Goal: Task Accomplishment & Management: Manage account settings

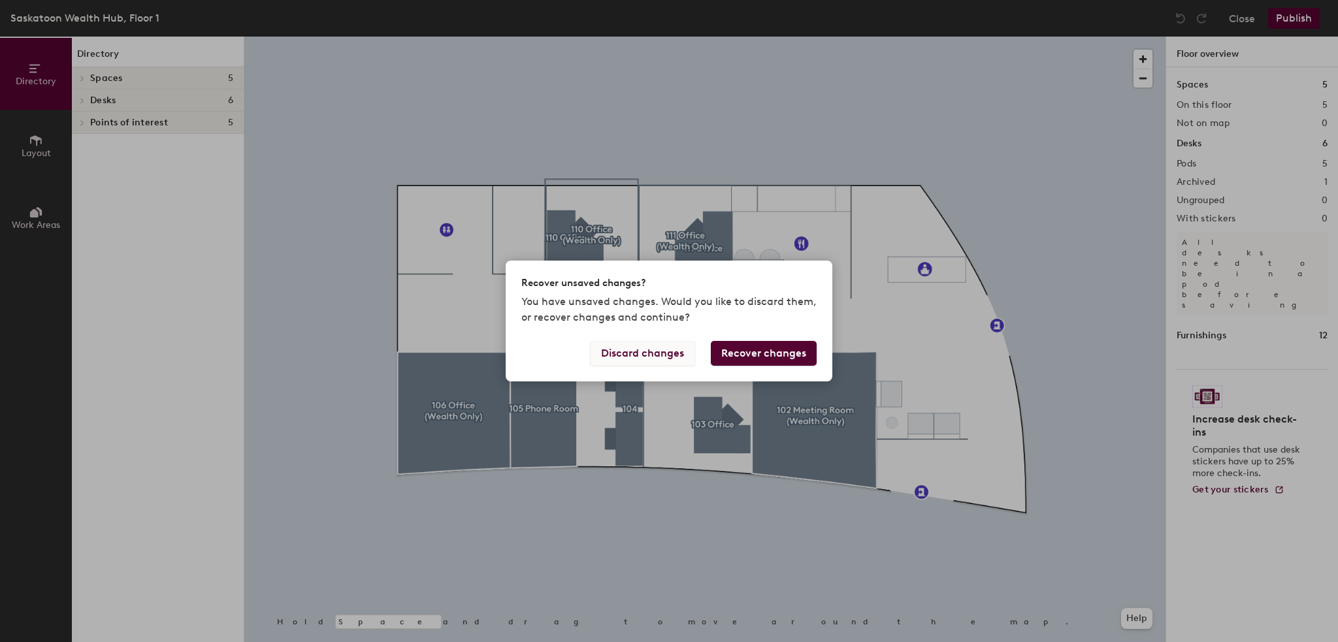
click at [644, 349] on button "Discard changes" at bounding box center [642, 353] width 105 height 25
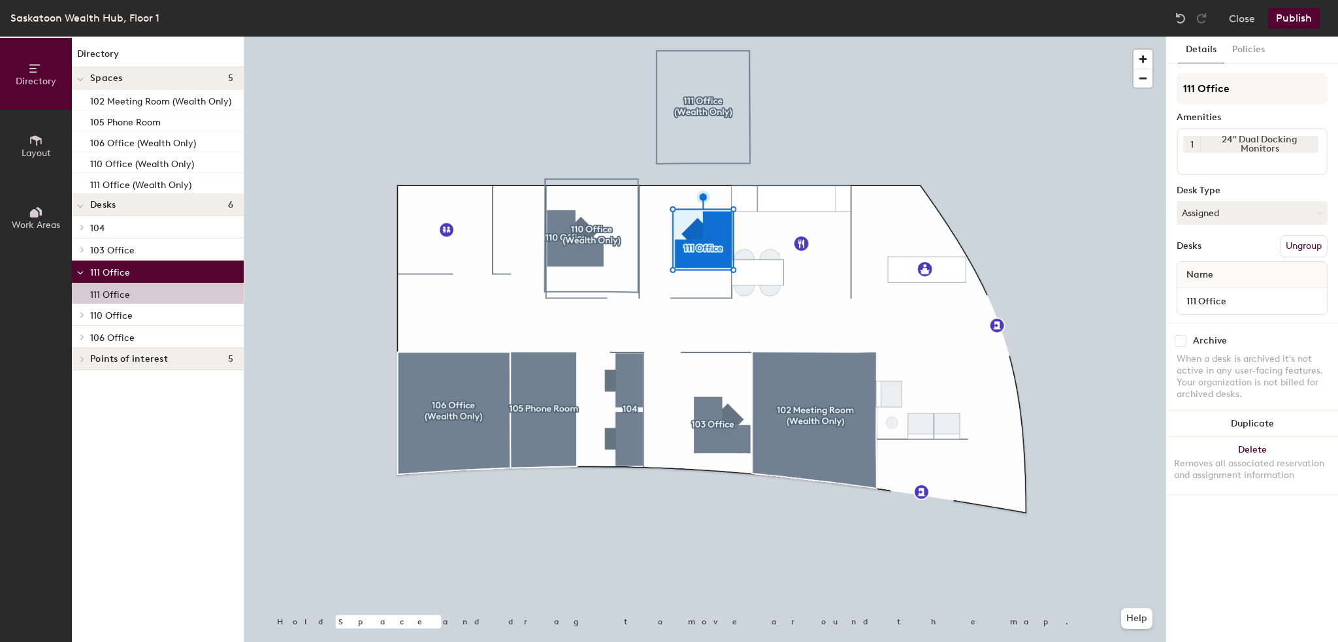
click at [434, 37] on div at bounding box center [704, 37] width 921 height 0
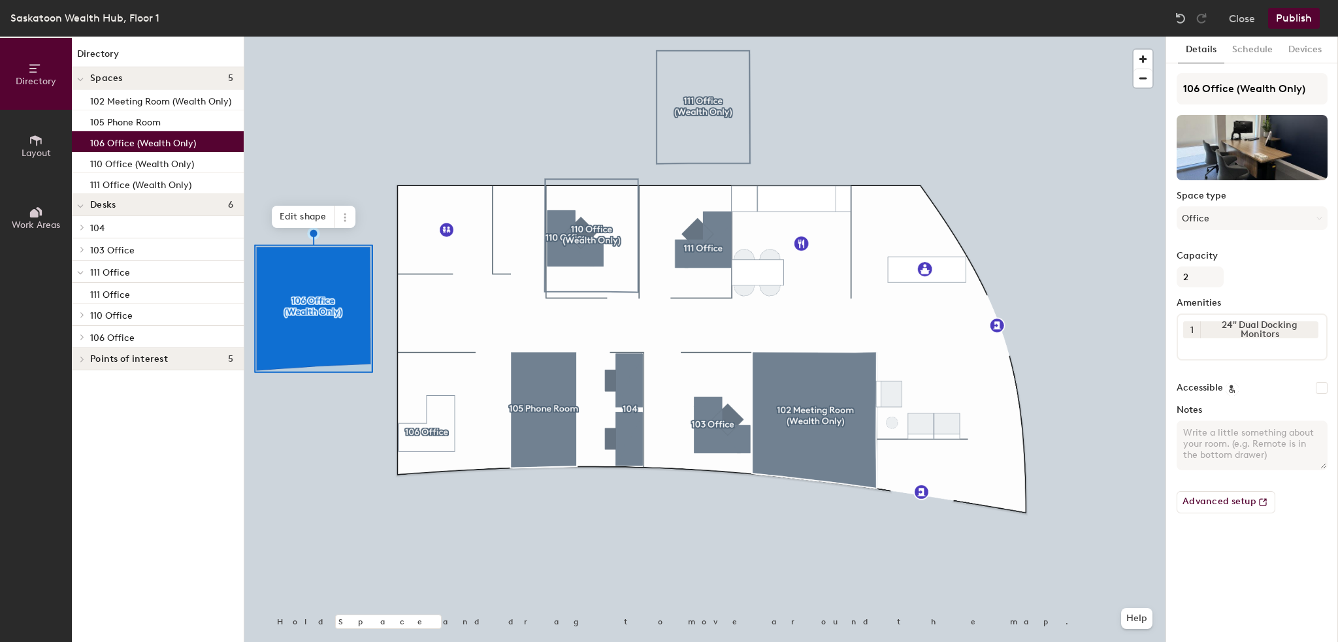
click at [433, 37] on div at bounding box center [704, 37] width 921 height 0
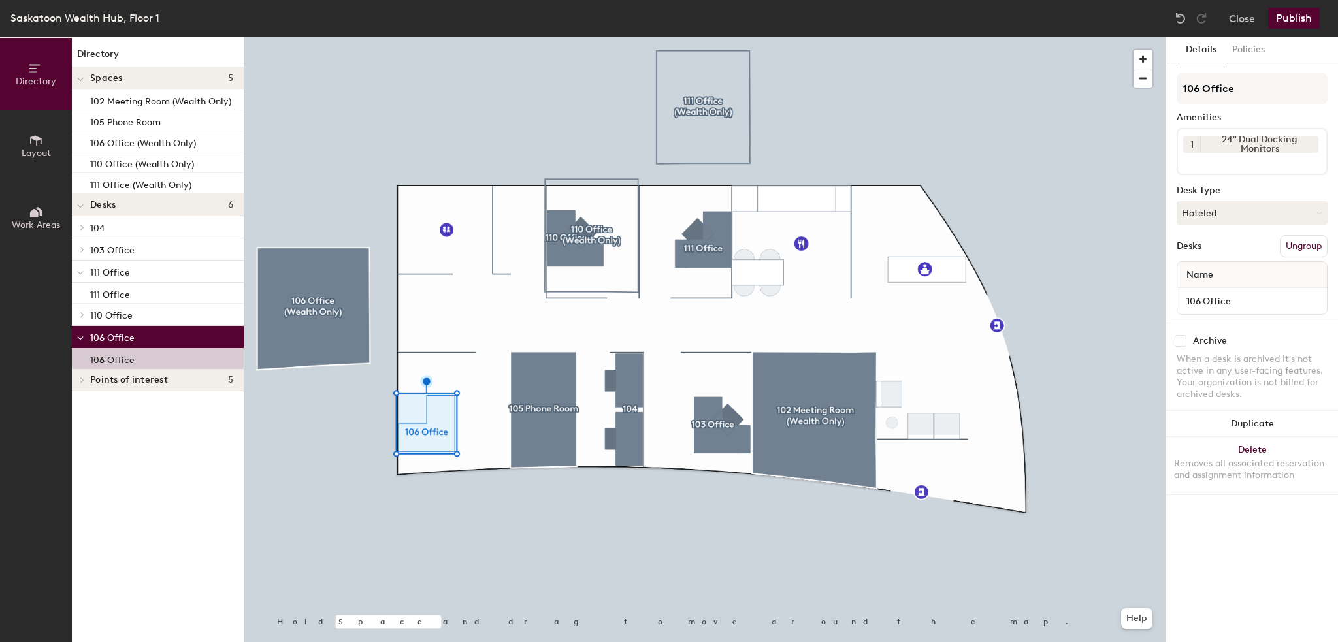
click at [714, 37] on div at bounding box center [704, 37] width 921 height 0
checkbox input "false"
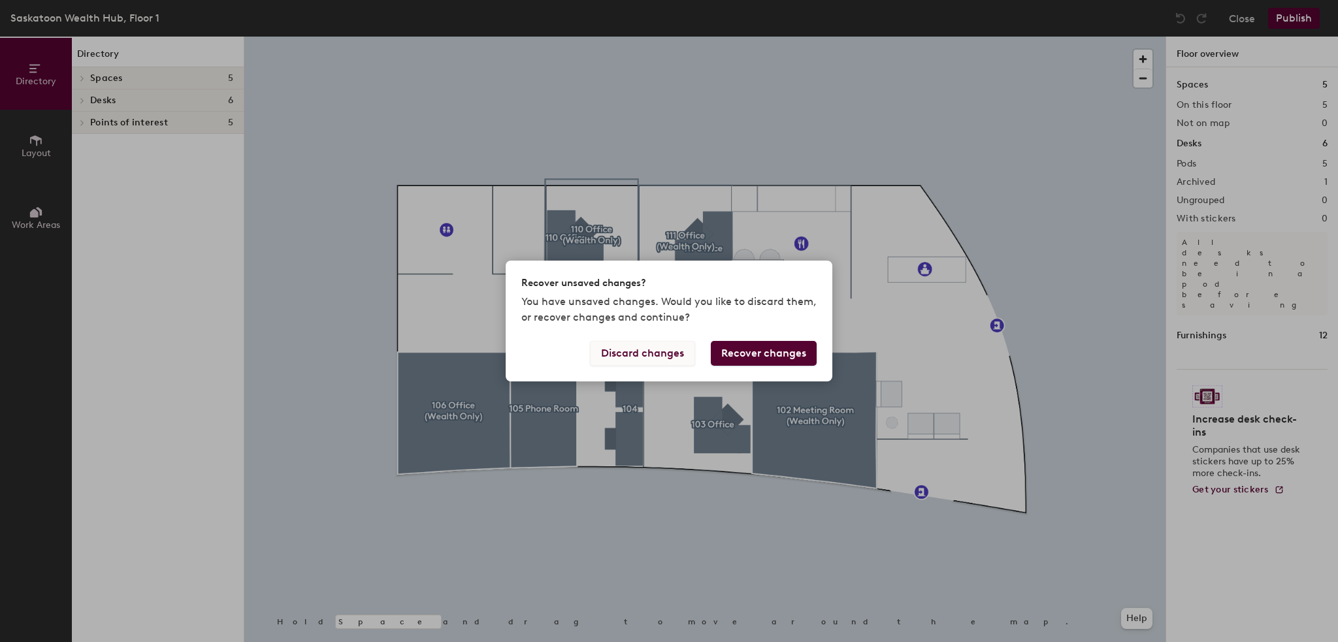
click at [660, 357] on button "Discard changes" at bounding box center [642, 353] width 105 height 25
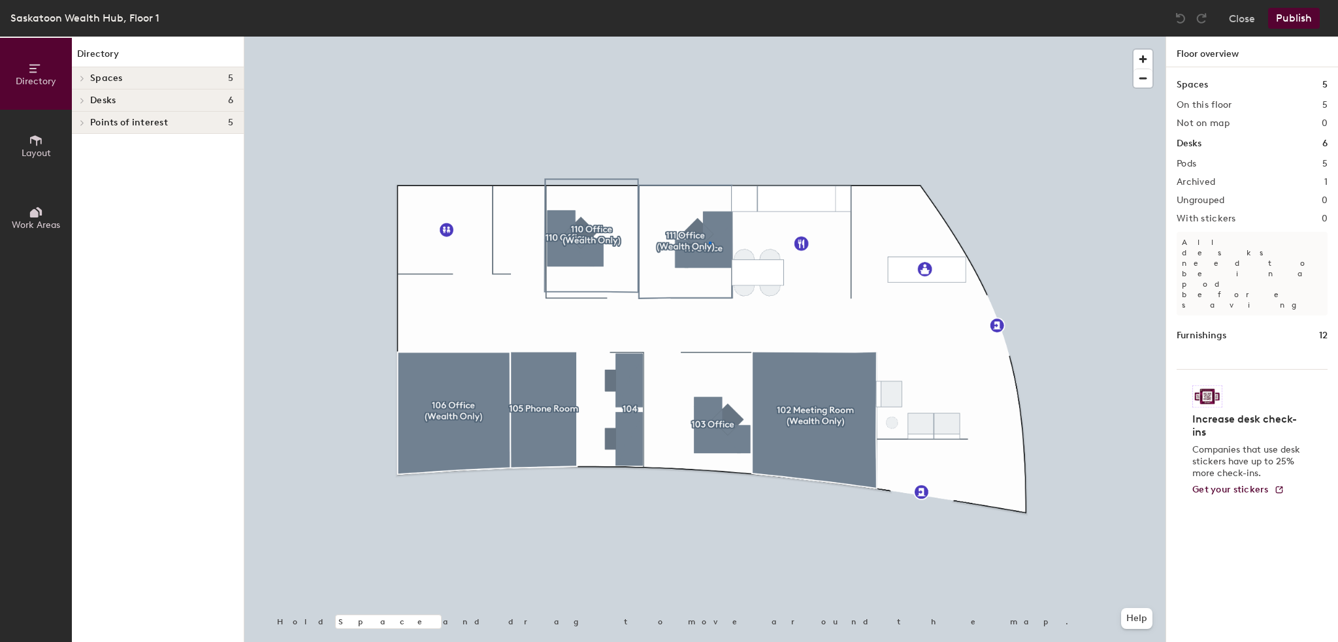
click at [710, 37] on div at bounding box center [704, 37] width 921 height 0
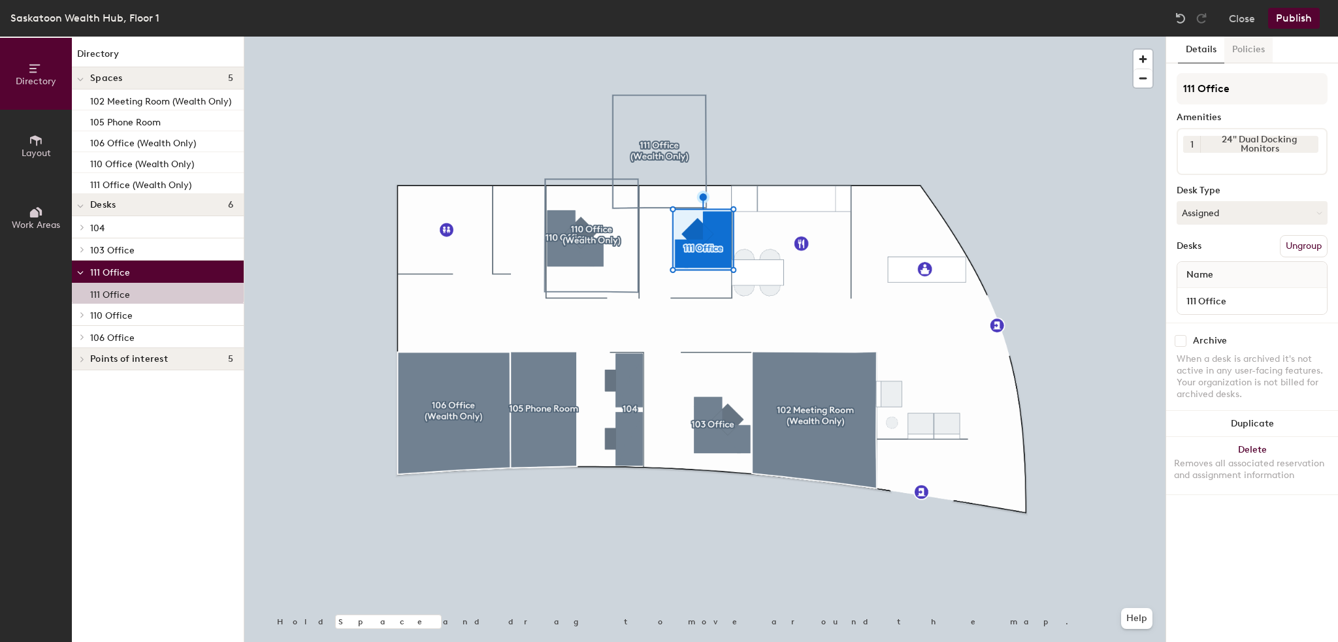
click at [1241, 50] on button "Policies" at bounding box center [1248, 50] width 48 height 27
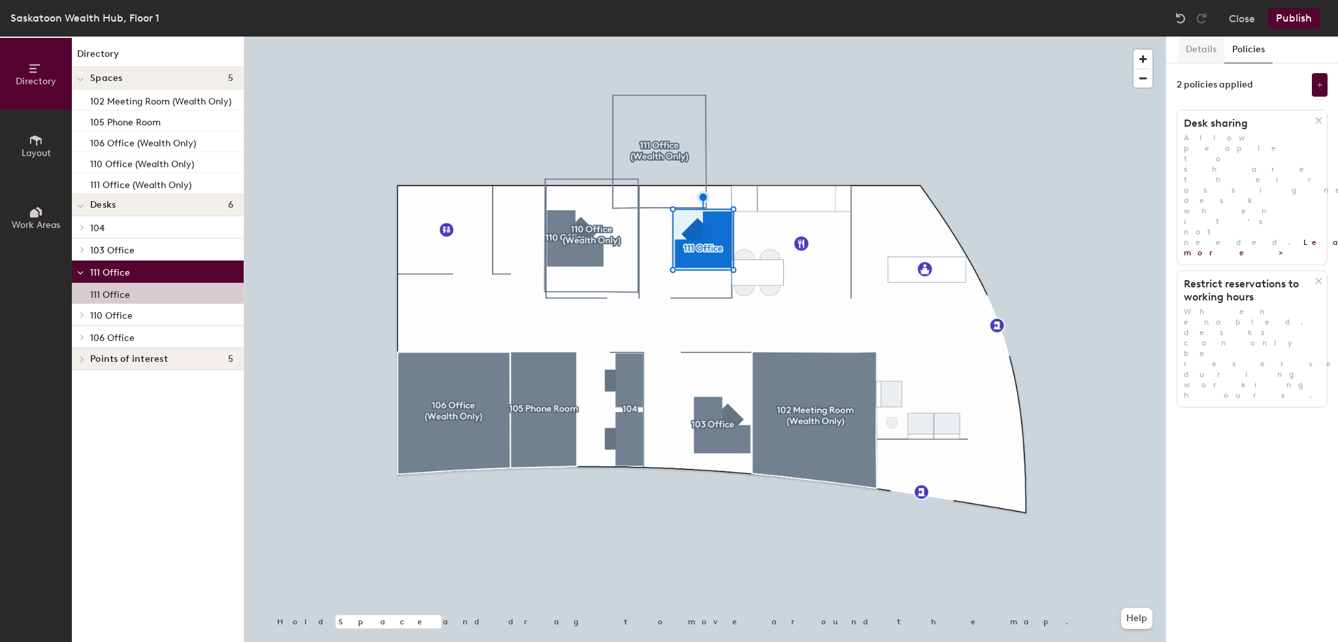
click at [1205, 52] on button "Details" at bounding box center [1201, 50] width 46 height 27
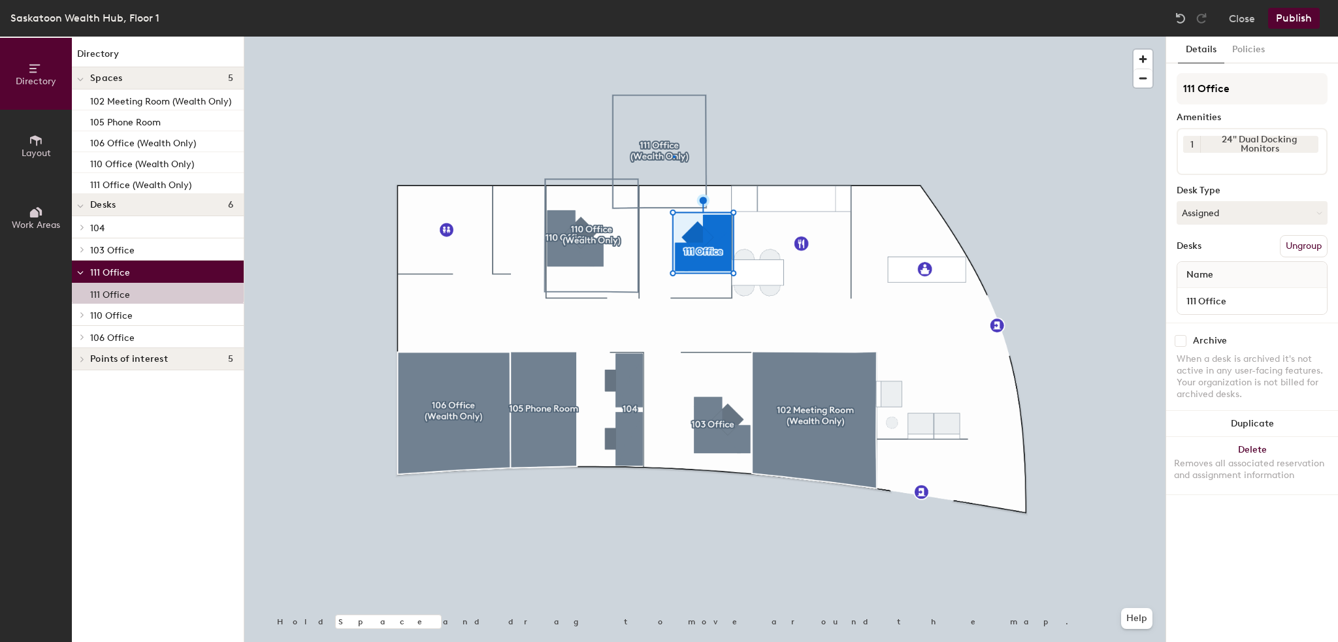
click at [674, 37] on div at bounding box center [704, 37] width 921 height 0
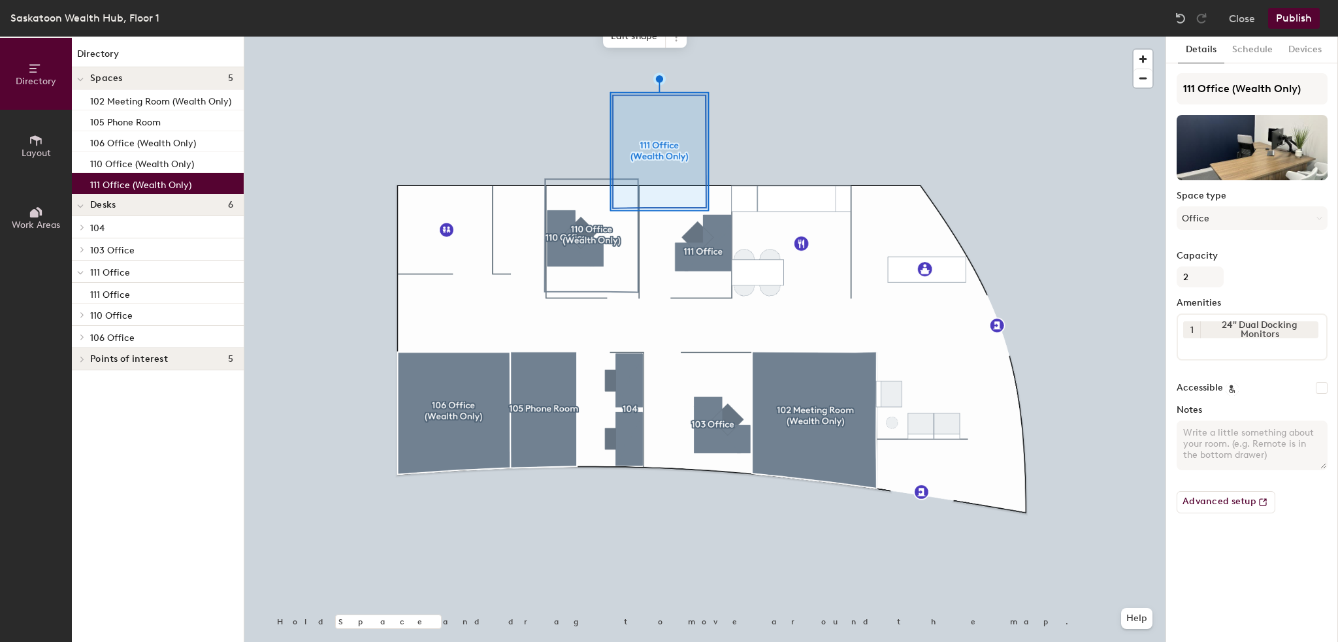
click at [718, 37] on div at bounding box center [704, 37] width 921 height 0
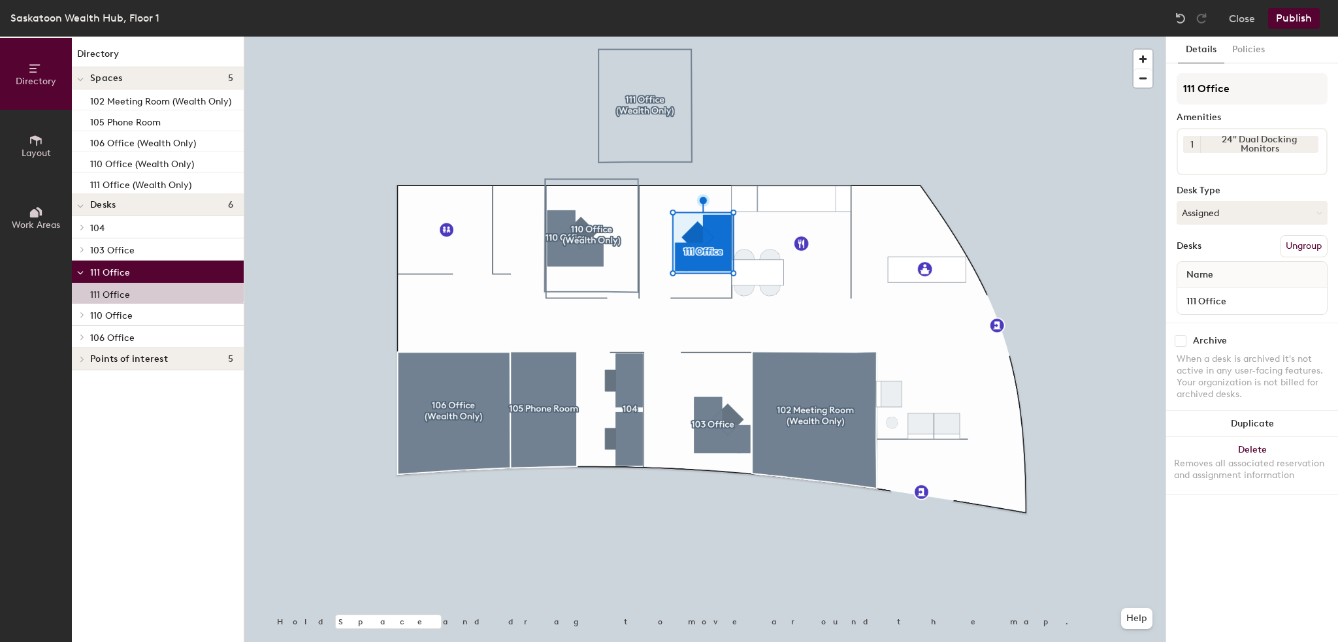
click at [1196, 342] on div "Archive" at bounding box center [1210, 341] width 34 height 10
click at [1183, 340] on input "checkbox" at bounding box center [1181, 341] width 12 height 12
checkbox input "true"
click at [645, 37] on div at bounding box center [704, 37] width 921 height 0
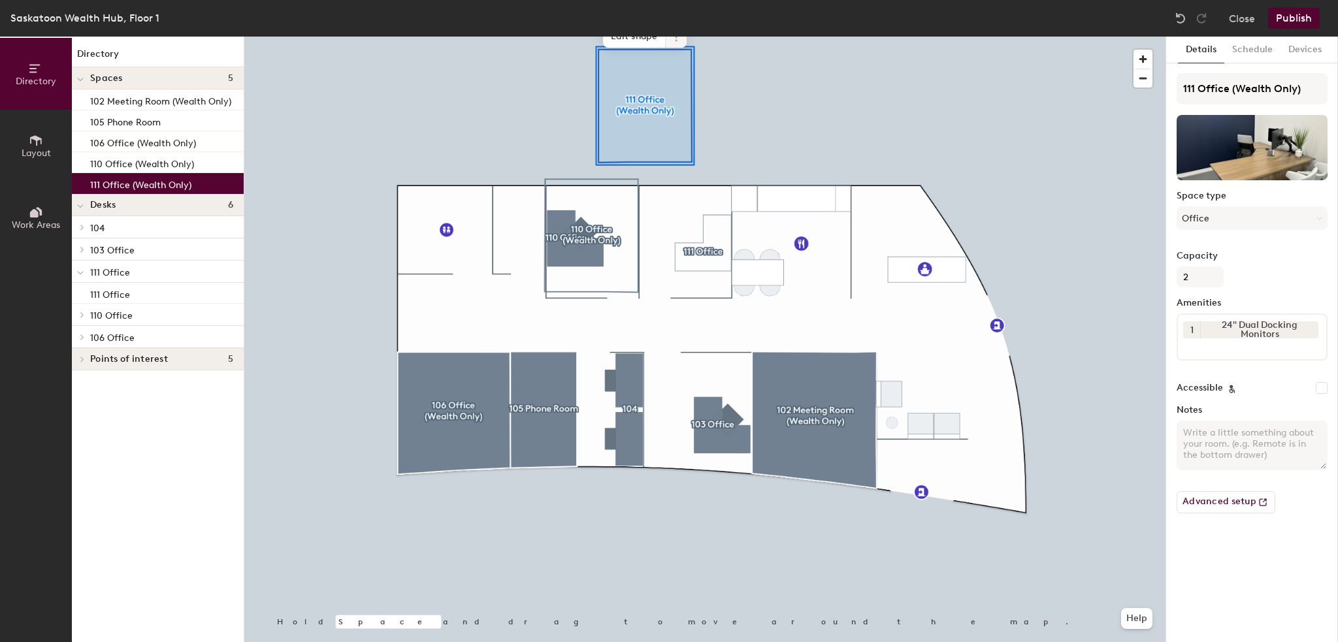
click at [676, 41] on icon at bounding box center [676, 40] width 2 height 2
click at [708, 92] on span "Activate" at bounding box center [723, 89] width 116 height 22
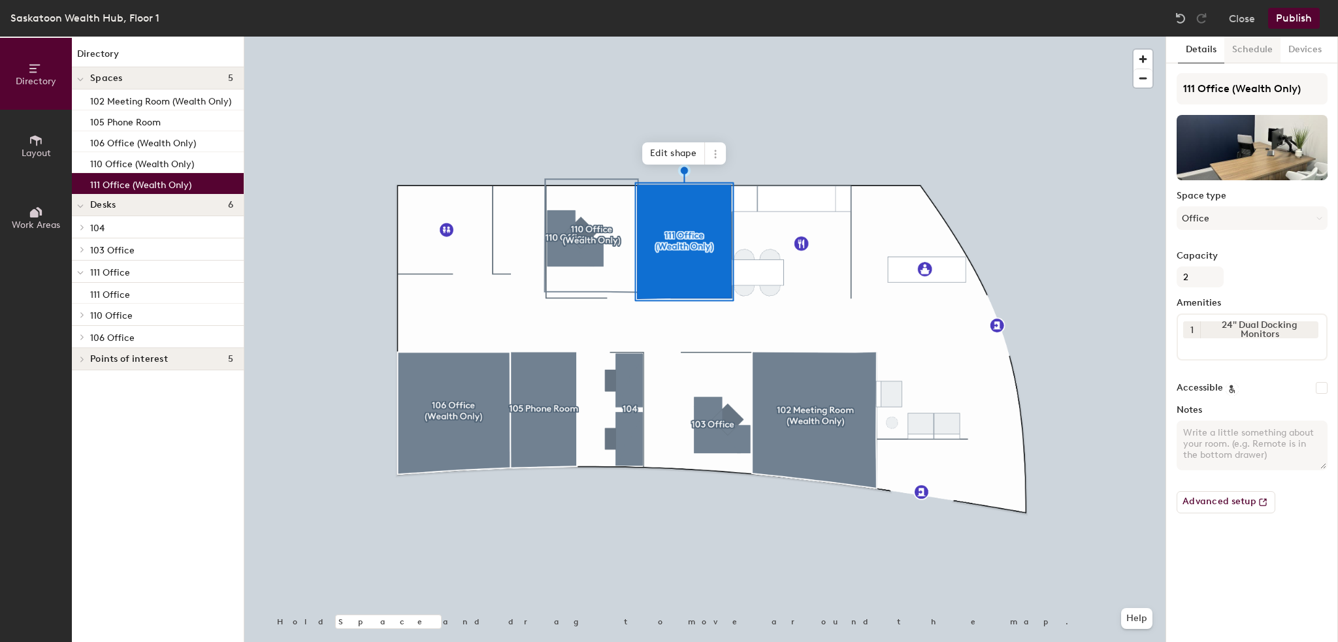
click at [1254, 51] on button "Schedule" at bounding box center [1252, 50] width 56 height 27
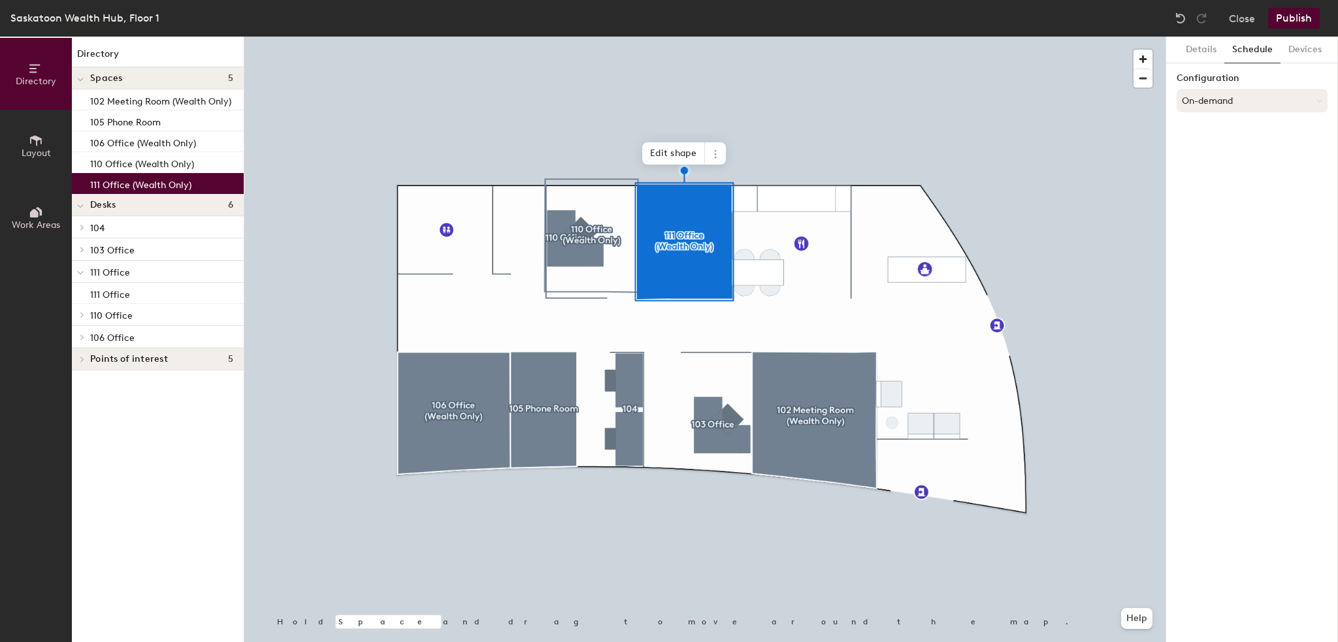
click at [1244, 97] on button "On-demand" at bounding box center [1252, 101] width 151 height 24
click at [1220, 150] on div "Scheduled" at bounding box center [1252, 153] width 150 height 20
click at [1220, 137] on button "Select account" at bounding box center [1252, 130] width 151 height 24
click at [1215, 164] on div "Google Apps" at bounding box center [1252, 162] width 150 height 20
click at [1215, 180] on button "Select a calendar" at bounding box center [1252, 181] width 151 height 24
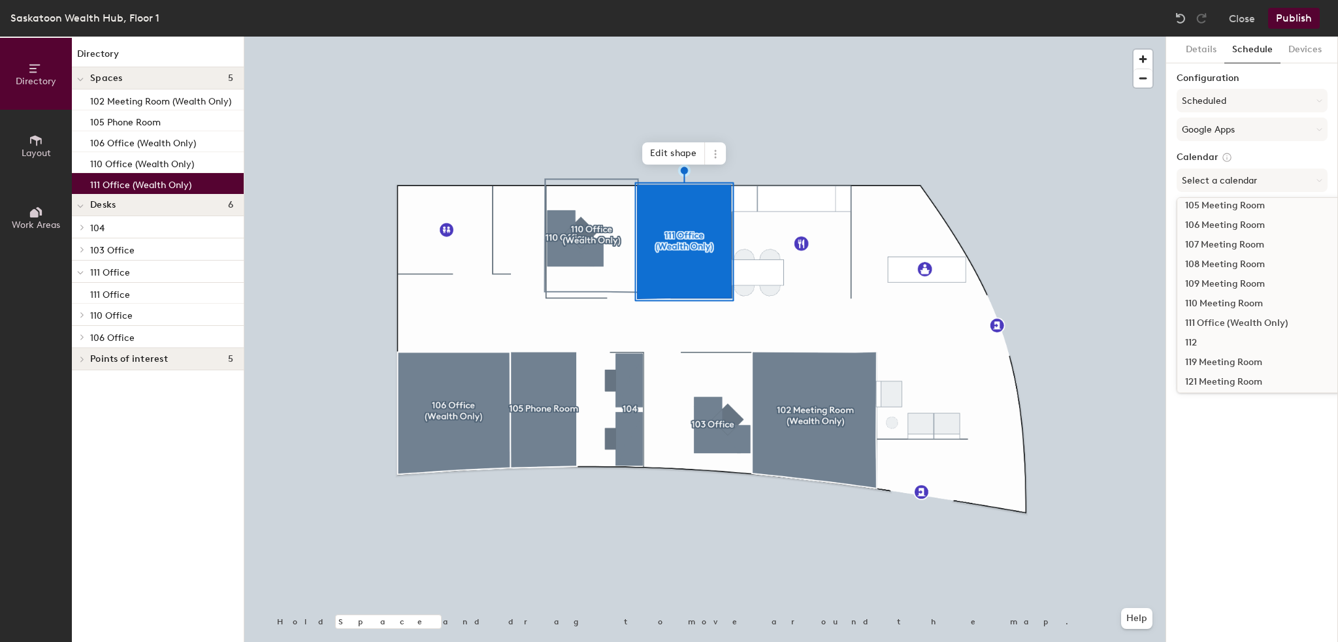
scroll to position [131, 0]
click at [1232, 320] on div "111 Office (Wealth Only)" at bounding box center [1291, 318] width 228 height 20
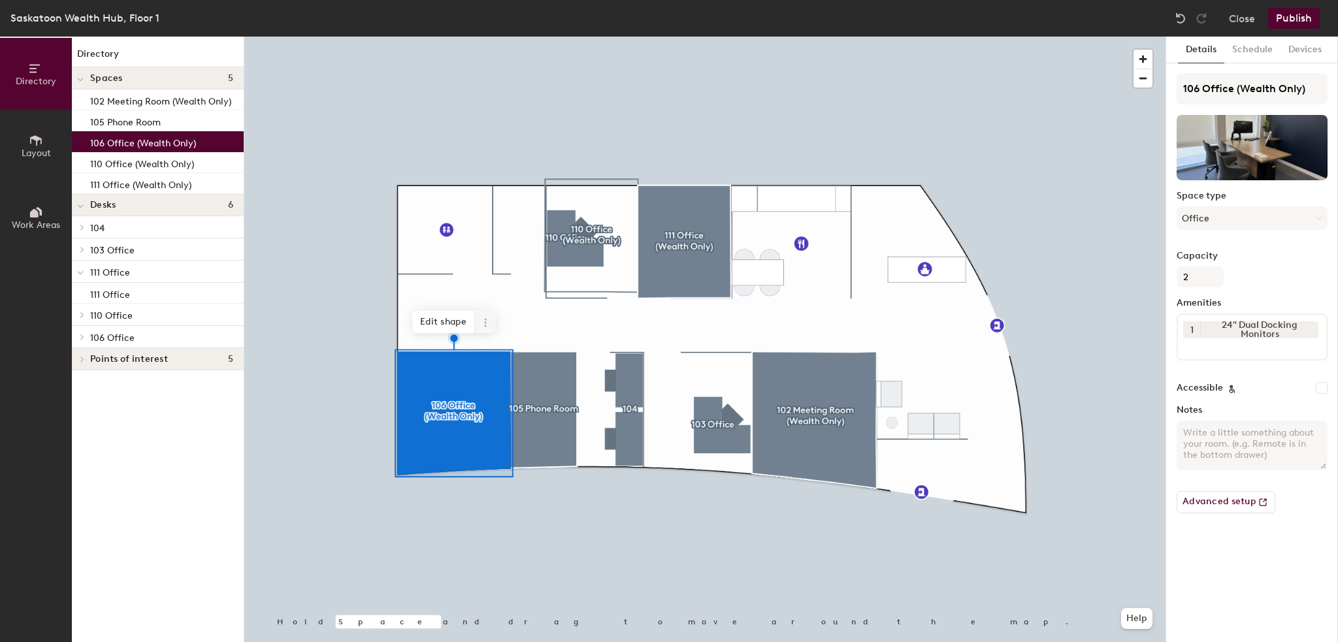
click at [489, 320] on icon at bounding box center [485, 323] width 10 height 10
click at [507, 372] on span "Archive" at bounding box center [532, 375] width 116 height 22
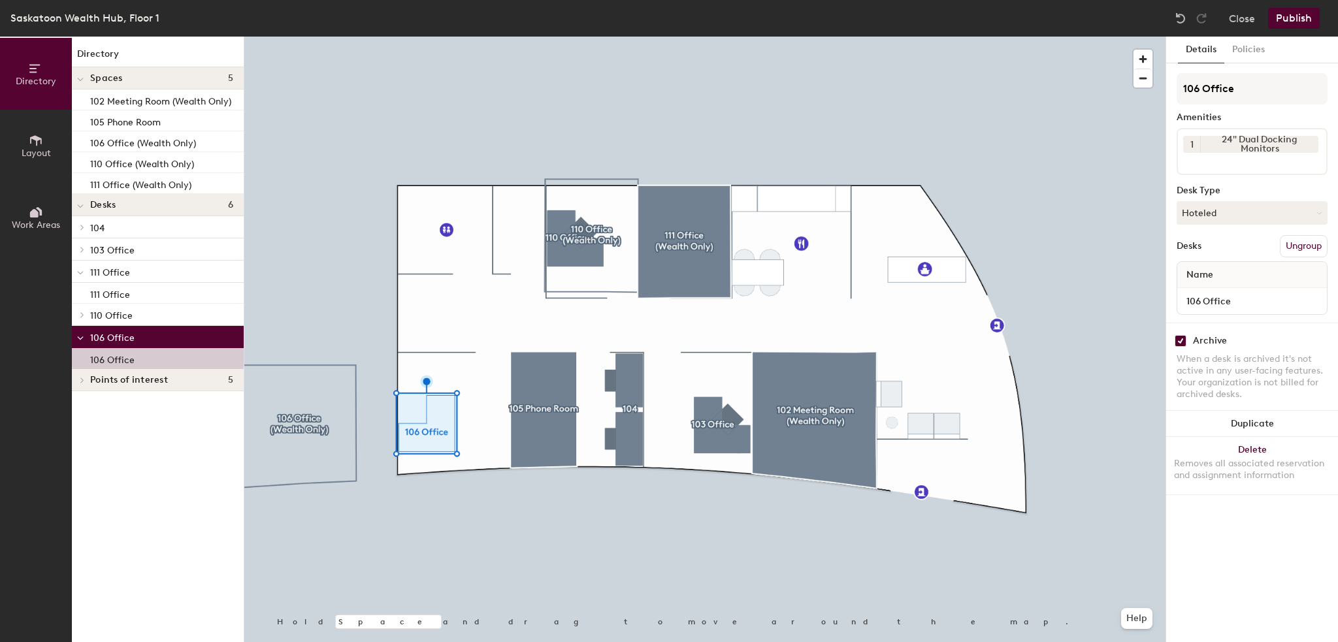
click at [1181, 337] on input "checkbox" at bounding box center [1181, 341] width 12 height 12
checkbox input "false"
click at [1264, 216] on button "Hoteled" at bounding box center [1252, 213] width 151 height 24
click at [1229, 255] on div "Assigned" at bounding box center [1242, 254] width 131 height 20
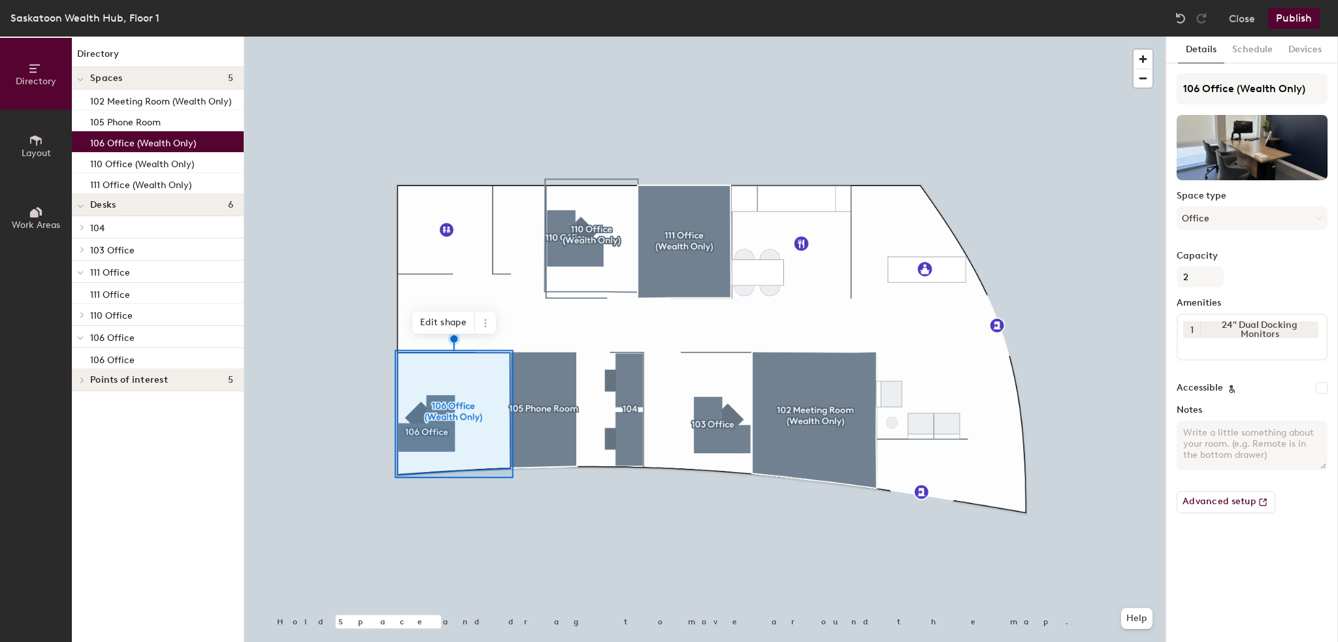
click at [1301, 24] on button "Publish" at bounding box center [1294, 18] width 52 height 21
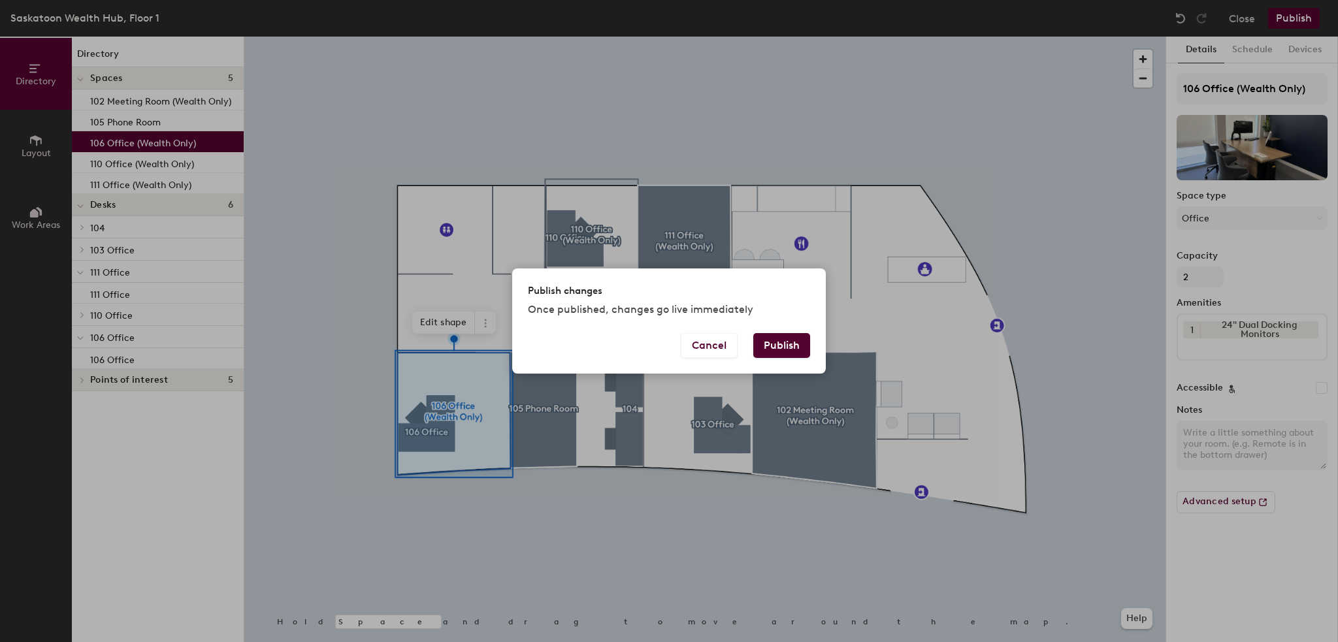
click at [785, 352] on button "Publish" at bounding box center [781, 345] width 57 height 25
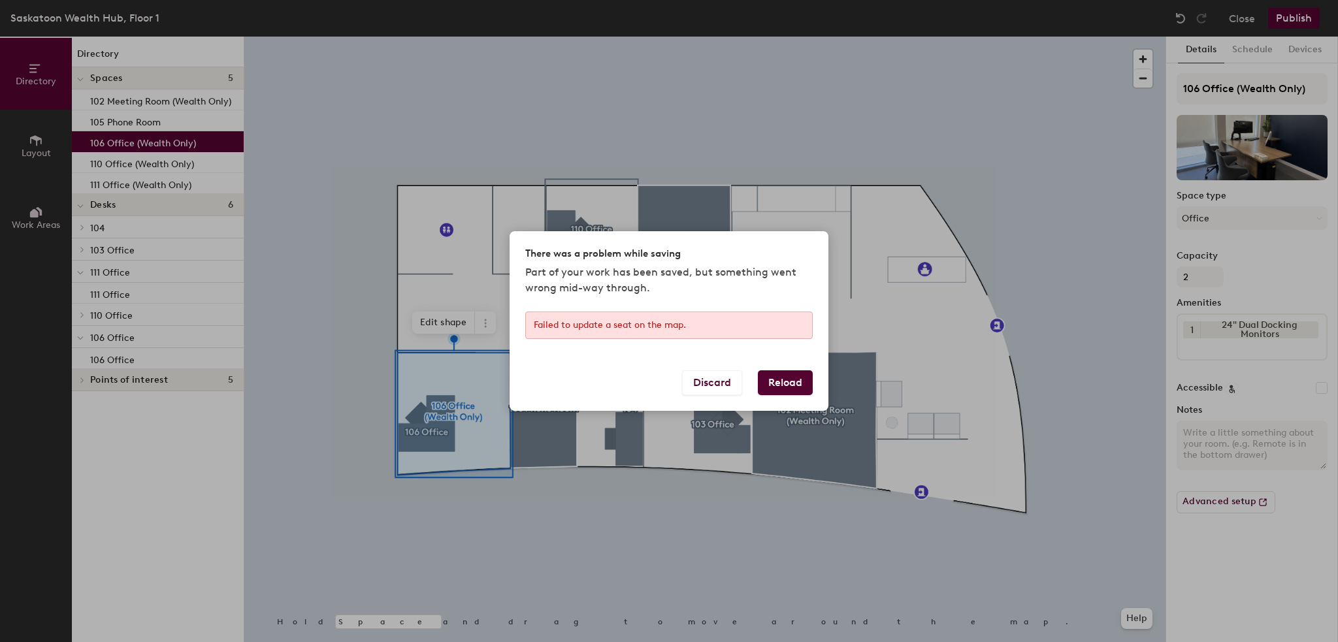
click at [820, 385] on div "Discard Reload" at bounding box center [669, 390] width 319 height 41
click at [794, 390] on button "Reload" at bounding box center [785, 382] width 55 height 25
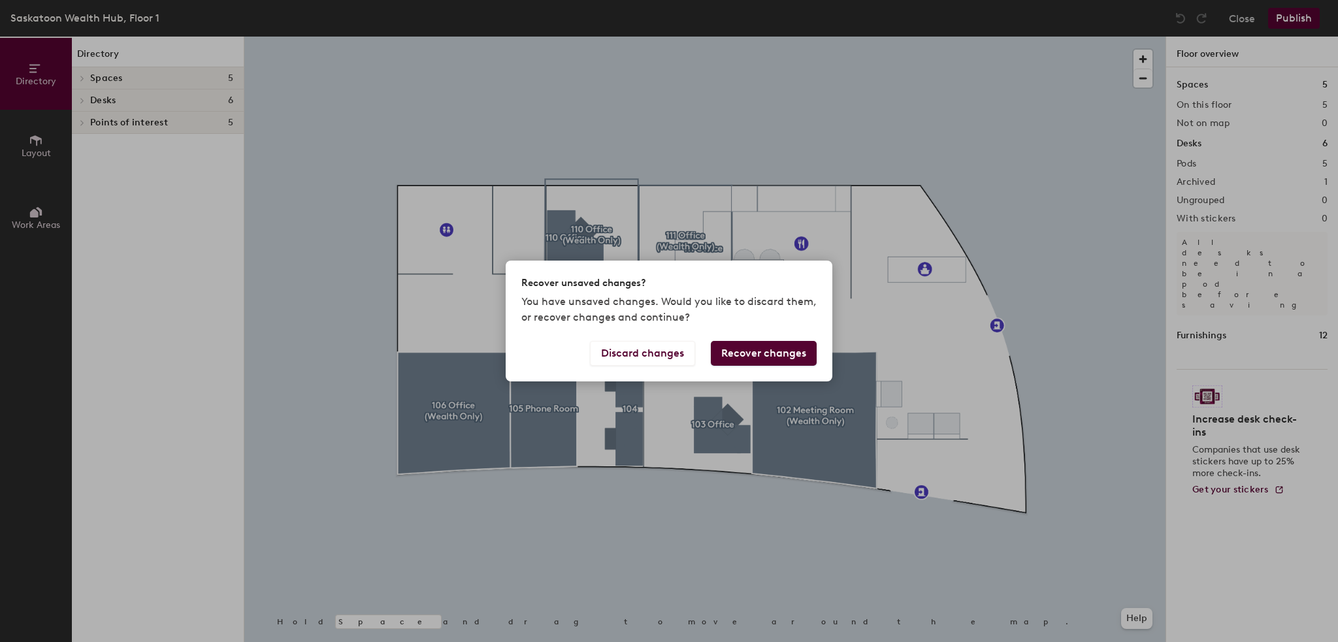
click at [776, 349] on button "Recover changes" at bounding box center [764, 353] width 106 height 25
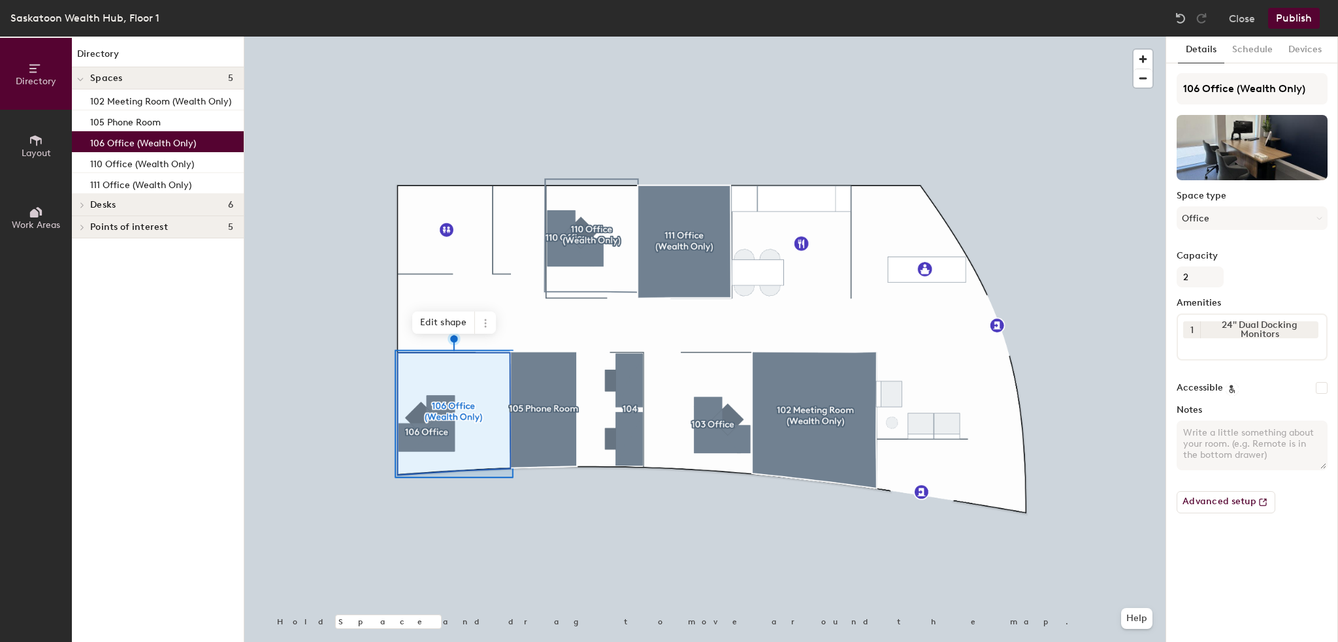
click at [1307, 18] on button "Publish" at bounding box center [1294, 18] width 52 height 21
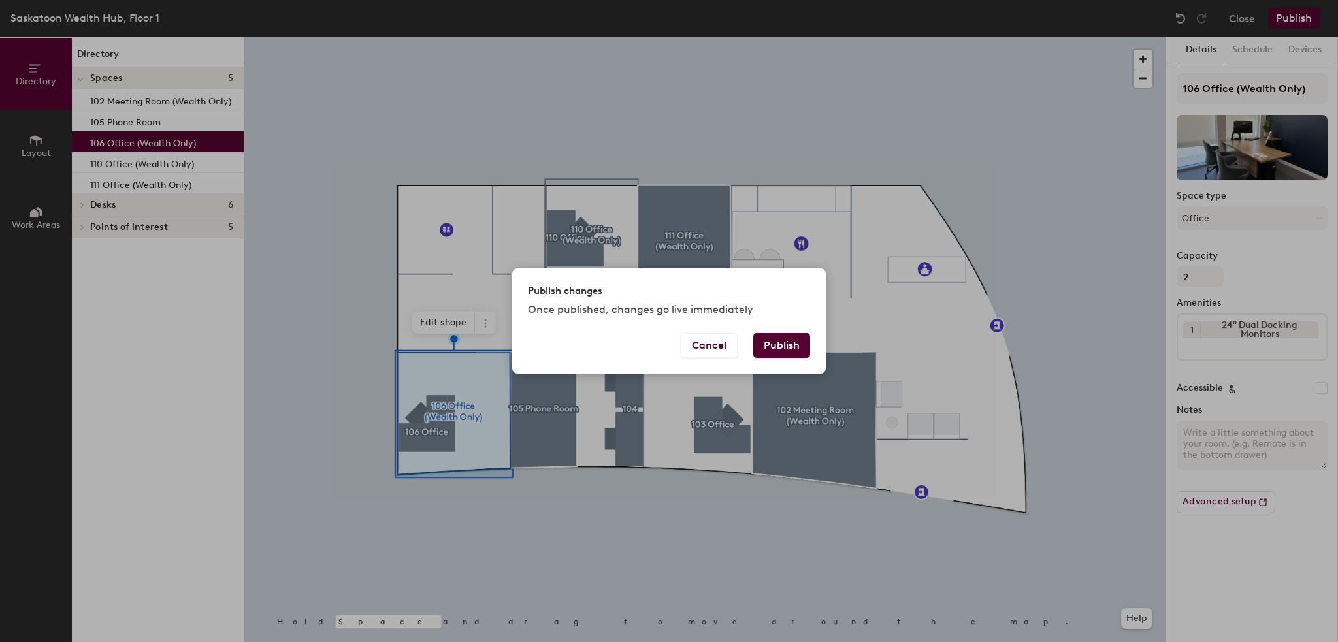
click at [793, 344] on button "Publish" at bounding box center [781, 345] width 57 height 25
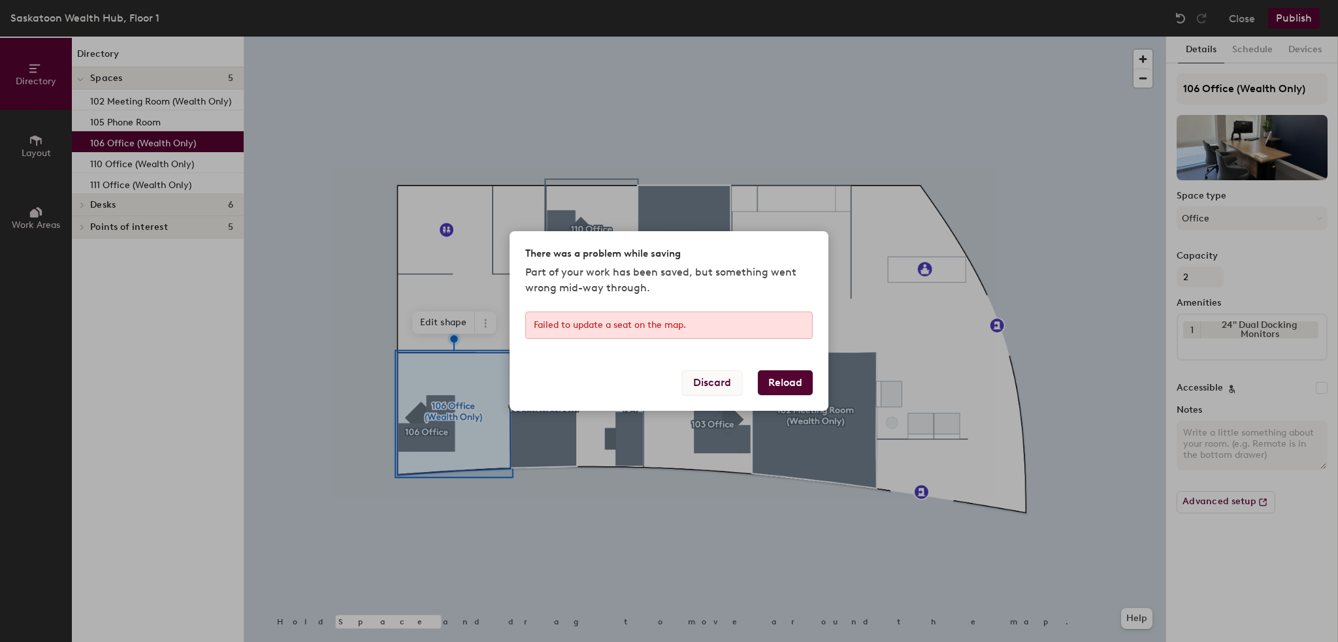
click at [724, 379] on button "Discard" at bounding box center [712, 382] width 60 height 25
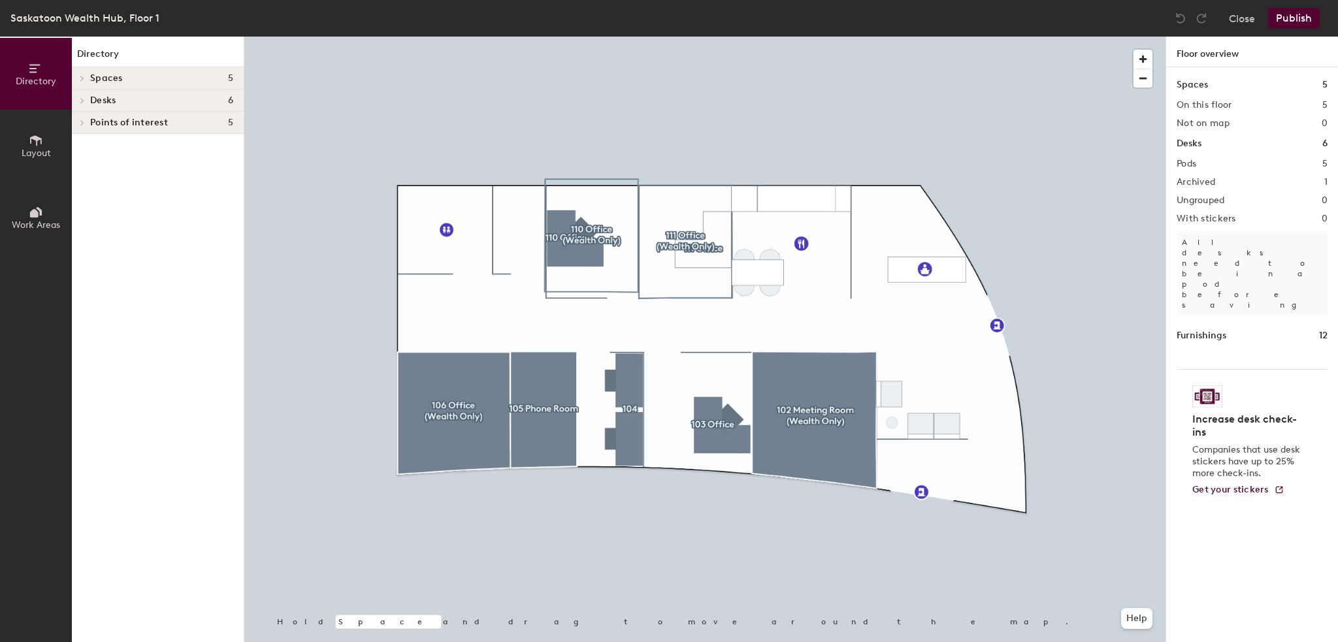
click at [488, 37] on div at bounding box center [704, 37] width 921 height 0
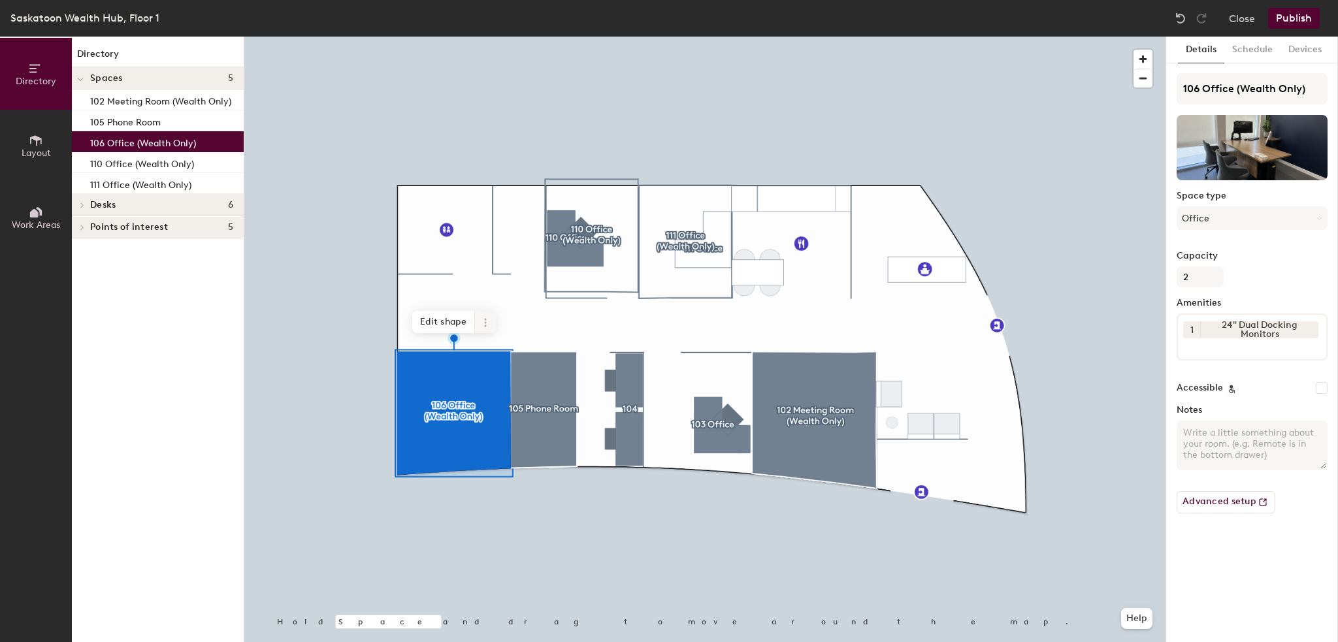
click at [491, 321] on span at bounding box center [485, 322] width 21 height 22
click at [1242, 47] on button "Schedule" at bounding box center [1252, 50] width 56 height 27
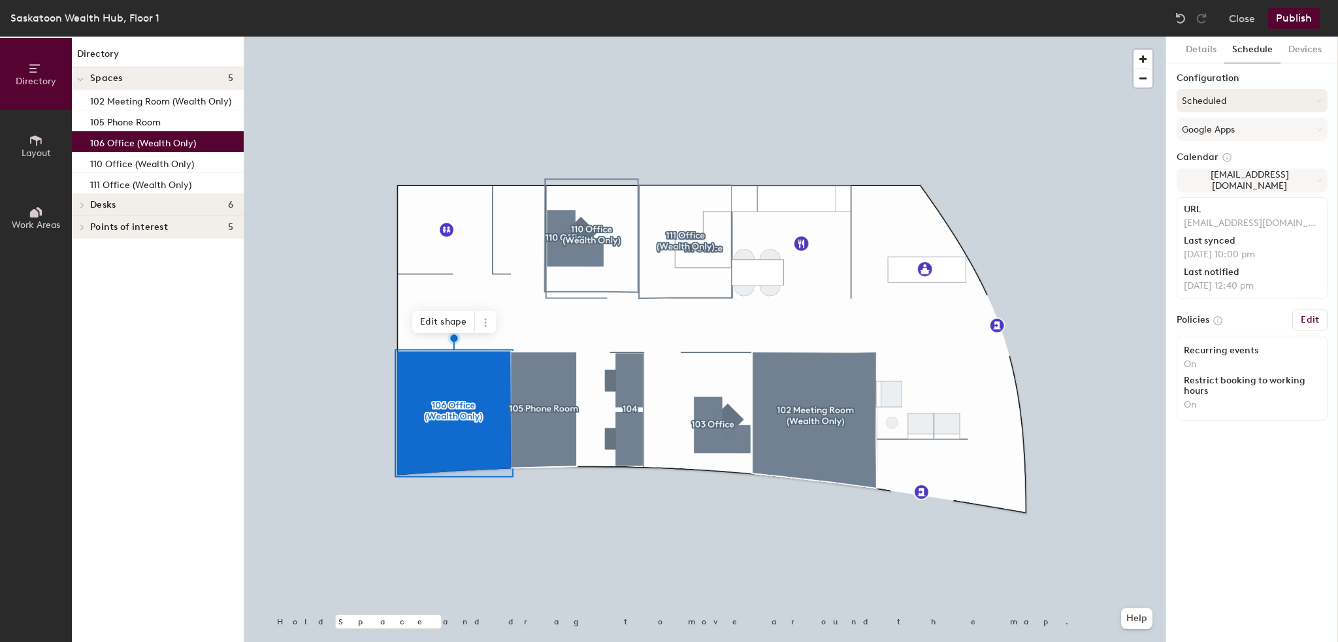
click at [1242, 91] on button "Scheduled" at bounding box center [1252, 101] width 151 height 24
click at [1231, 135] on div "On-demand" at bounding box center [1252, 133] width 150 height 20
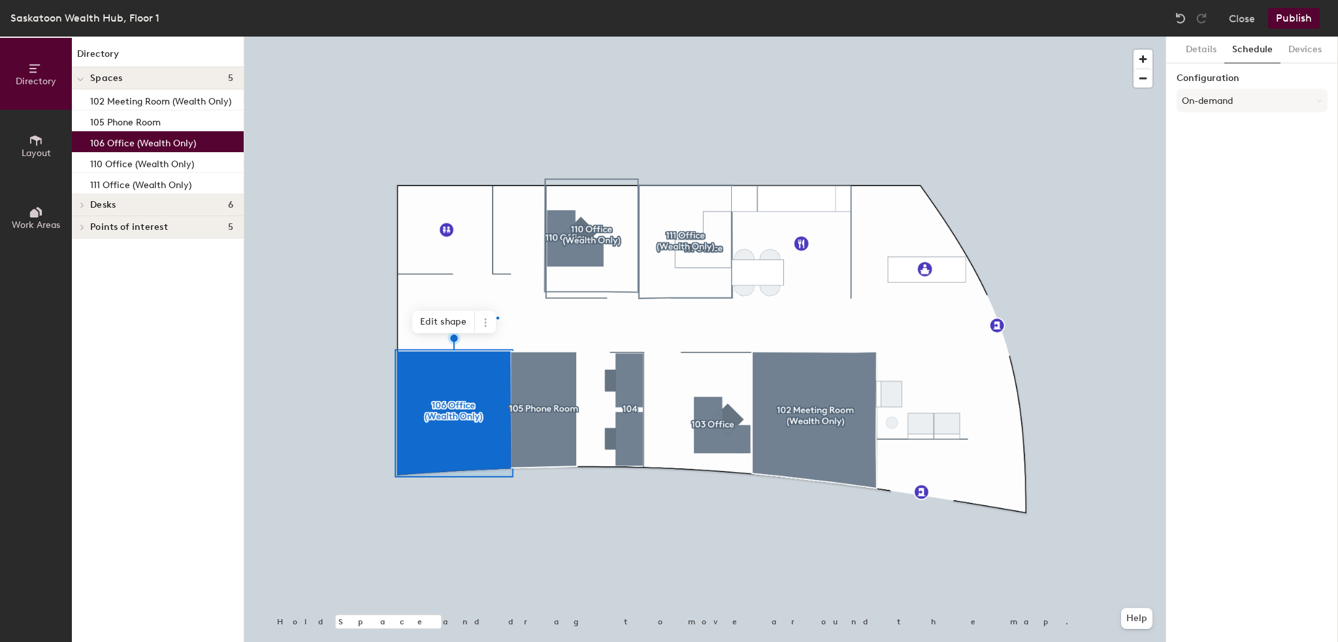
click at [497, 37] on div at bounding box center [704, 37] width 921 height 0
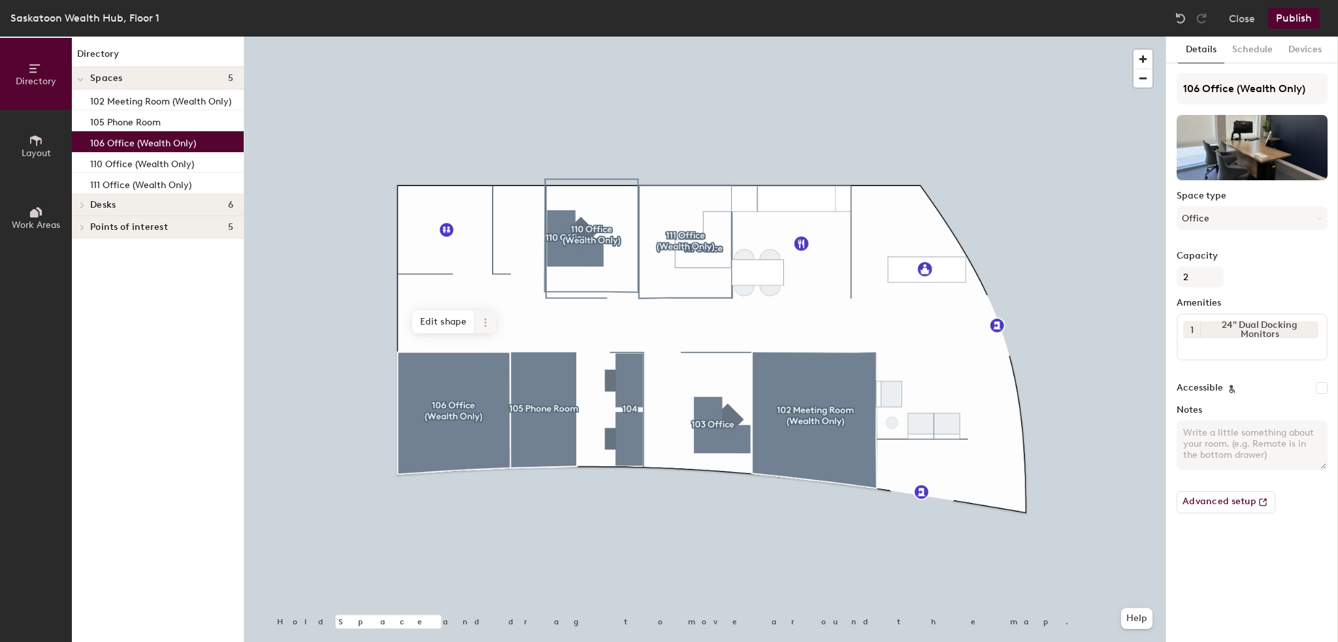
click at [485, 321] on icon at bounding box center [485, 323] width 10 height 10
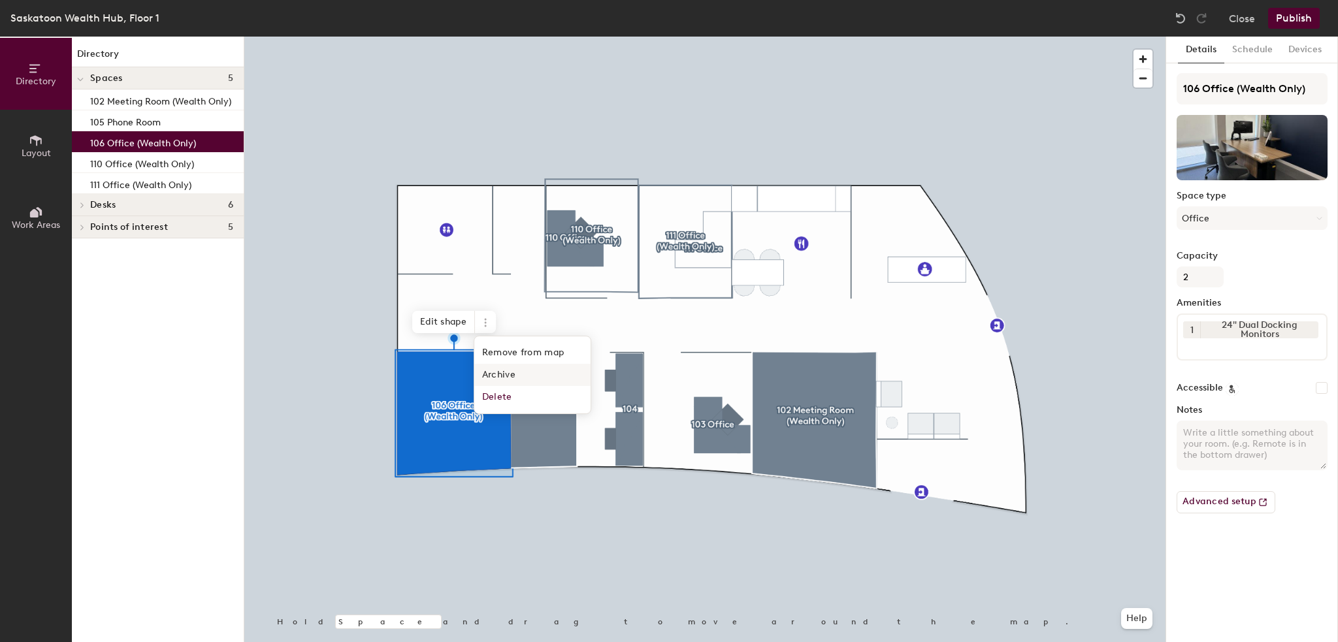
click at [516, 373] on span "Archive" at bounding box center [532, 375] width 116 height 22
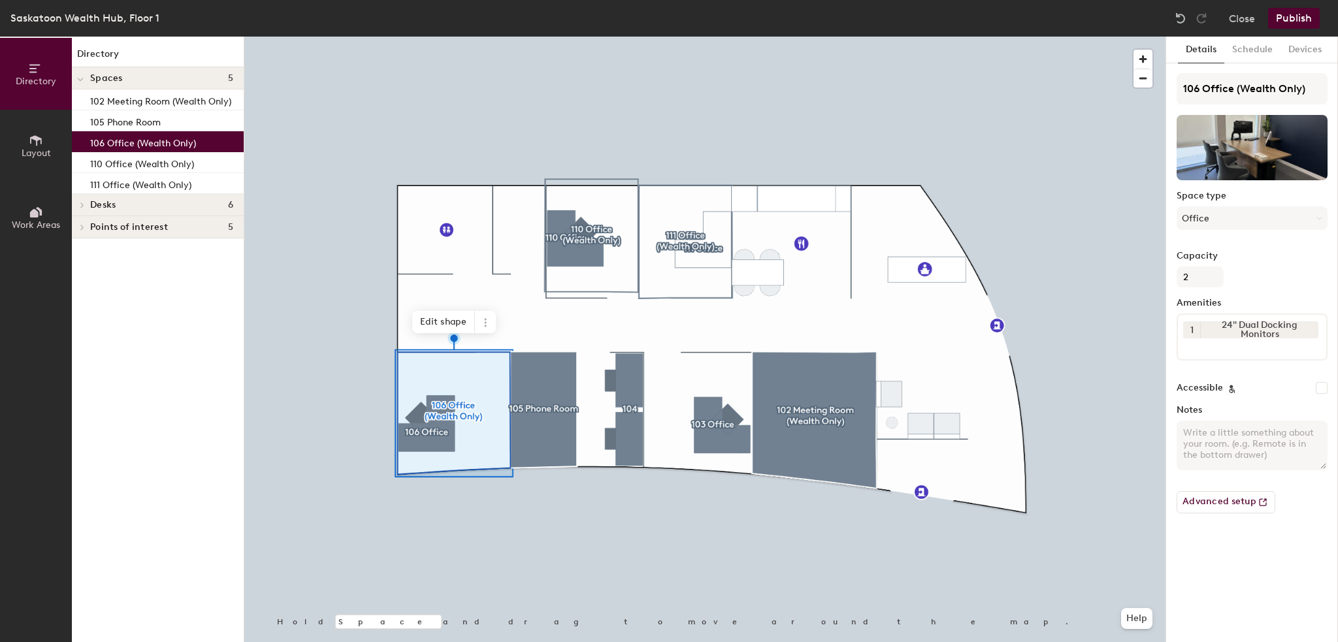
click at [1286, 10] on button "Publish" at bounding box center [1294, 18] width 52 height 21
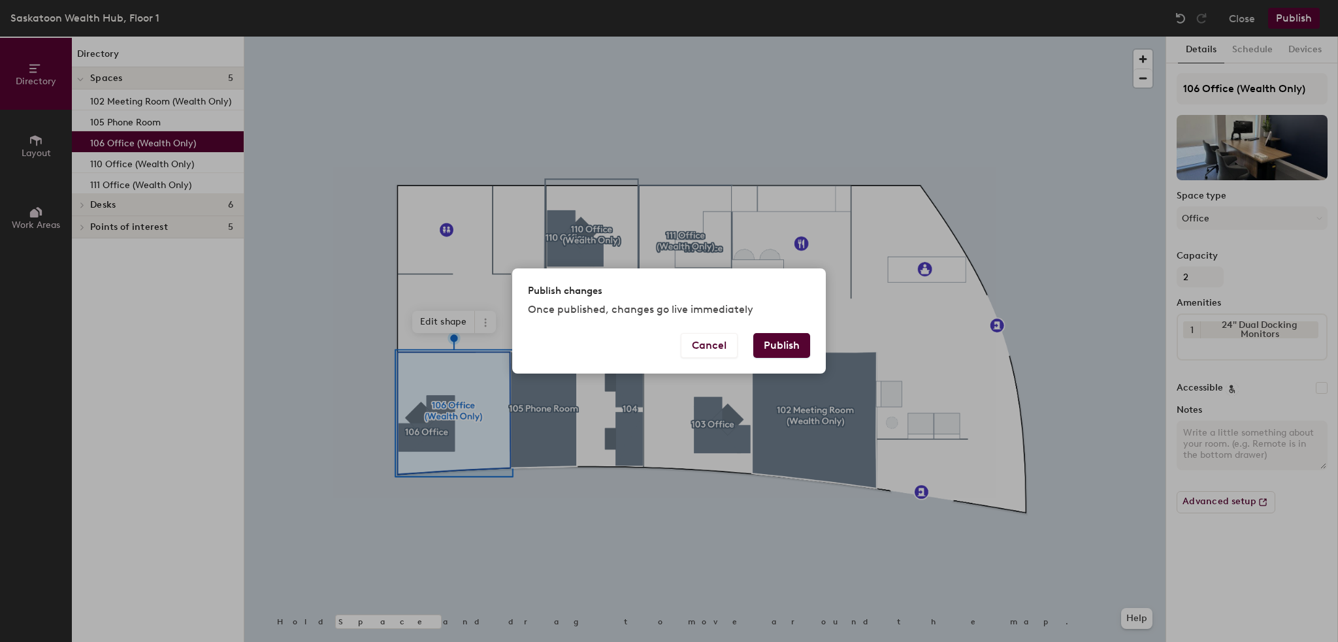
click at [1286, 10] on div "Publish changes Once published, changes go live immediately Cancel Publish" at bounding box center [669, 321] width 1338 height 642
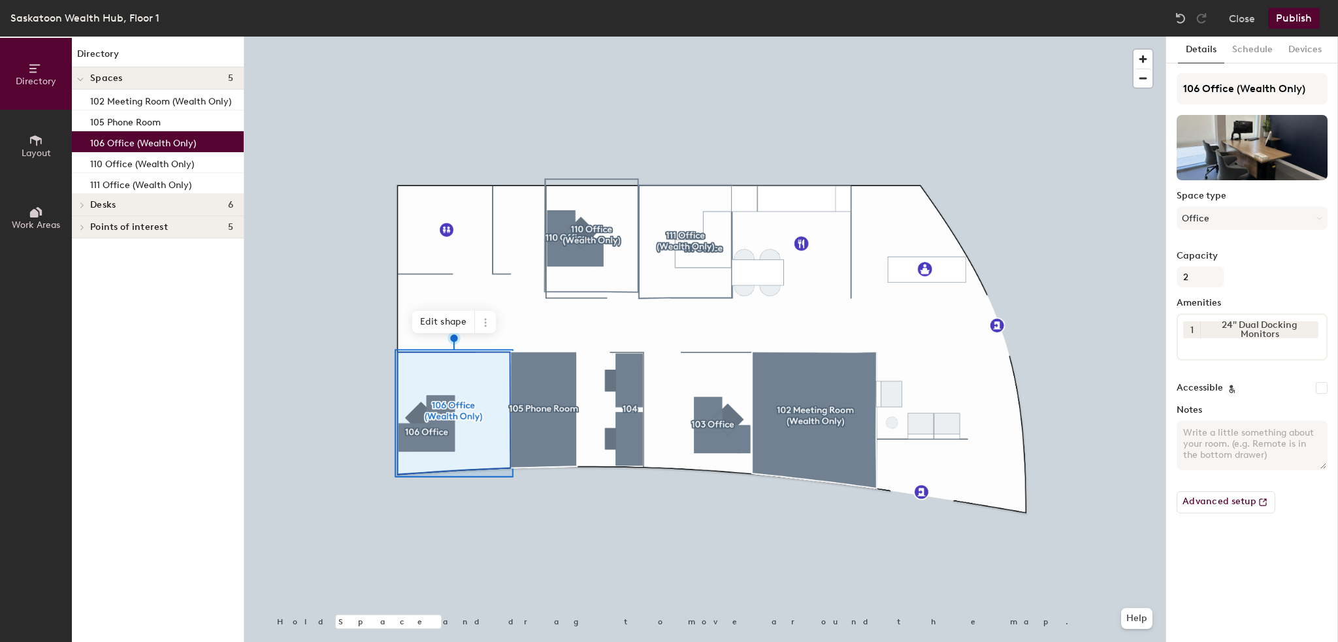
click at [1289, 24] on button "Publish" at bounding box center [1294, 18] width 52 height 21
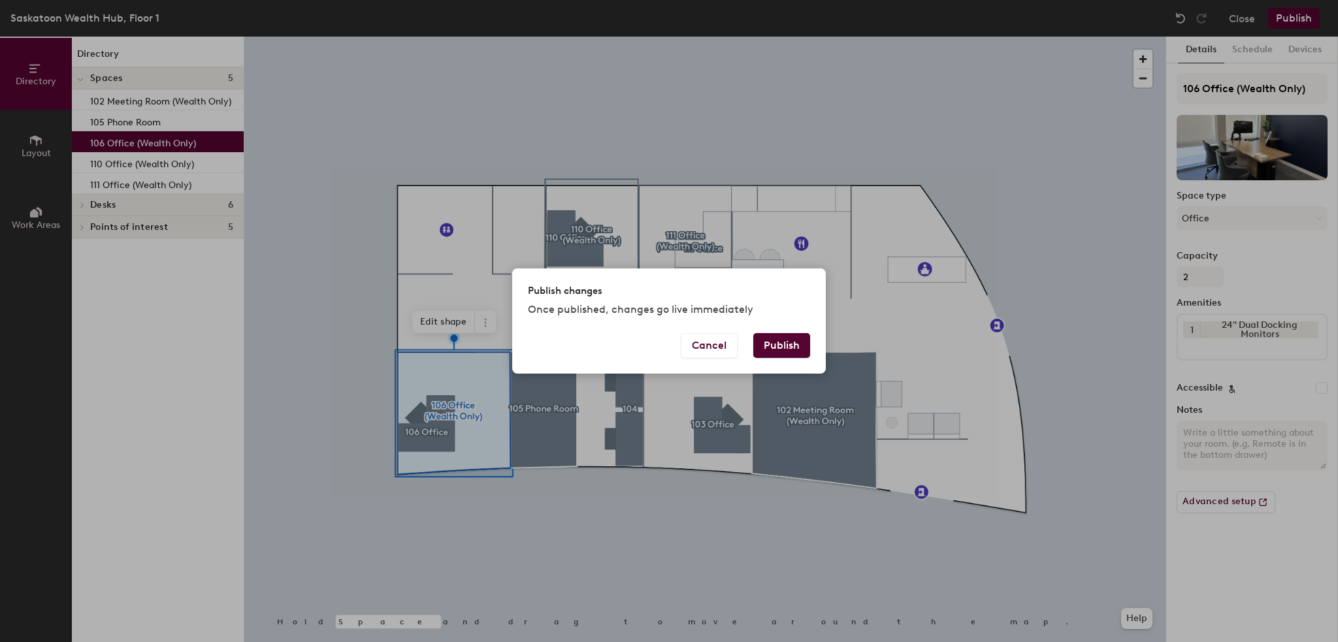
click at [784, 353] on button "Publish" at bounding box center [781, 345] width 57 height 25
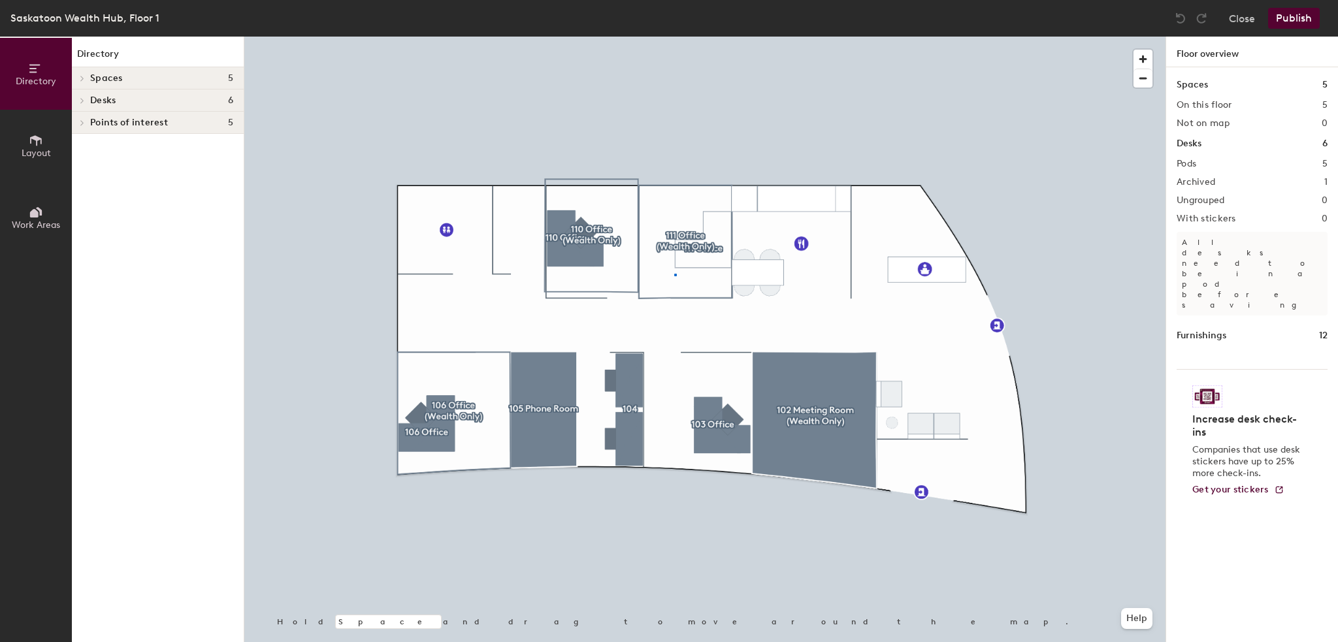
click at [675, 37] on div at bounding box center [704, 37] width 921 height 0
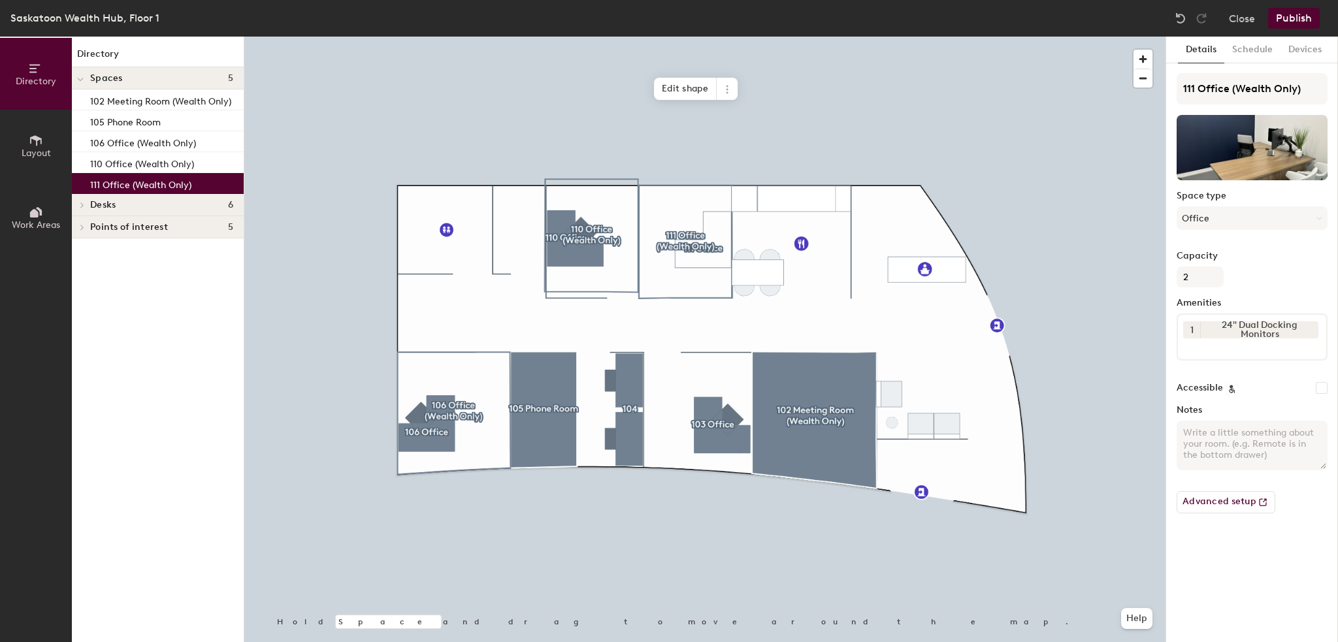
click at [699, 37] on div at bounding box center [704, 37] width 921 height 0
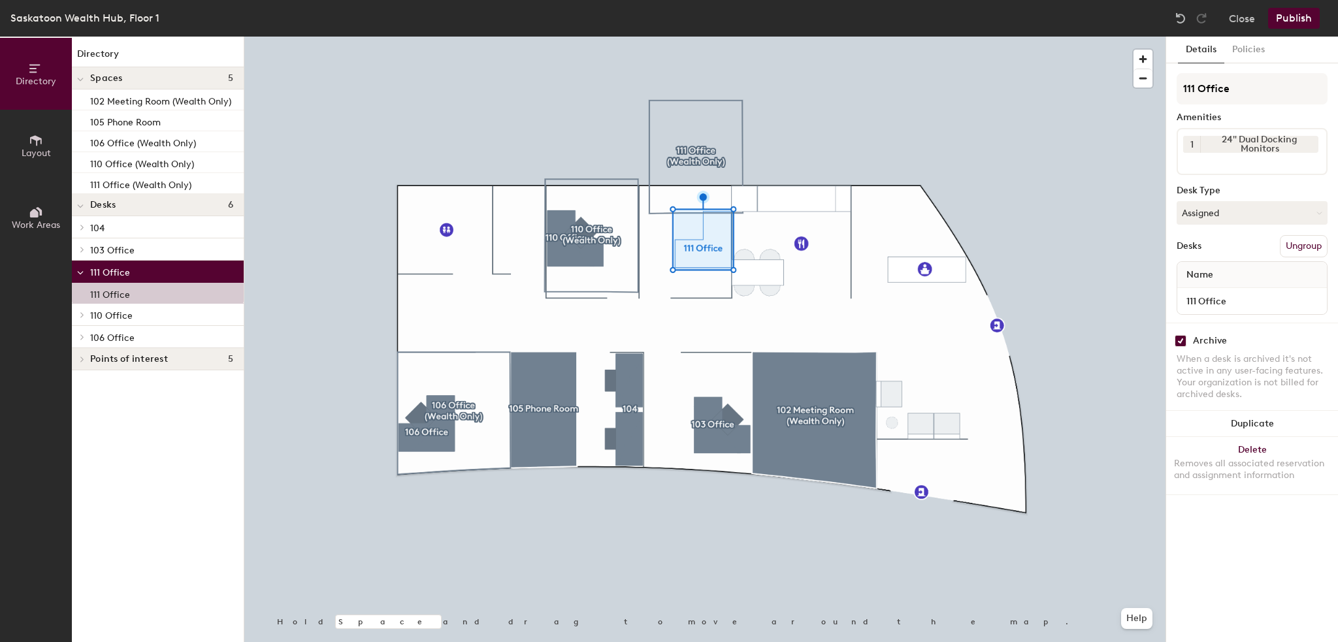
click at [1181, 336] on input "checkbox" at bounding box center [1181, 341] width 12 height 12
checkbox input "false"
click at [1281, 17] on button "Publish" at bounding box center [1294, 18] width 52 height 21
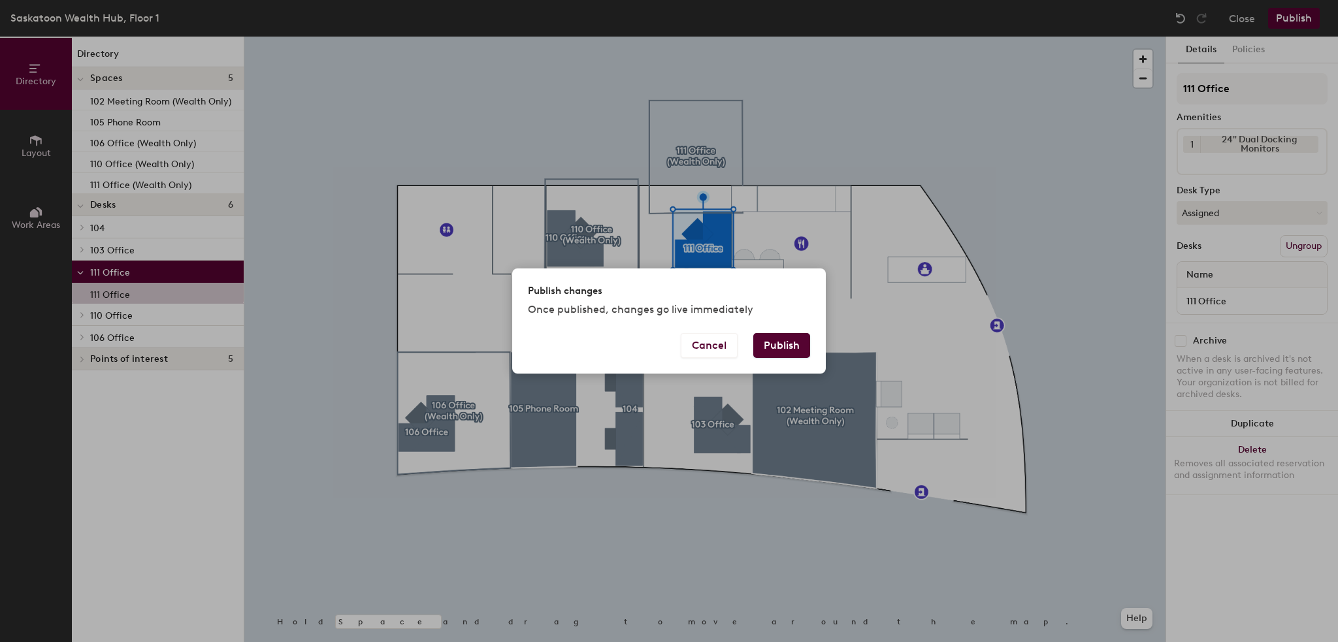
click at [785, 344] on button "Publish" at bounding box center [781, 345] width 57 height 25
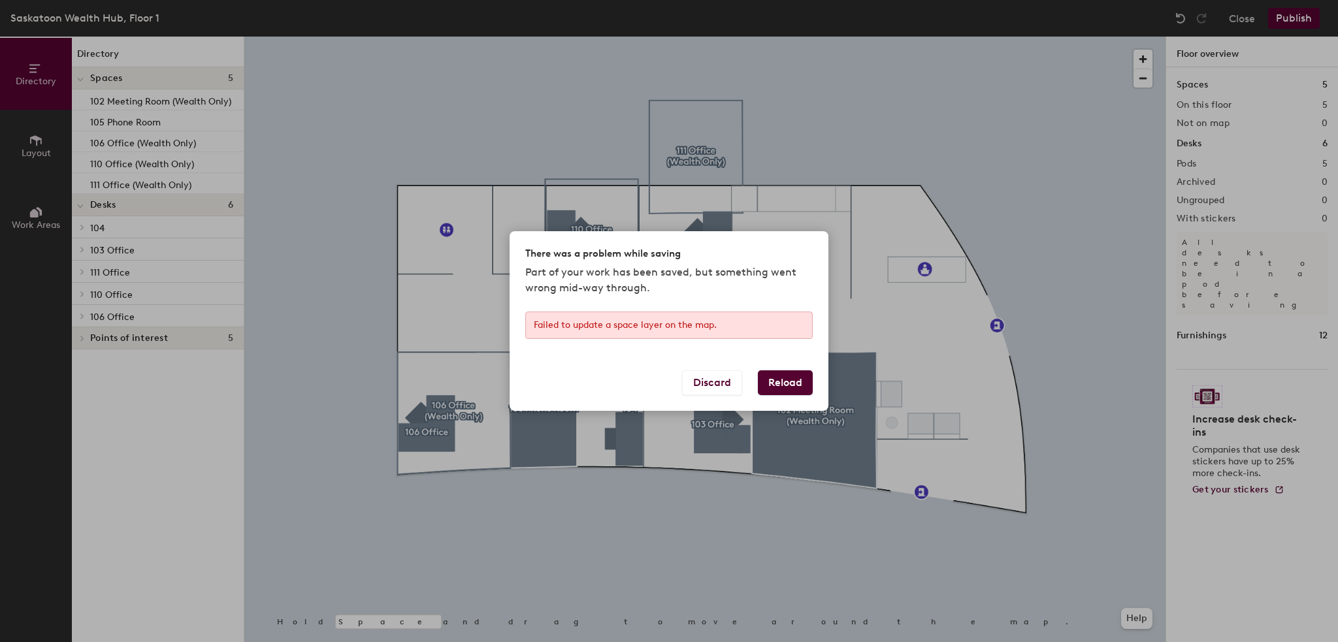
click at [781, 387] on button "Reload" at bounding box center [785, 382] width 55 height 25
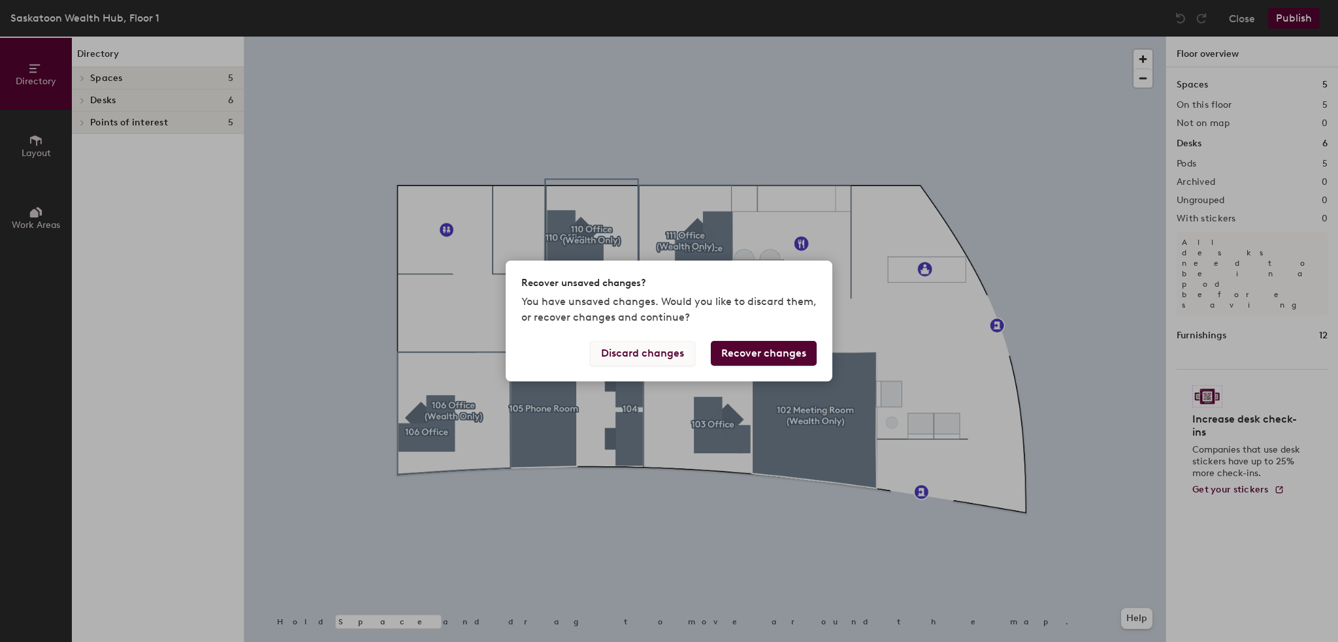
click at [685, 352] on button "Discard changes" at bounding box center [642, 353] width 105 height 25
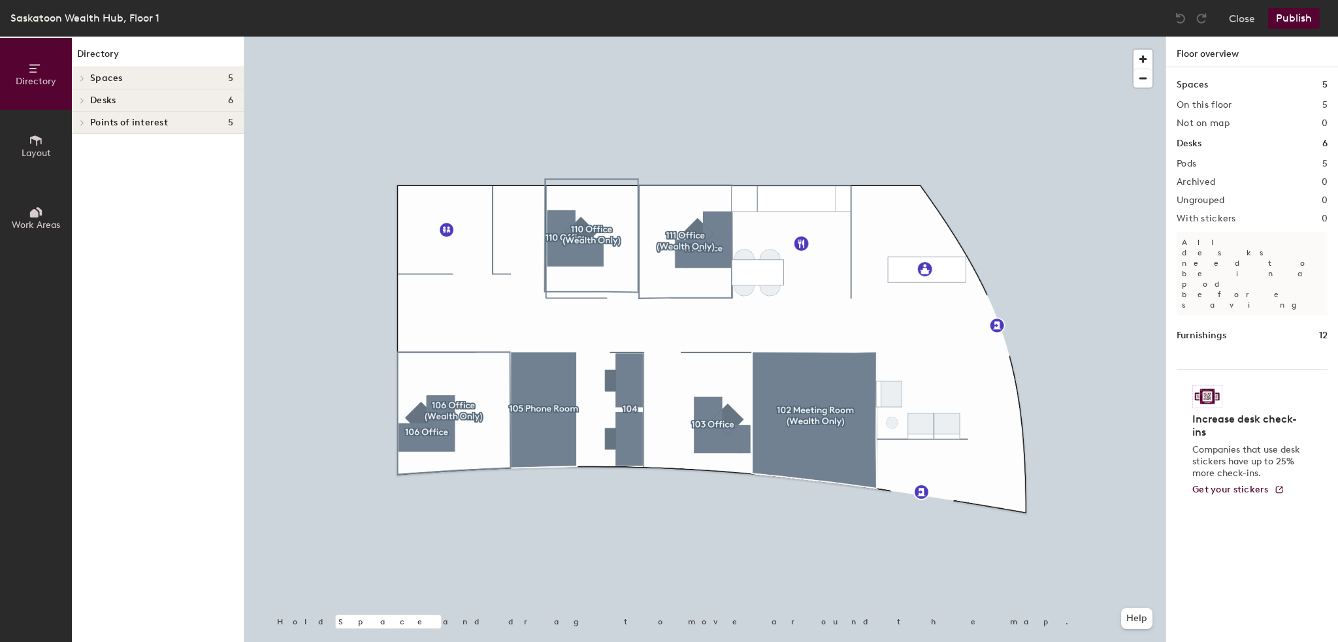
click at [1286, 23] on button "Publish" at bounding box center [1294, 18] width 52 height 21
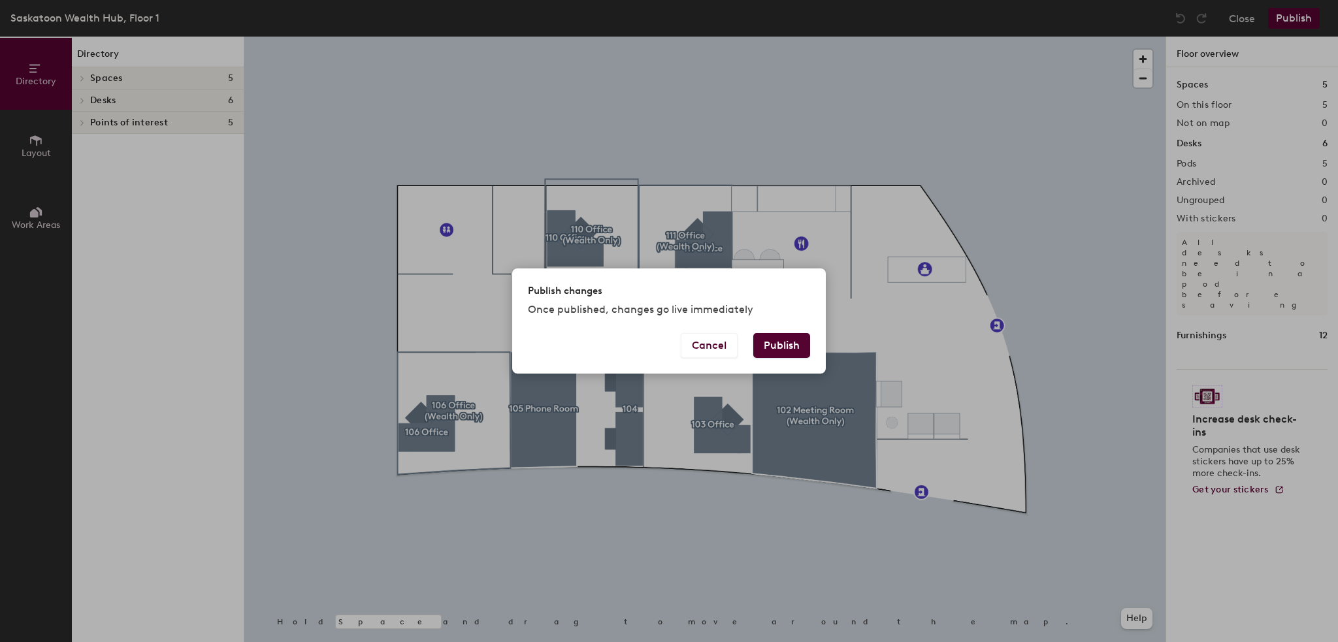
click at [422, 444] on div "Publish changes Once published, changes go live immediately Cancel Publish" at bounding box center [669, 321] width 1338 height 642
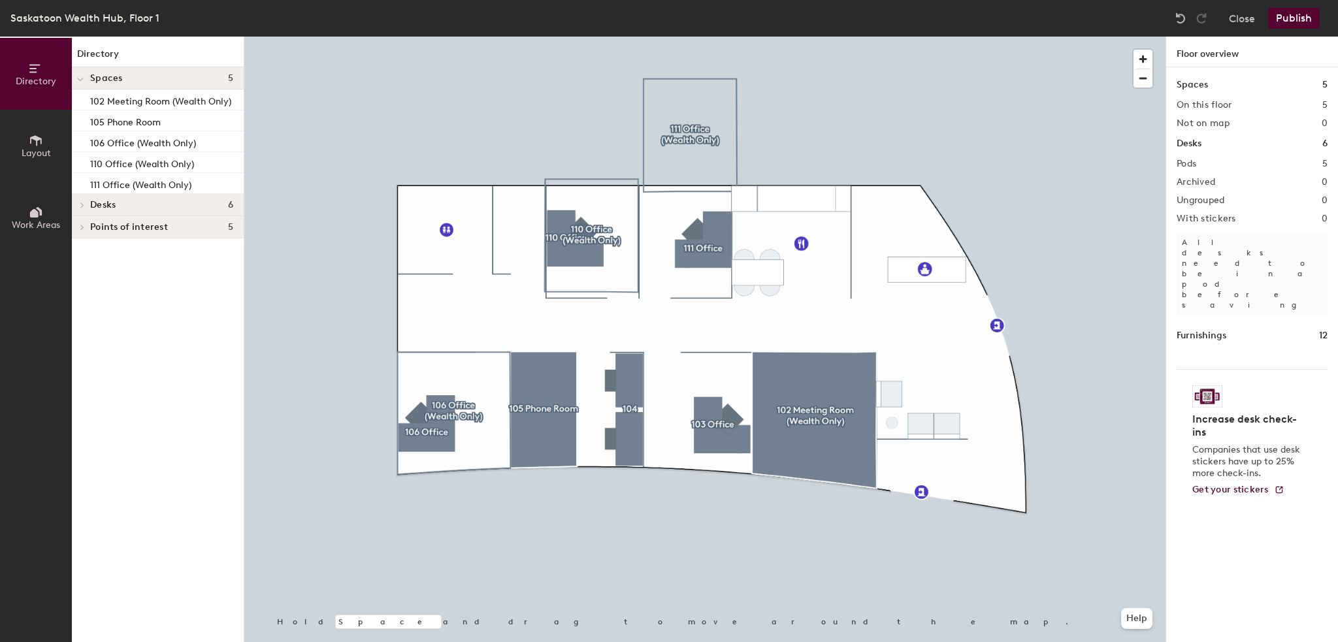
click at [1301, 15] on button "Publish" at bounding box center [1294, 18] width 52 height 21
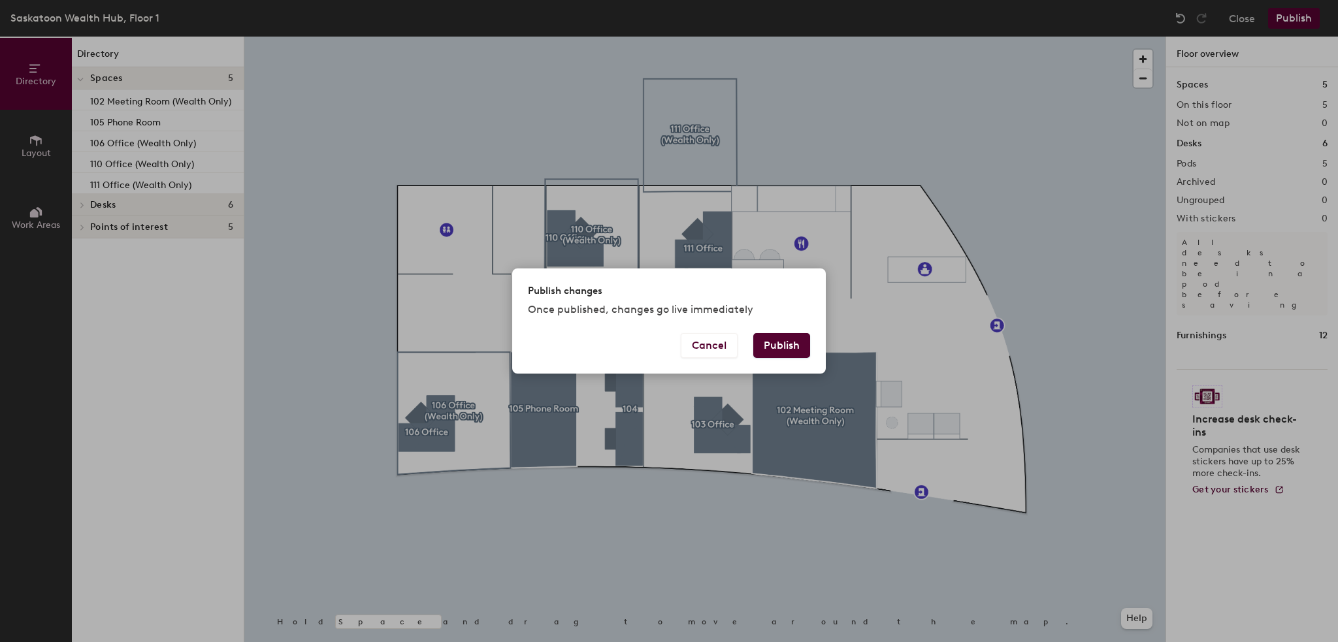
click at [767, 344] on button "Publish" at bounding box center [781, 345] width 57 height 25
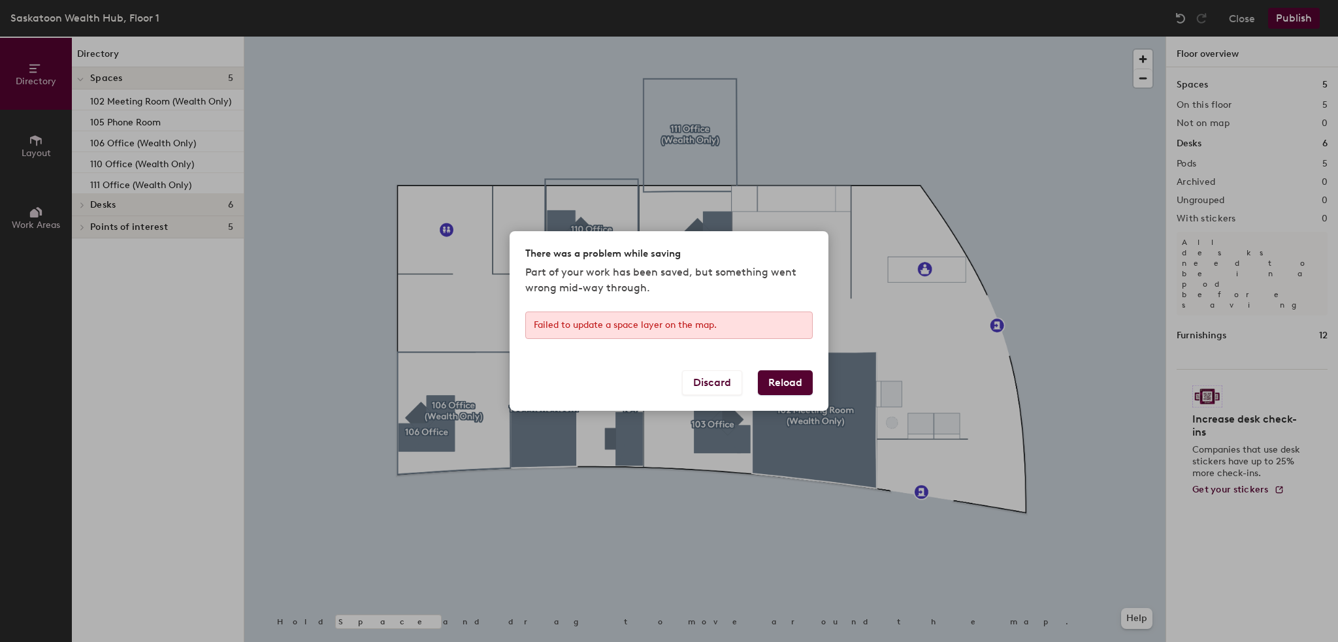
click at [784, 379] on button "Reload" at bounding box center [785, 382] width 55 height 25
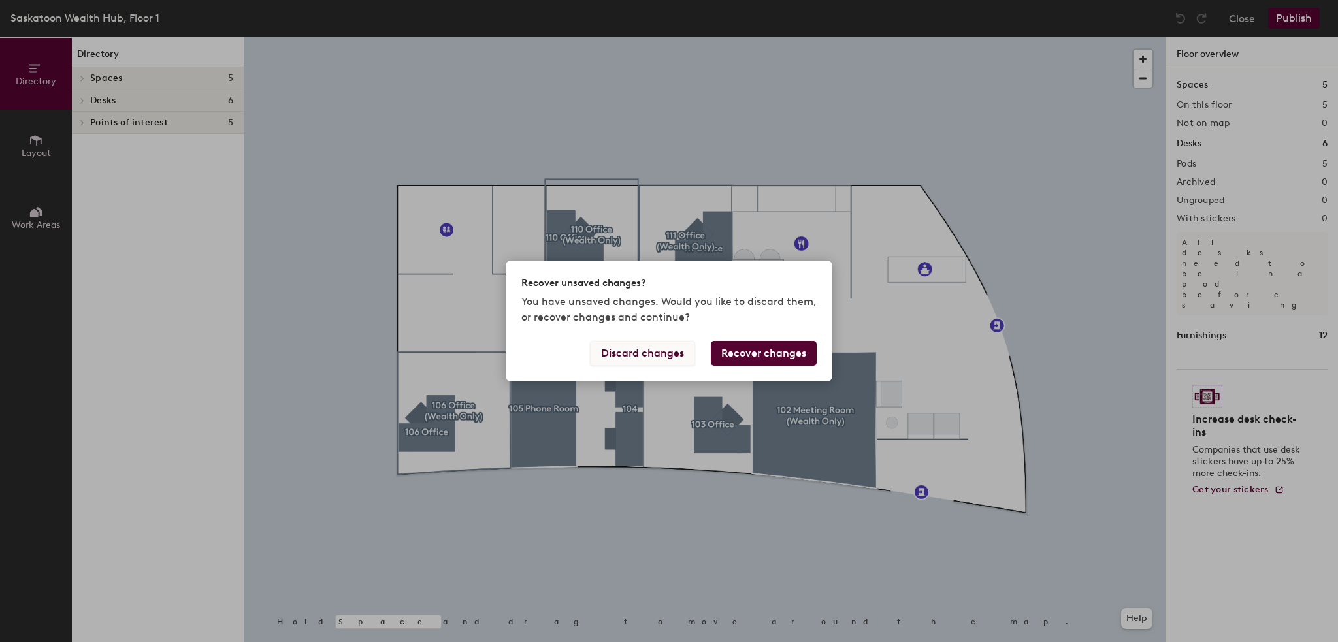
click at [661, 361] on button "Discard changes" at bounding box center [642, 353] width 105 height 25
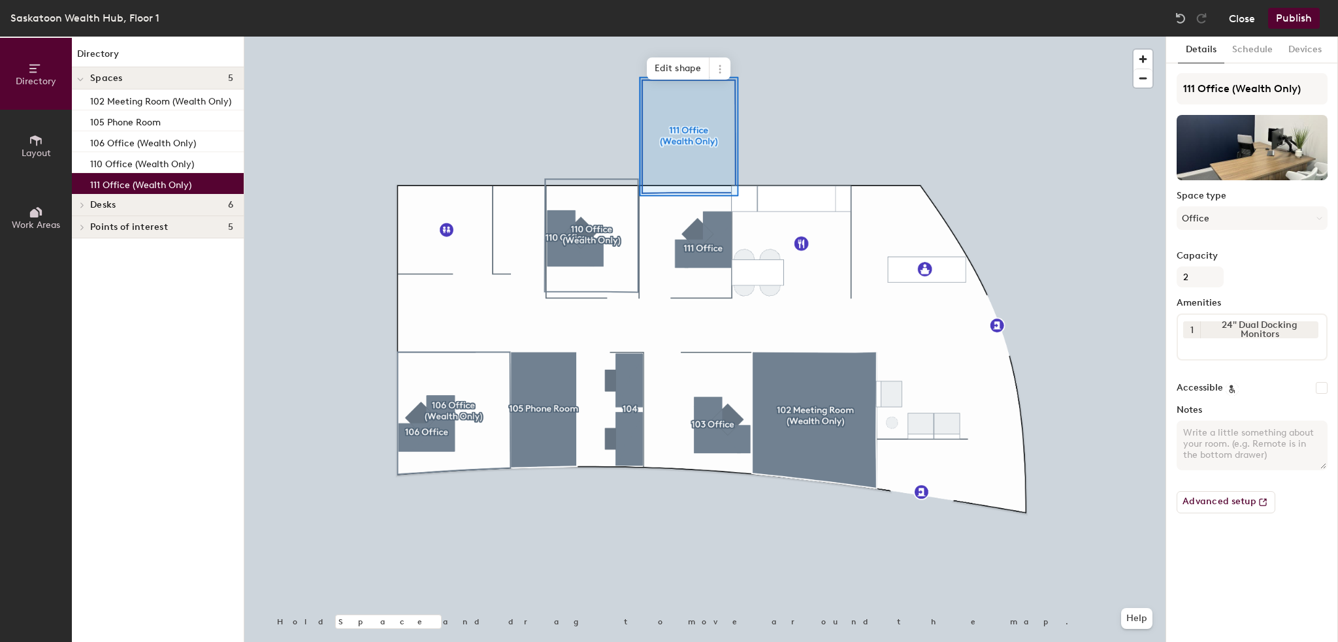
click at [1235, 12] on button "Close" at bounding box center [1242, 18] width 26 height 21
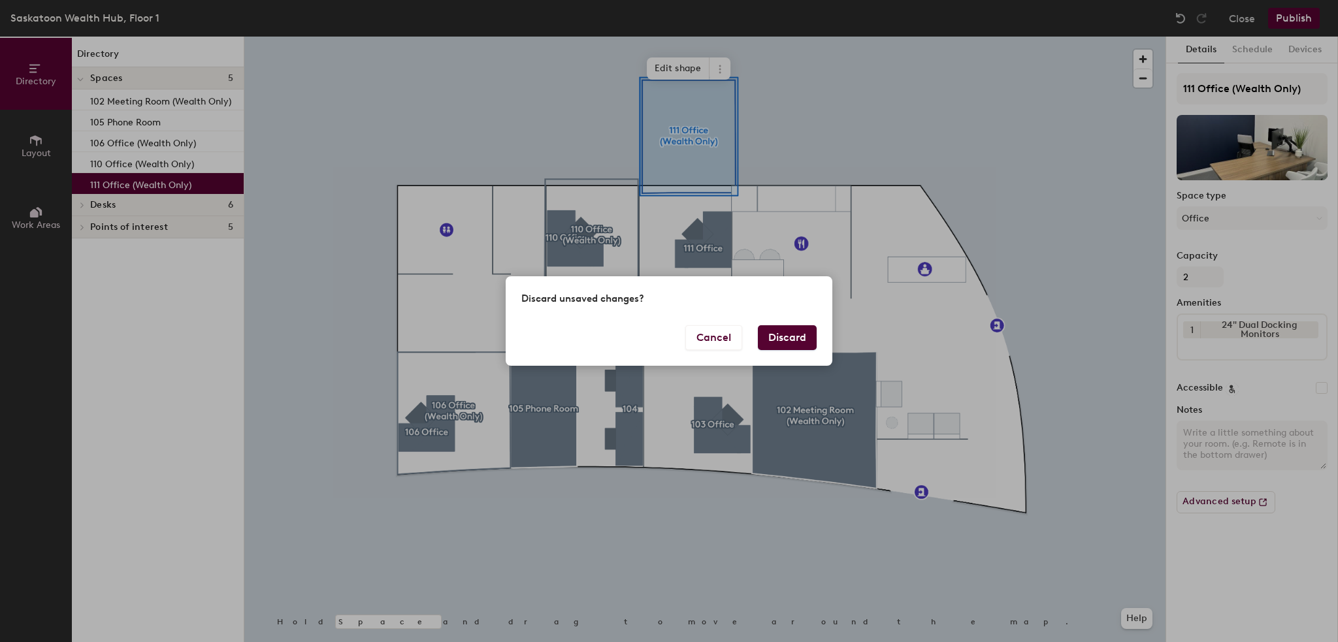
click at [788, 340] on button "Discard" at bounding box center [787, 337] width 59 height 25
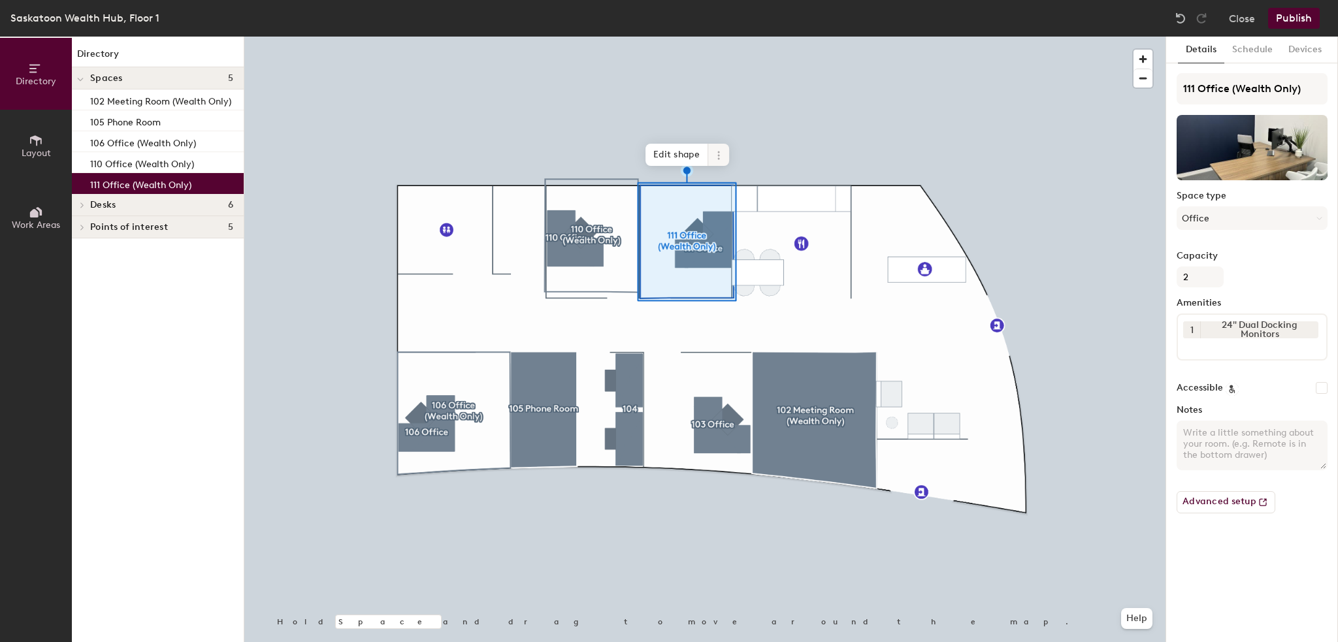
click at [719, 148] on span at bounding box center [718, 155] width 21 height 22
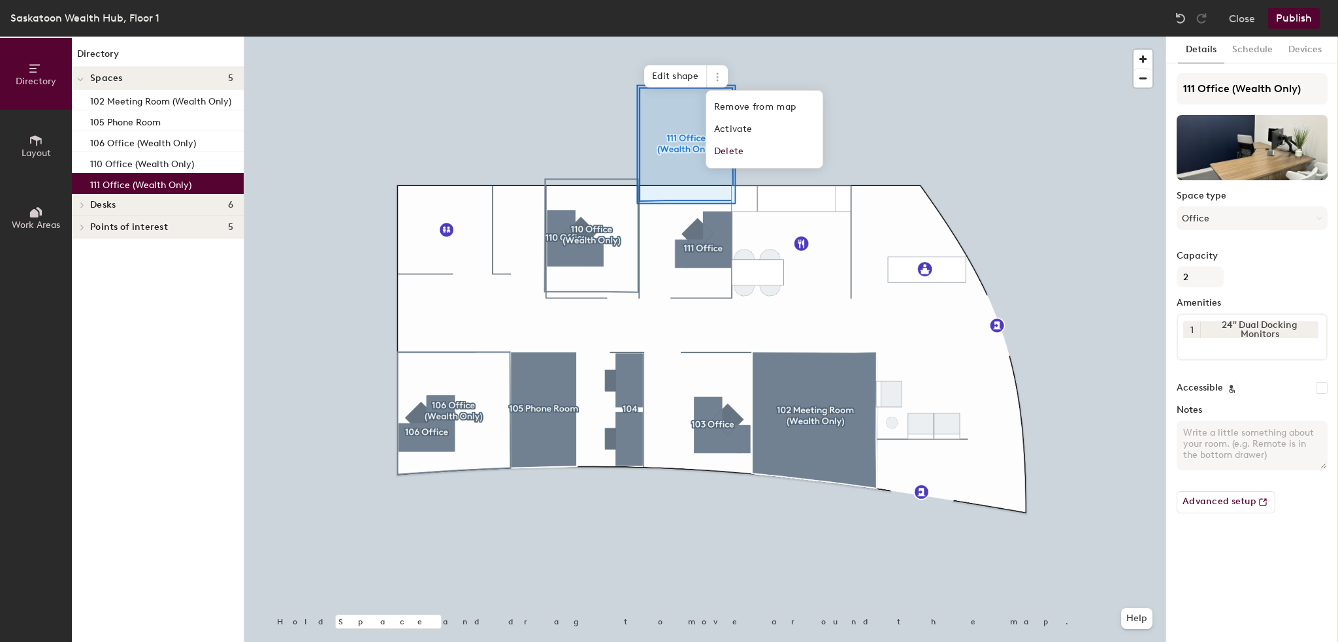
click at [474, 37] on div at bounding box center [704, 37] width 921 height 0
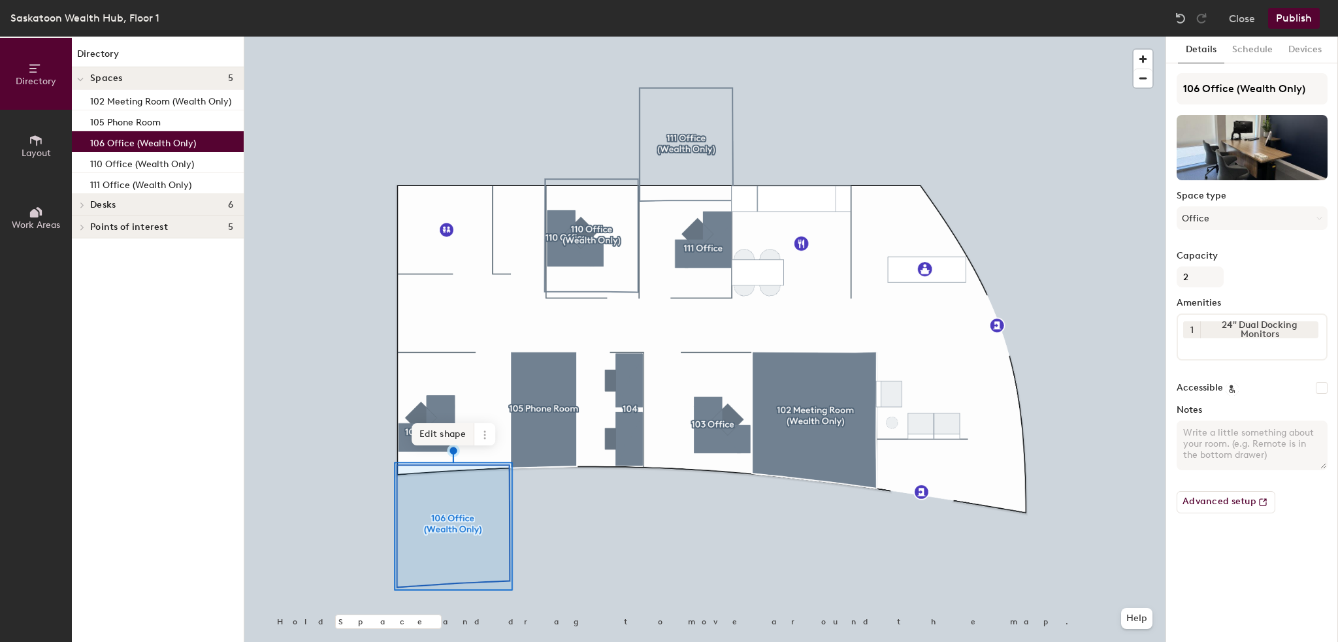
click at [440, 37] on div at bounding box center [704, 37] width 921 height 0
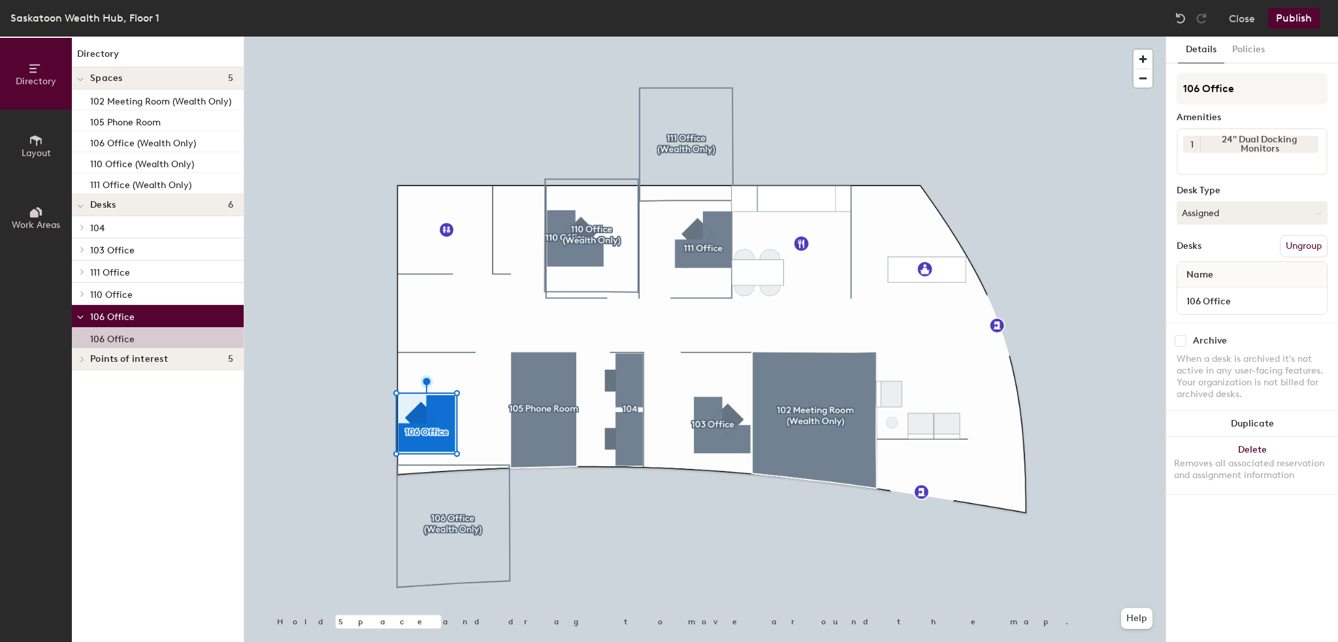
click at [1307, 15] on button "Publish" at bounding box center [1294, 18] width 52 height 21
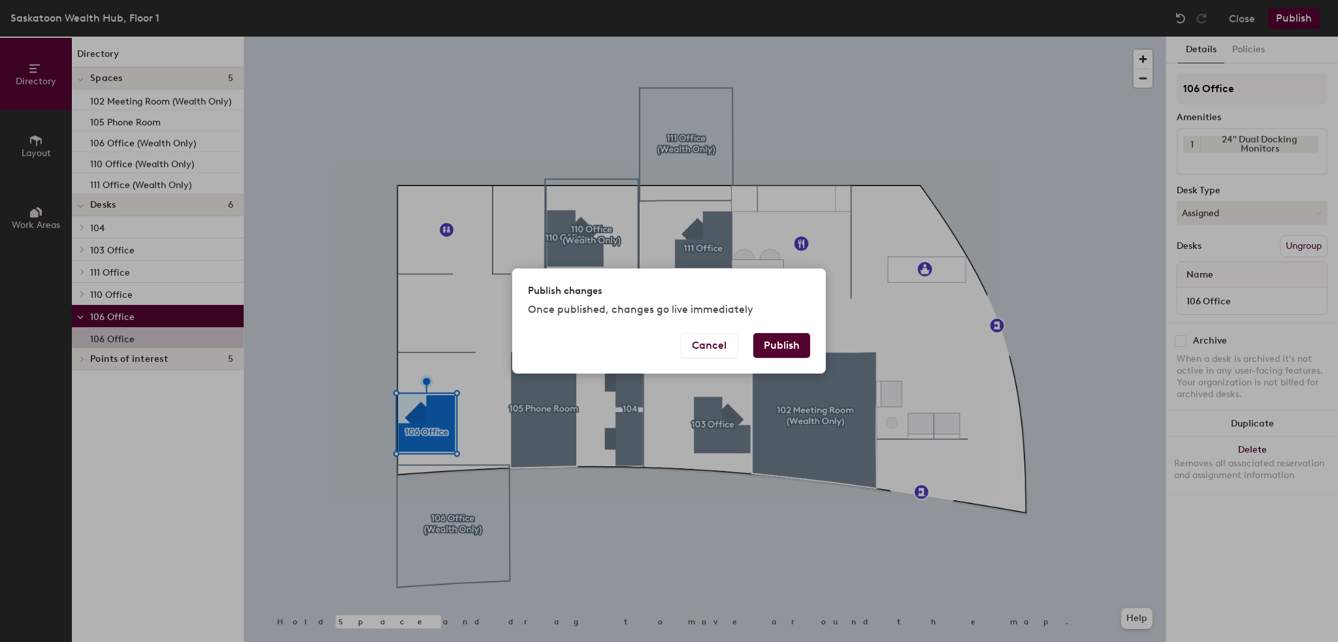
click at [778, 342] on button "Publish" at bounding box center [781, 345] width 57 height 25
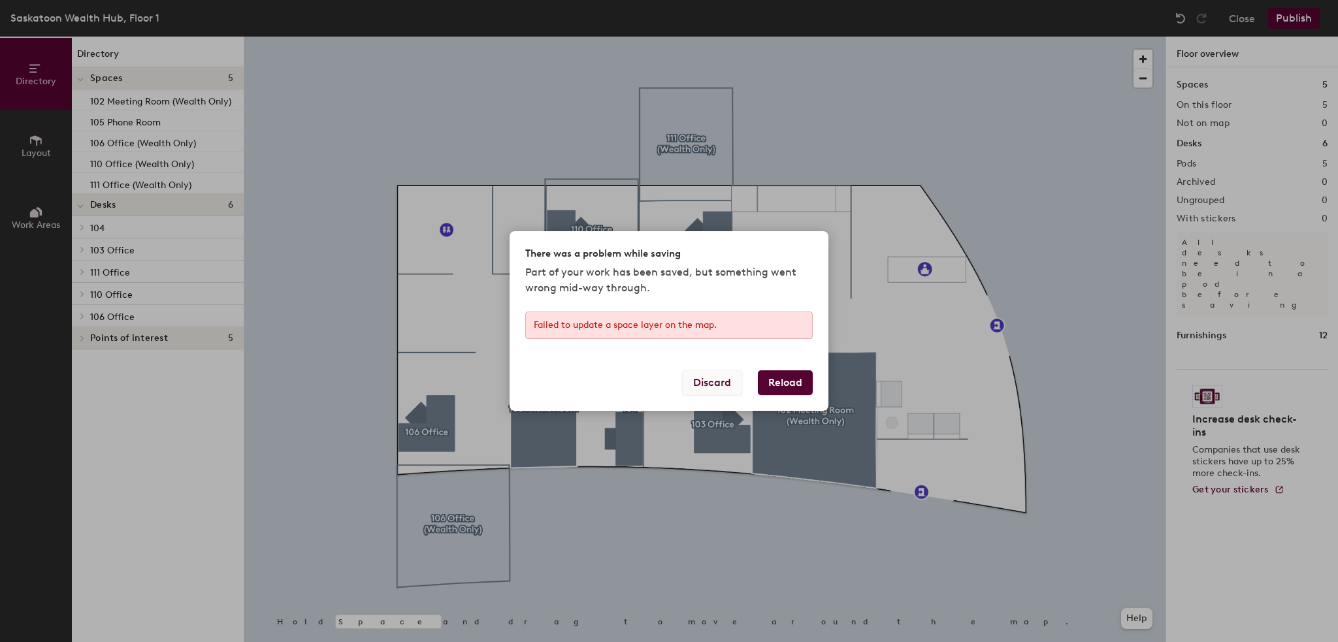
click at [721, 384] on button "Discard" at bounding box center [712, 382] width 60 height 25
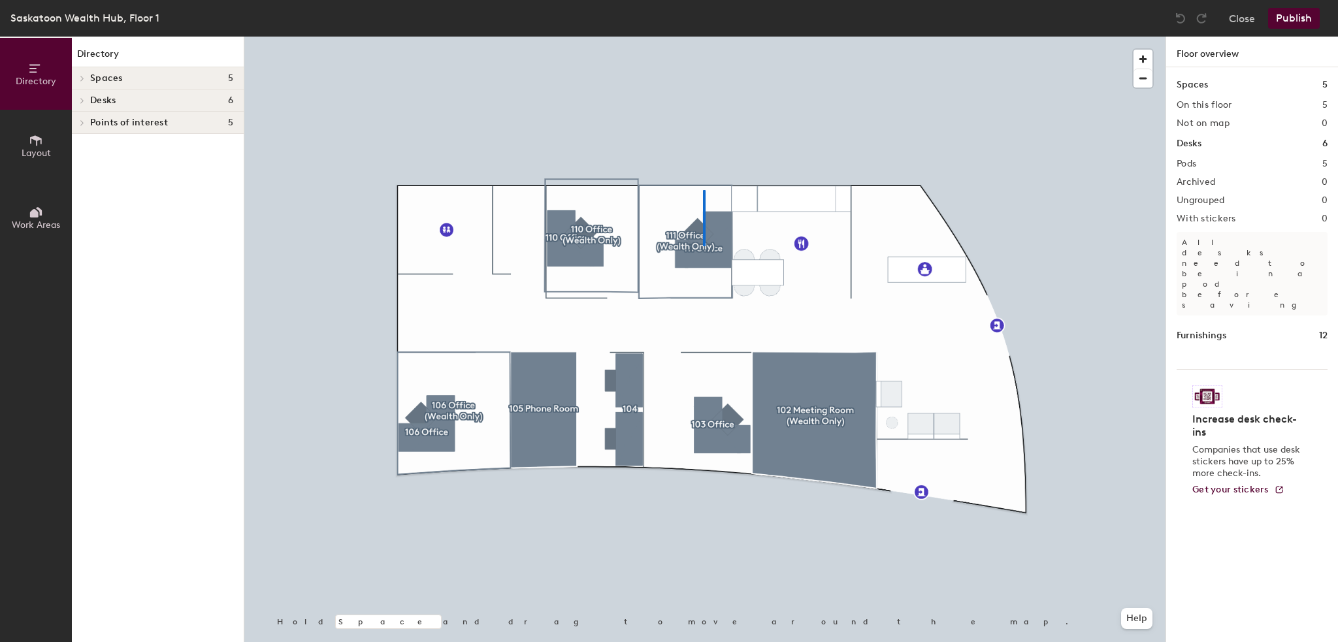
click at [703, 37] on div at bounding box center [704, 37] width 921 height 0
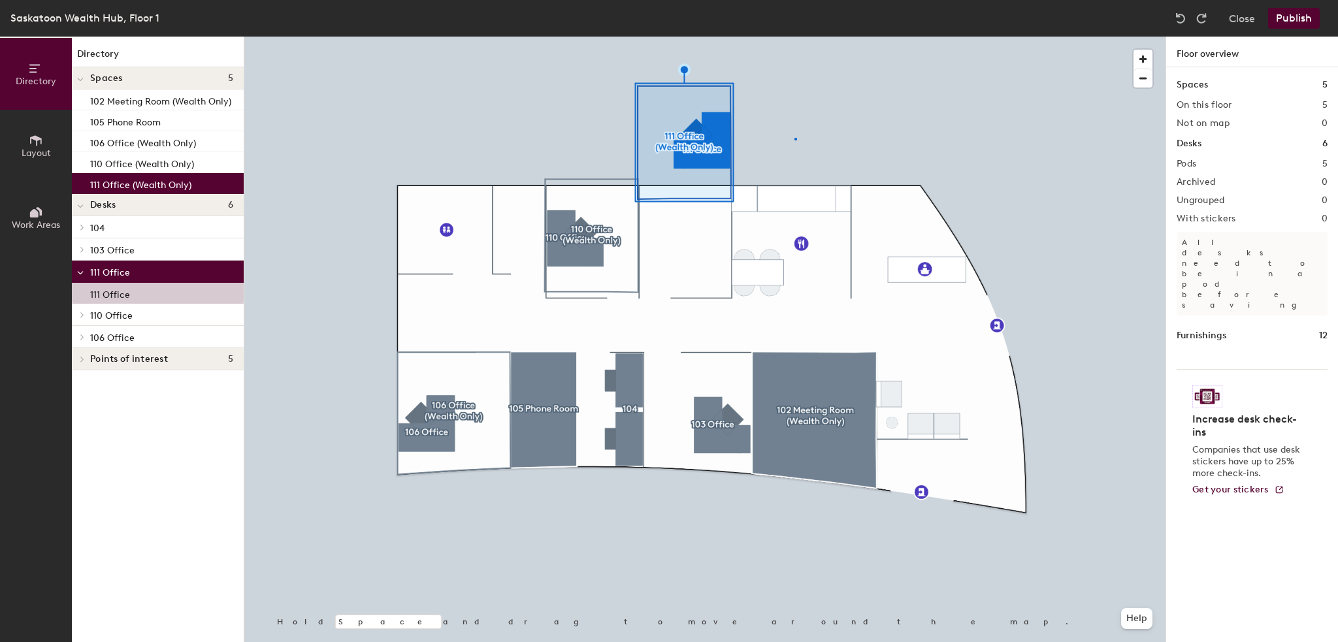
click at [794, 37] on div at bounding box center [704, 37] width 921 height 0
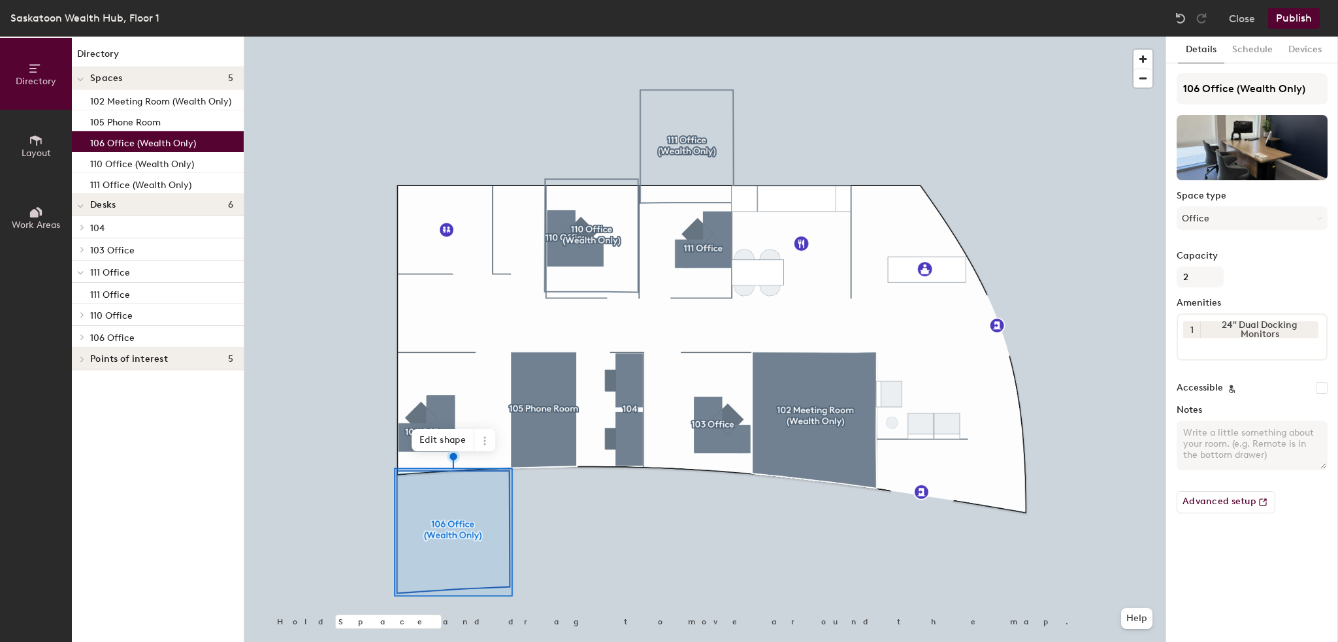
click at [1286, 23] on button "Publish" at bounding box center [1294, 18] width 52 height 21
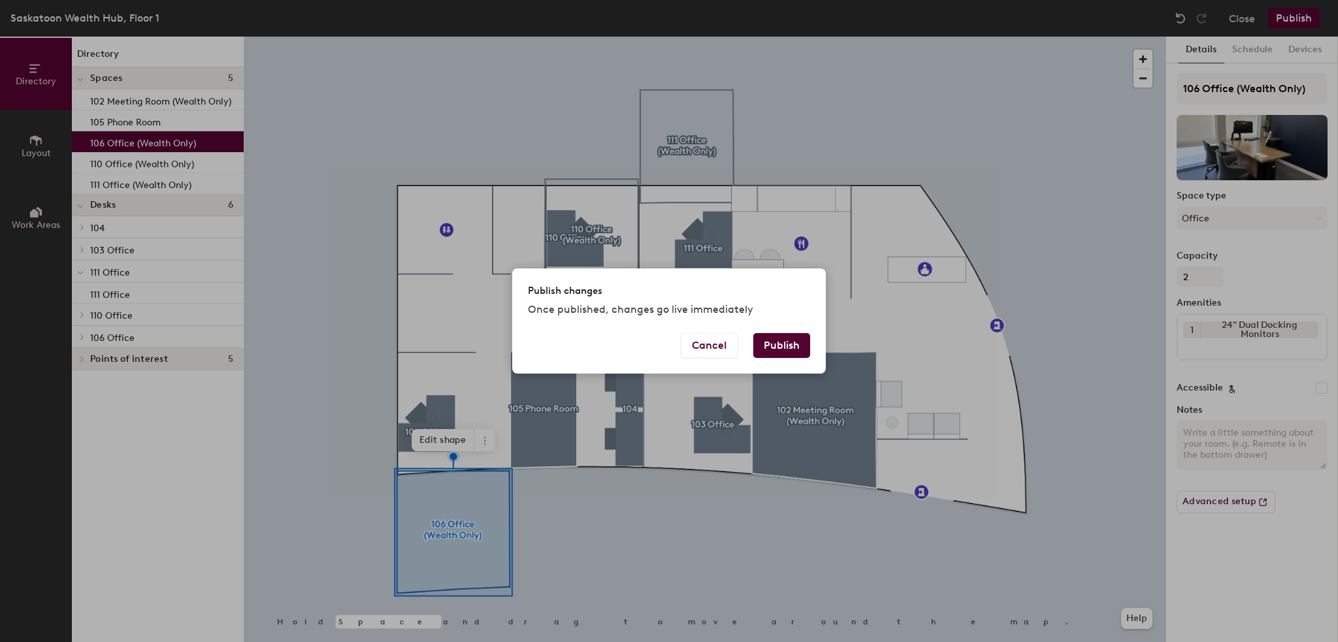
click at [794, 350] on button "Publish" at bounding box center [781, 345] width 57 height 25
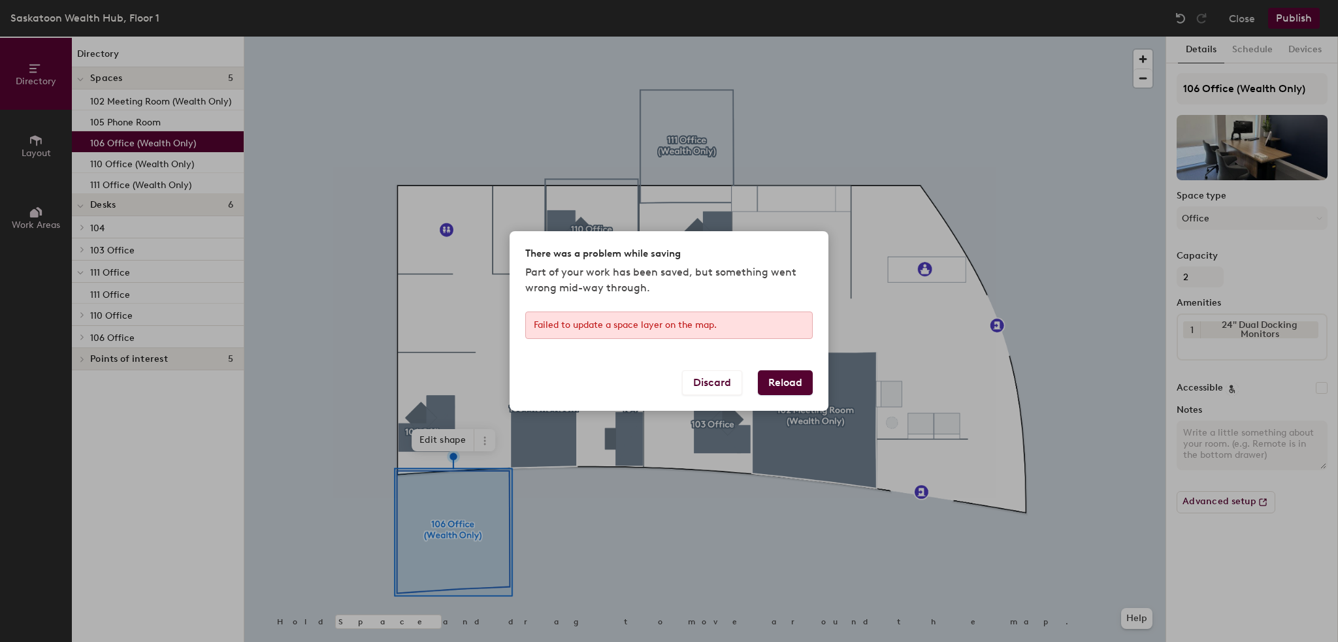
click at [776, 384] on button "Reload" at bounding box center [785, 382] width 55 height 25
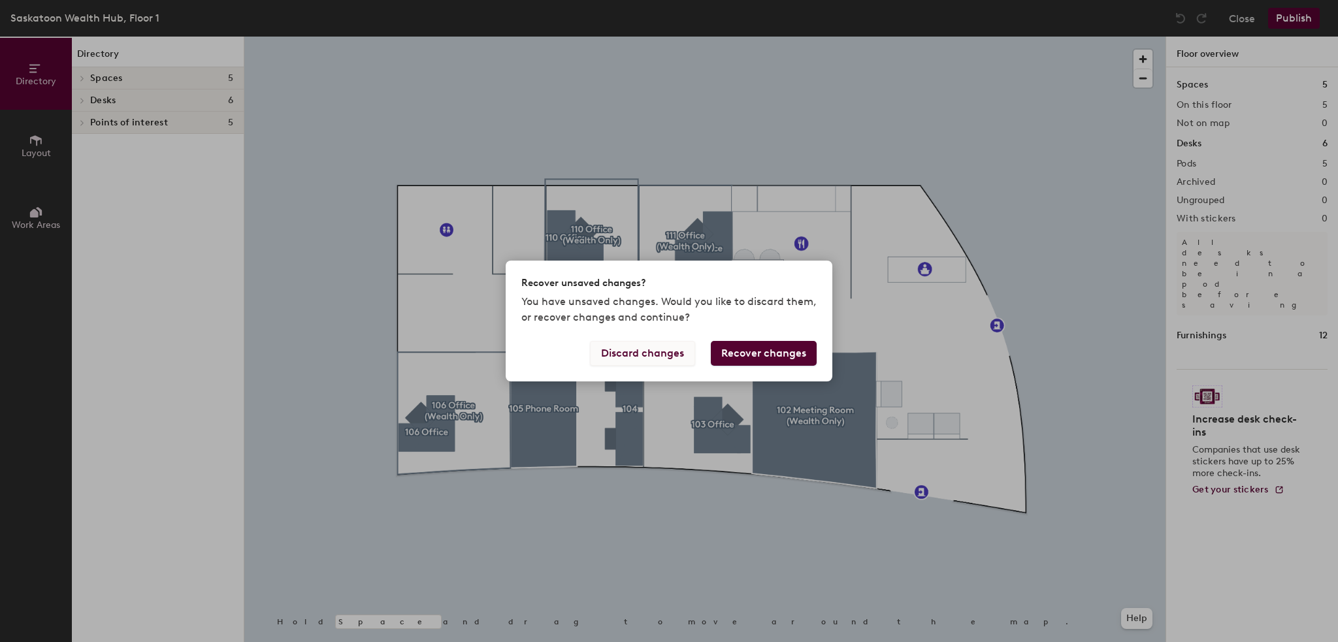
click at [664, 355] on button "Discard changes" at bounding box center [642, 353] width 105 height 25
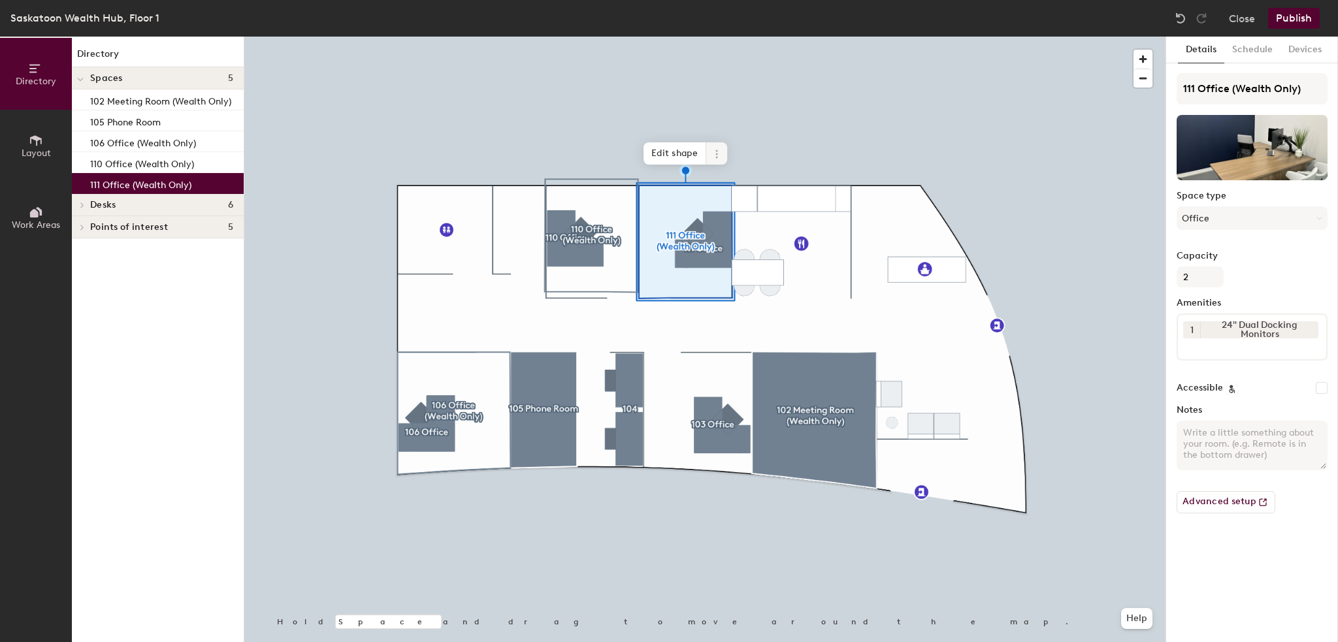
click at [714, 154] on icon at bounding box center [717, 154] width 10 height 10
click at [723, 206] on span "Activate" at bounding box center [764, 206] width 116 height 22
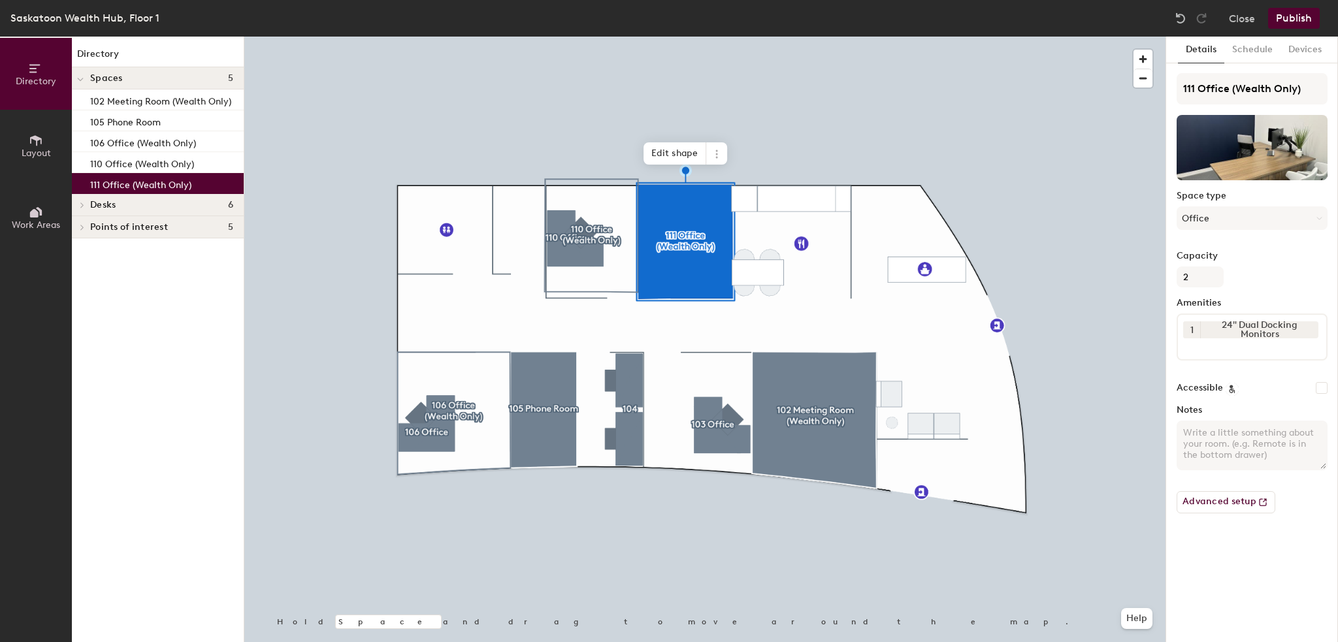
click at [477, 37] on div at bounding box center [704, 37] width 921 height 0
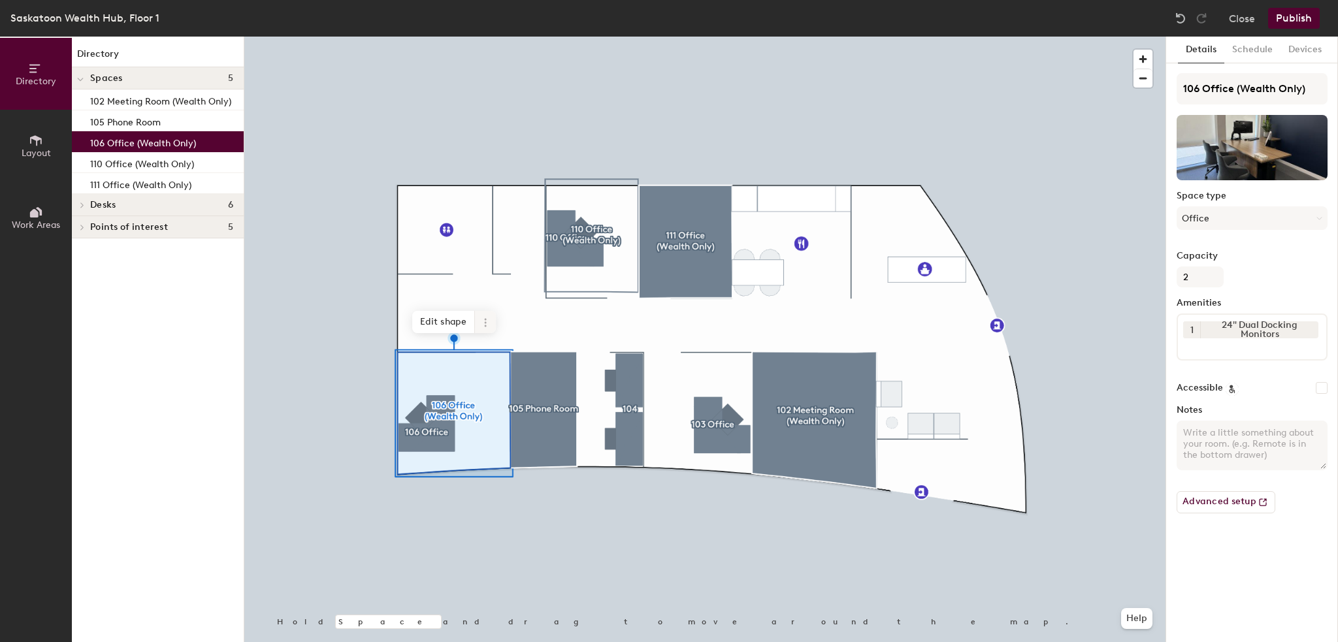
click at [491, 329] on span at bounding box center [485, 322] width 21 height 22
click at [499, 375] on span "Activate" at bounding box center [532, 375] width 116 height 22
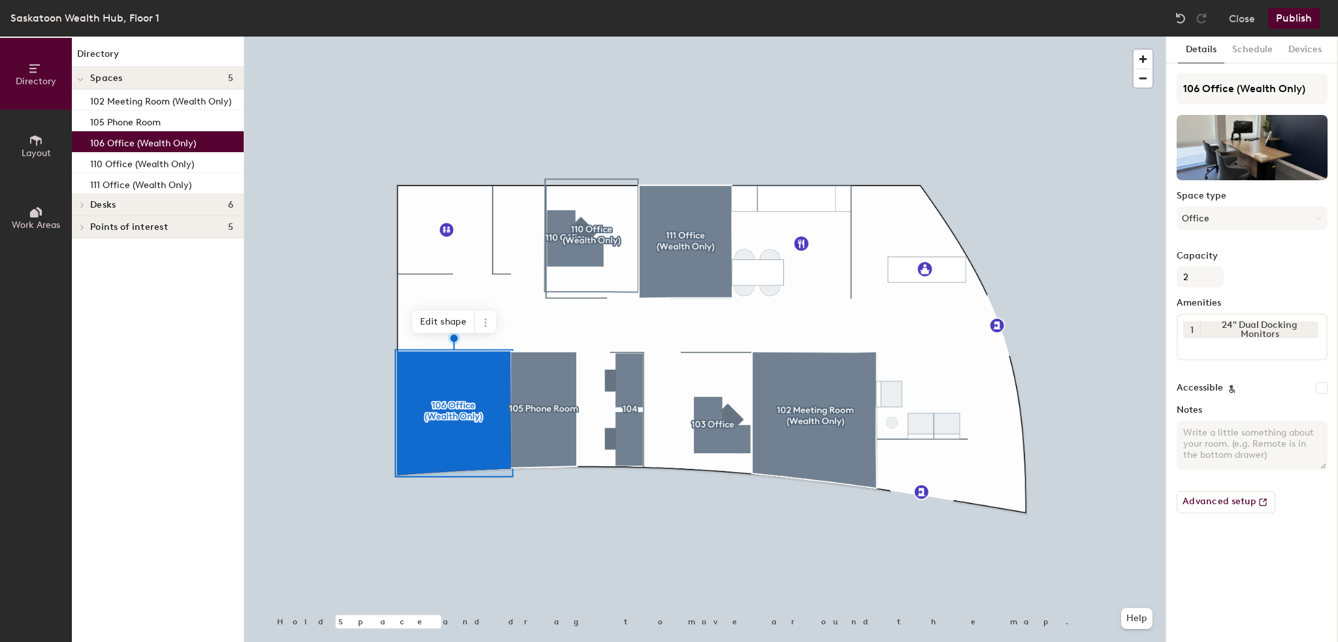
click at [1307, 18] on button "Publish" at bounding box center [1294, 18] width 52 height 21
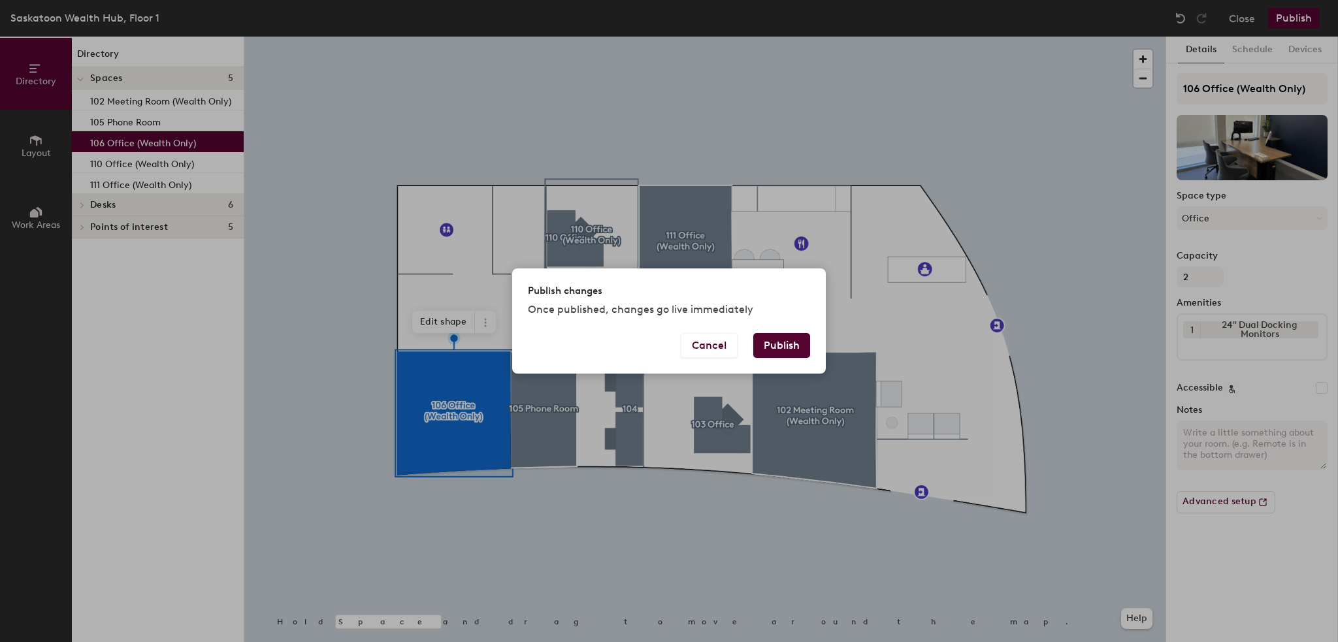
click at [779, 349] on button "Publish" at bounding box center [781, 345] width 57 height 25
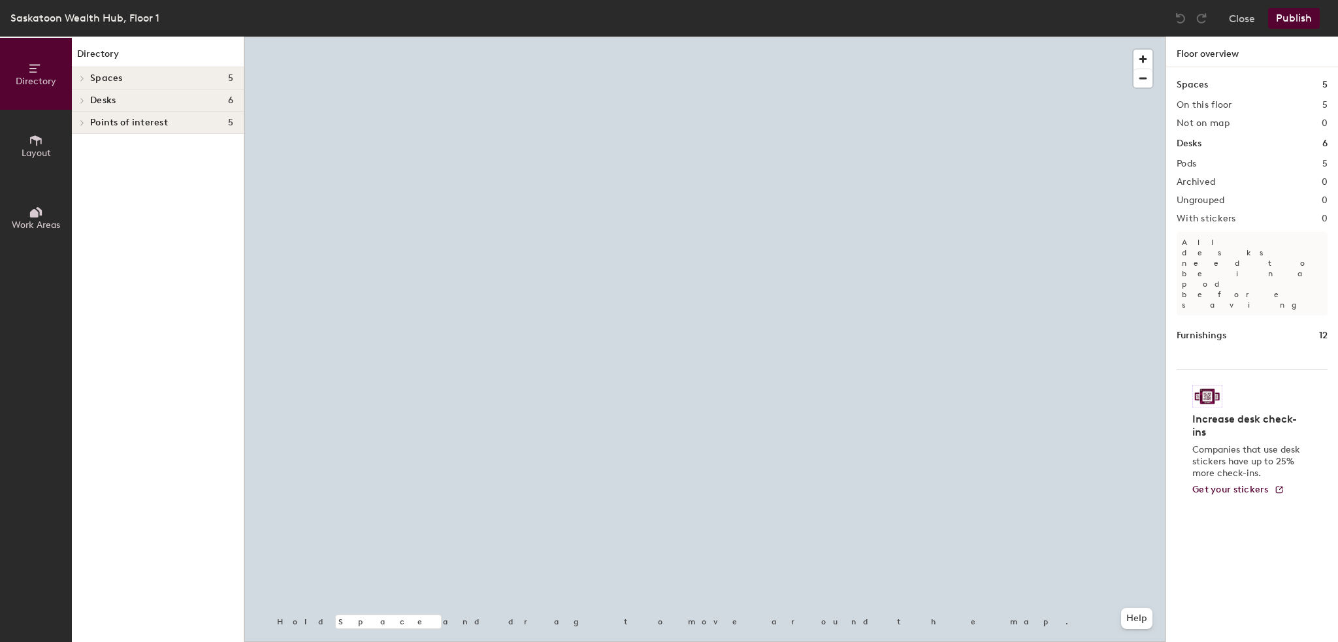
click at [702, 37] on div at bounding box center [704, 37] width 921 height 0
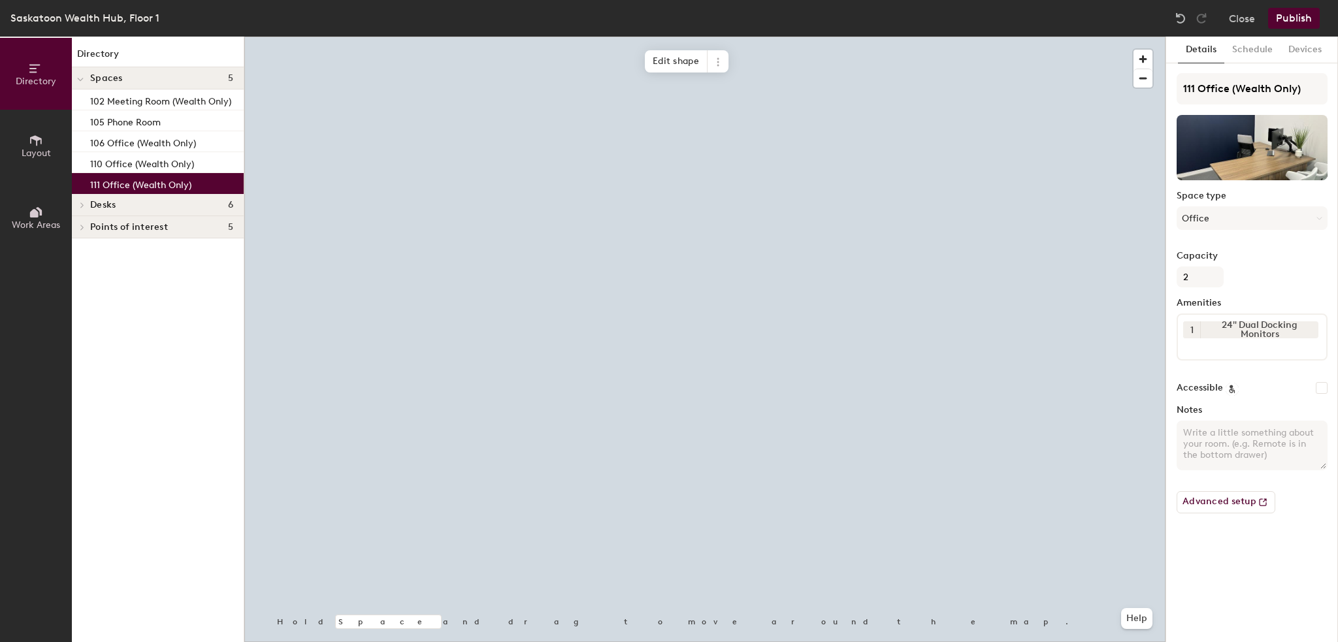
click at [462, 37] on div at bounding box center [704, 37] width 921 height 0
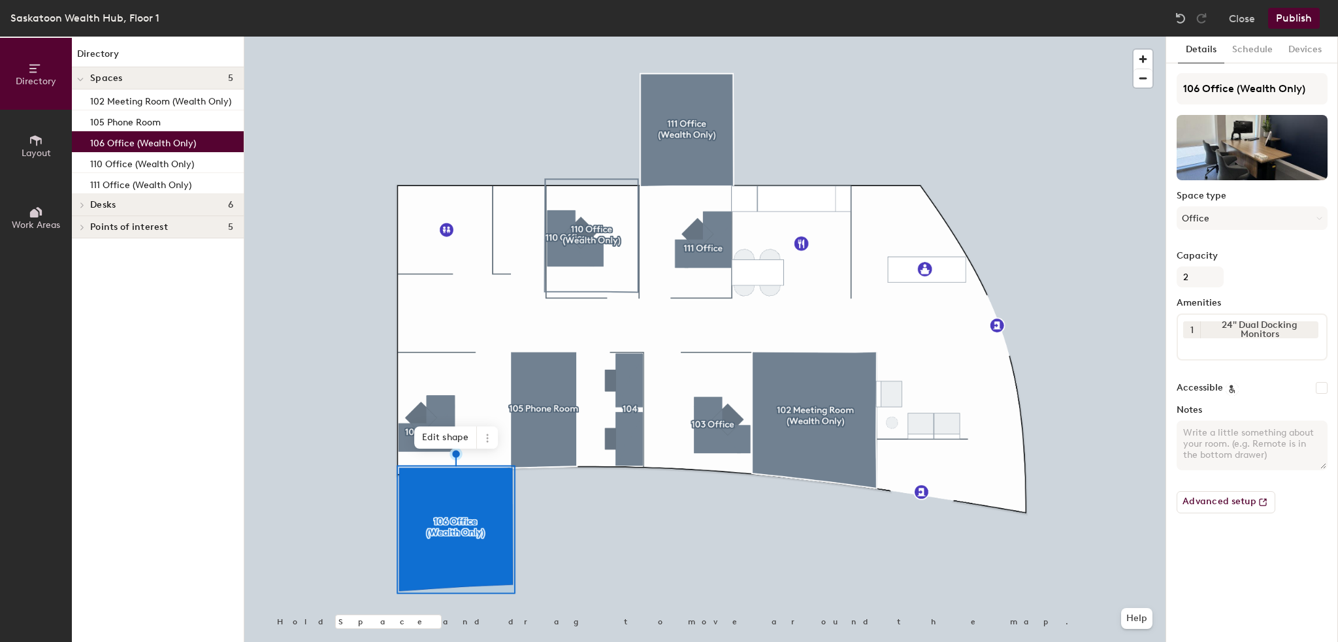
click at [1288, 16] on button "Publish" at bounding box center [1294, 18] width 52 height 21
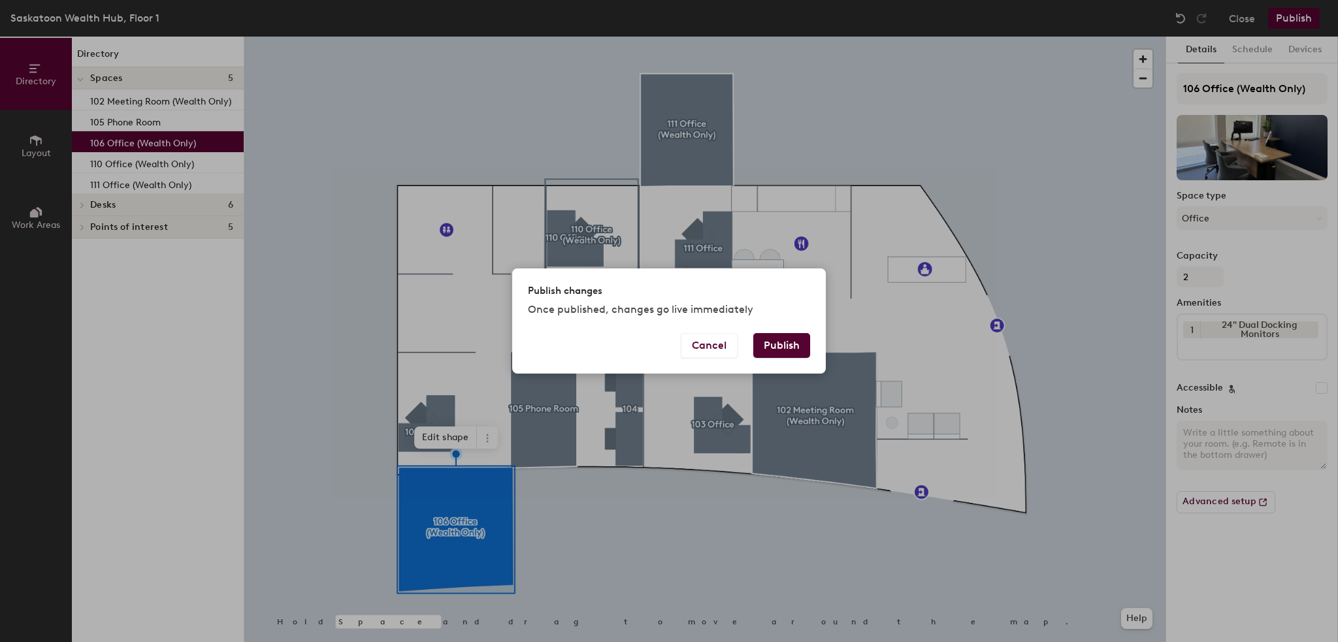
click at [791, 339] on button "Publish" at bounding box center [781, 345] width 57 height 25
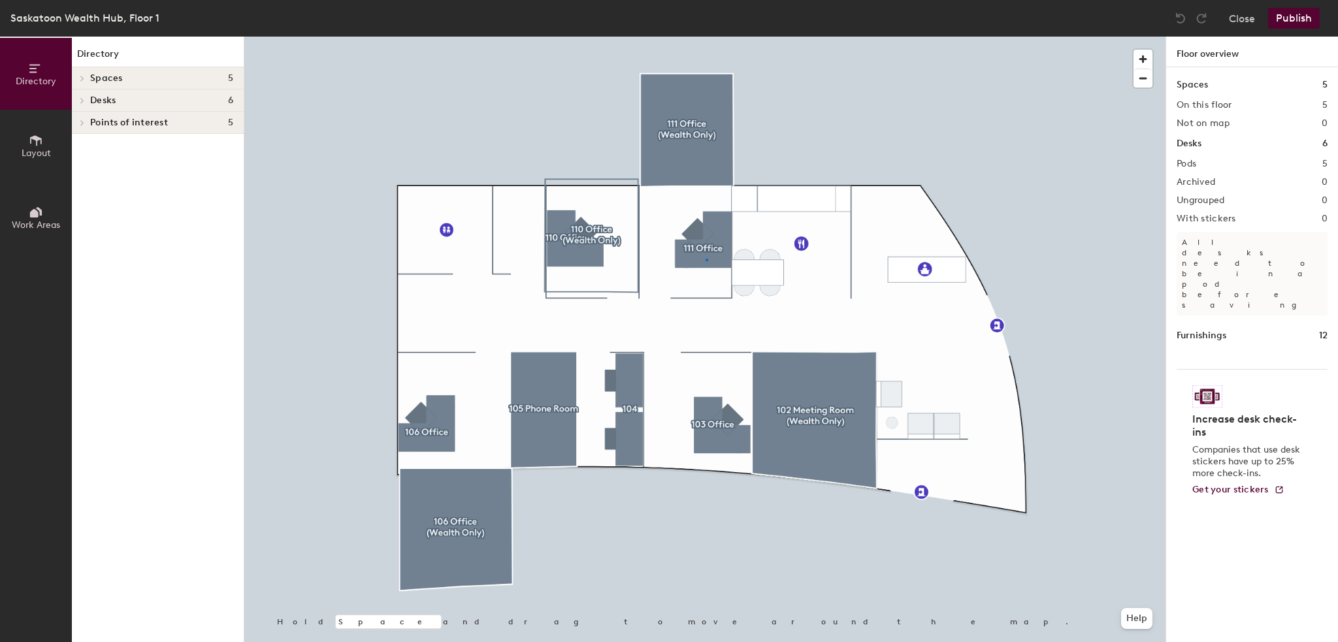
click at [706, 37] on div at bounding box center [704, 37] width 921 height 0
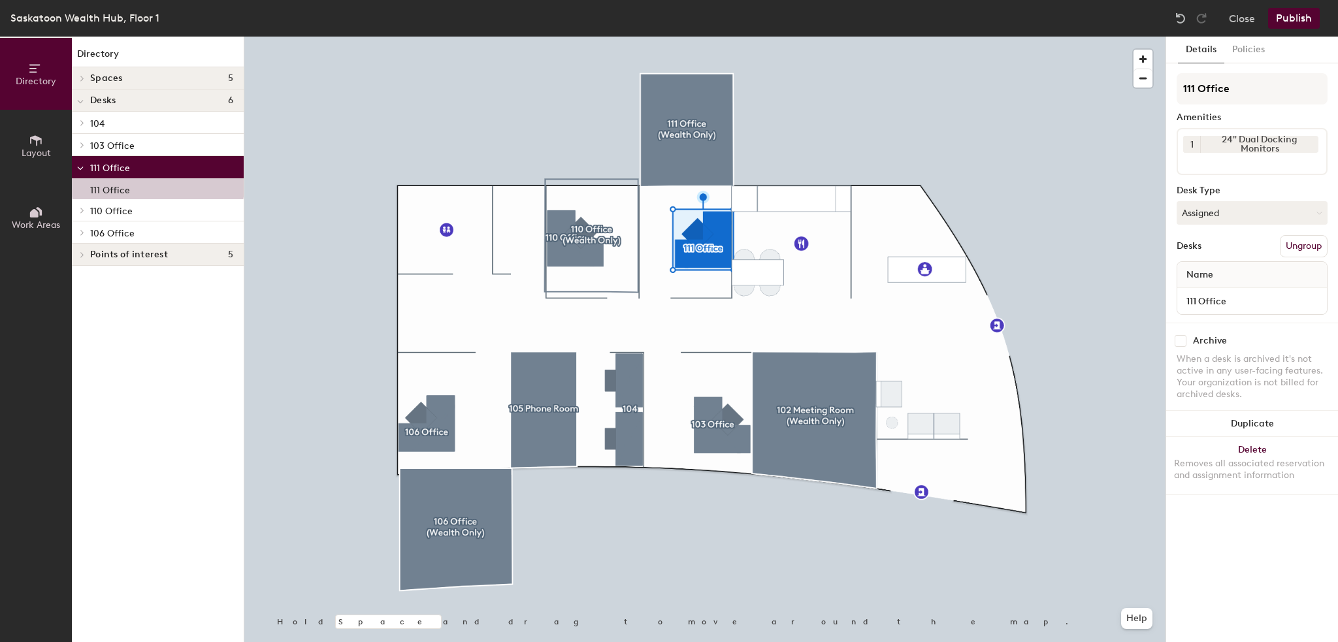
click at [1175, 340] on input "checkbox" at bounding box center [1181, 341] width 12 height 12
checkbox input "true"
click at [1301, 16] on button "Publish" at bounding box center [1294, 18] width 52 height 21
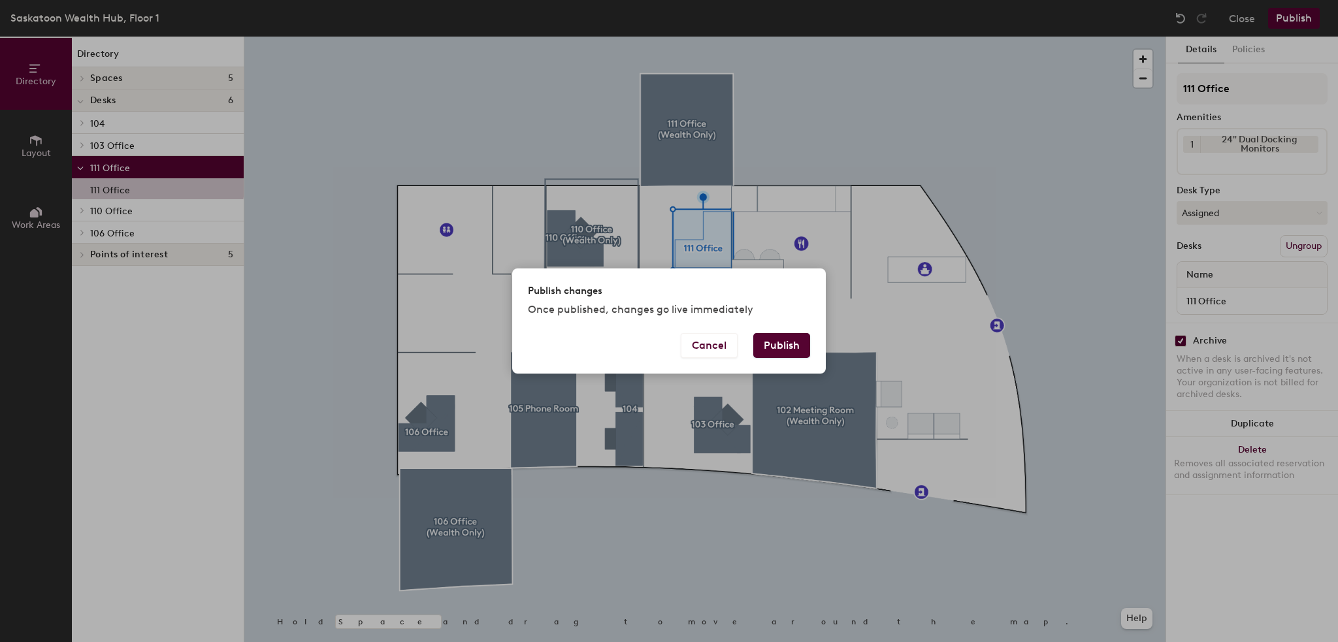
click at [797, 353] on button "Publish" at bounding box center [781, 345] width 57 height 25
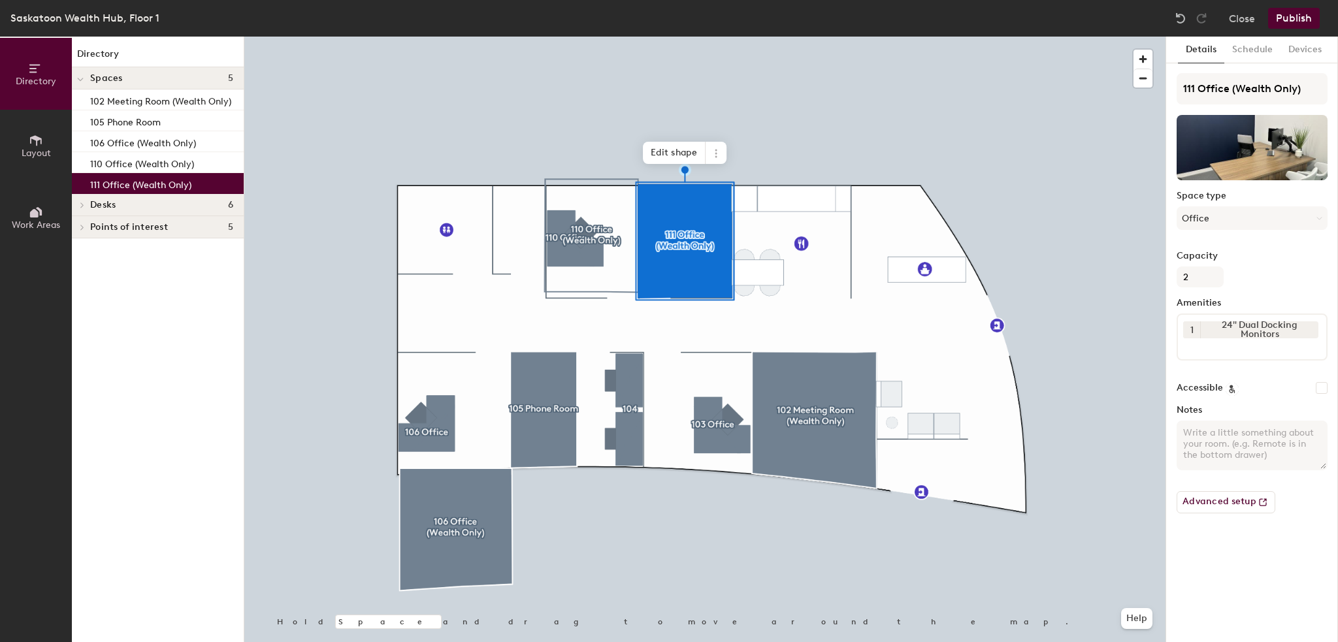
click at [1305, 23] on button "Publish" at bounding box center [1294, 18] width 52 height 21
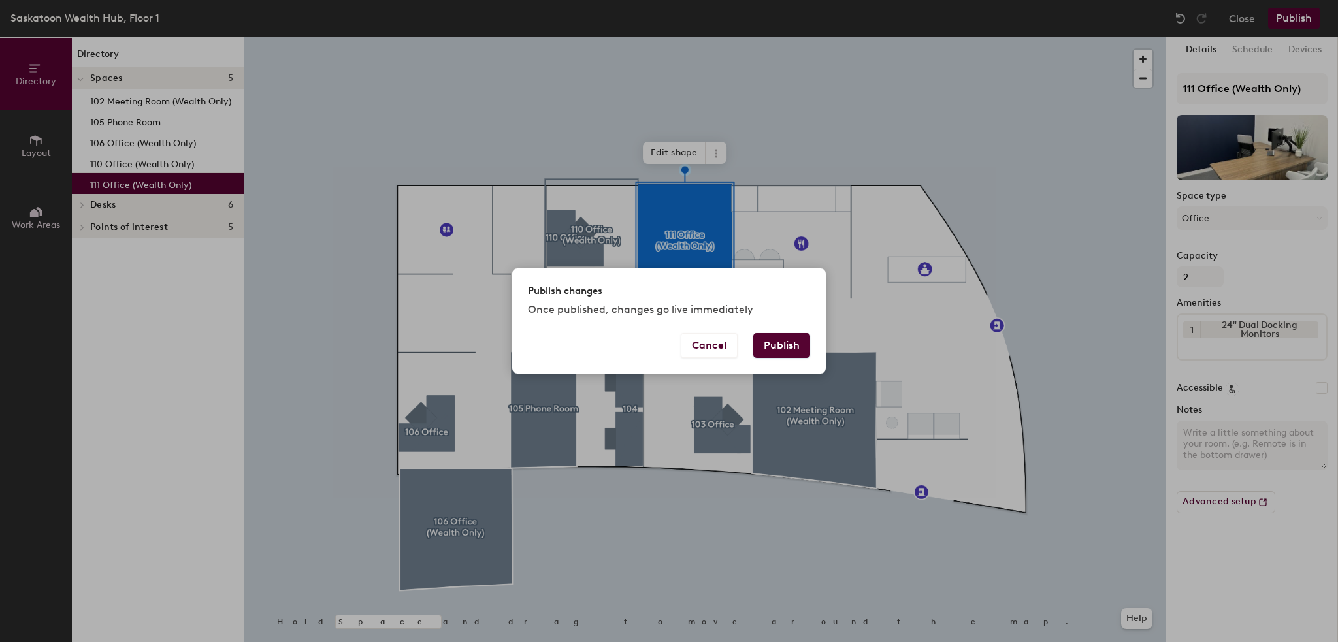
click at [778, 359] on div "Cancel Publish" at bounding box center [669, 353] width 314 height 41
click at [779, 349] on button "Publish" at bounding box center [781, 345] width 57 height 25
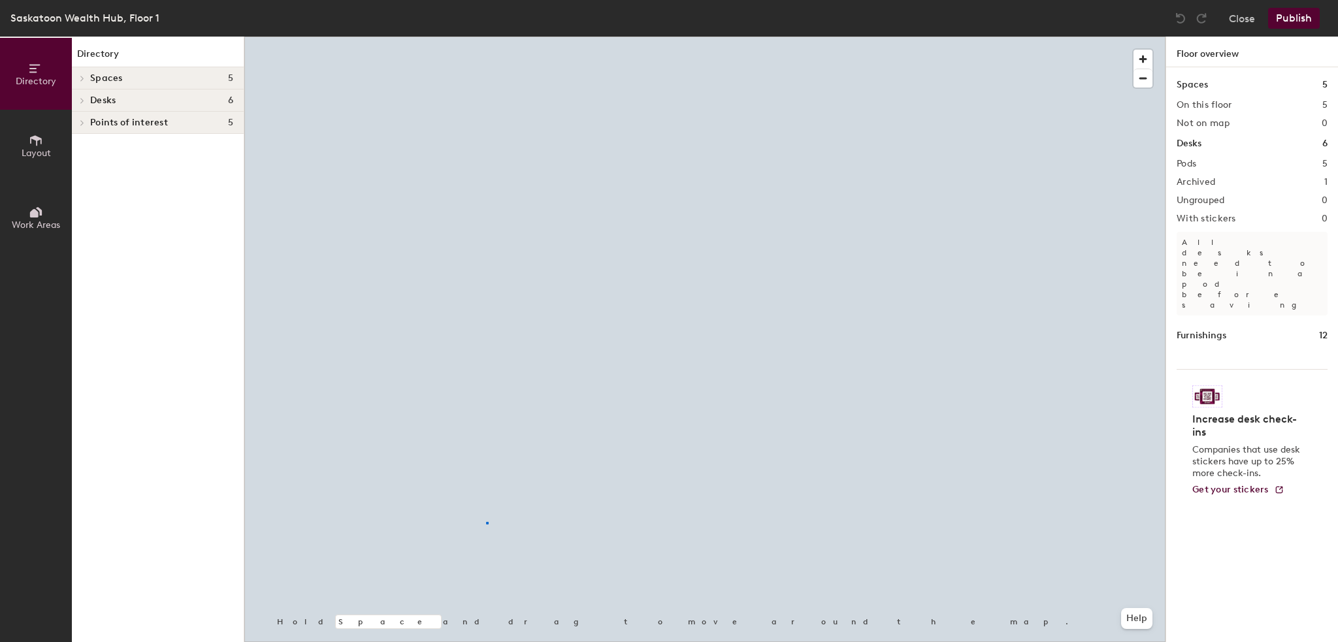
click at [486, 37] on div at bounding box center [704, 37] width 921 height 0
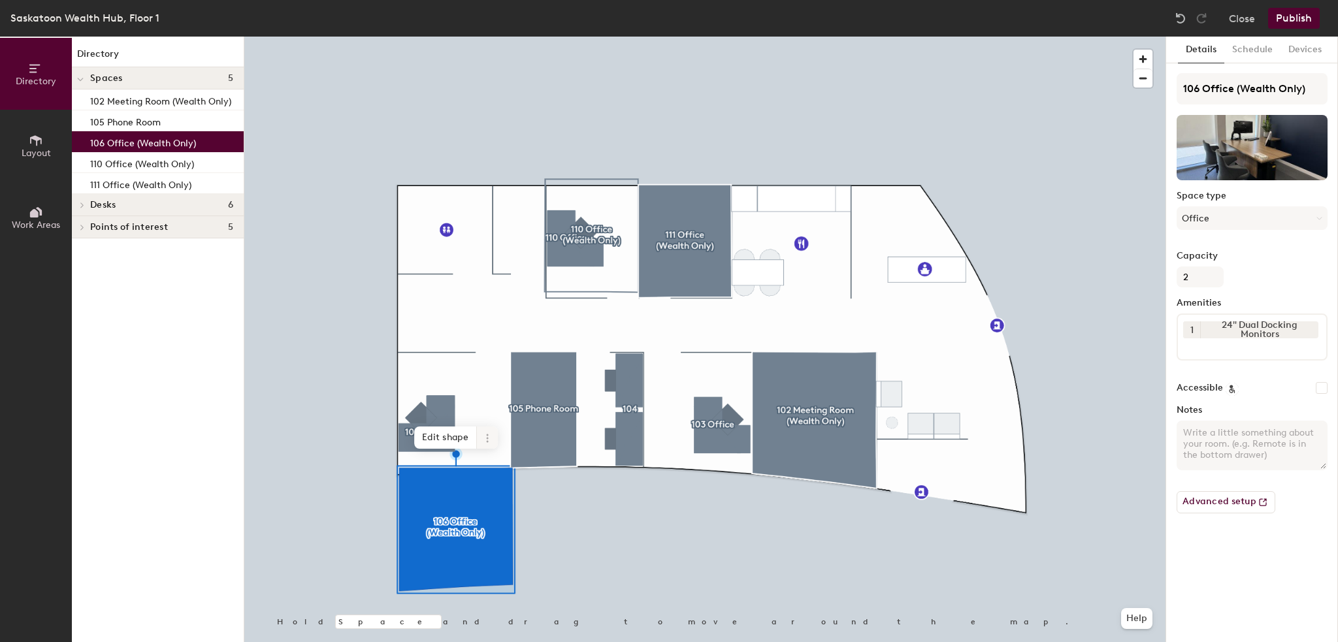
click at [493, 432] on span at bounding box center [487, 438] width 21 height 22
click at [492, 491] on span "Archive" at bounding box center [534, 491] width 116 height 22
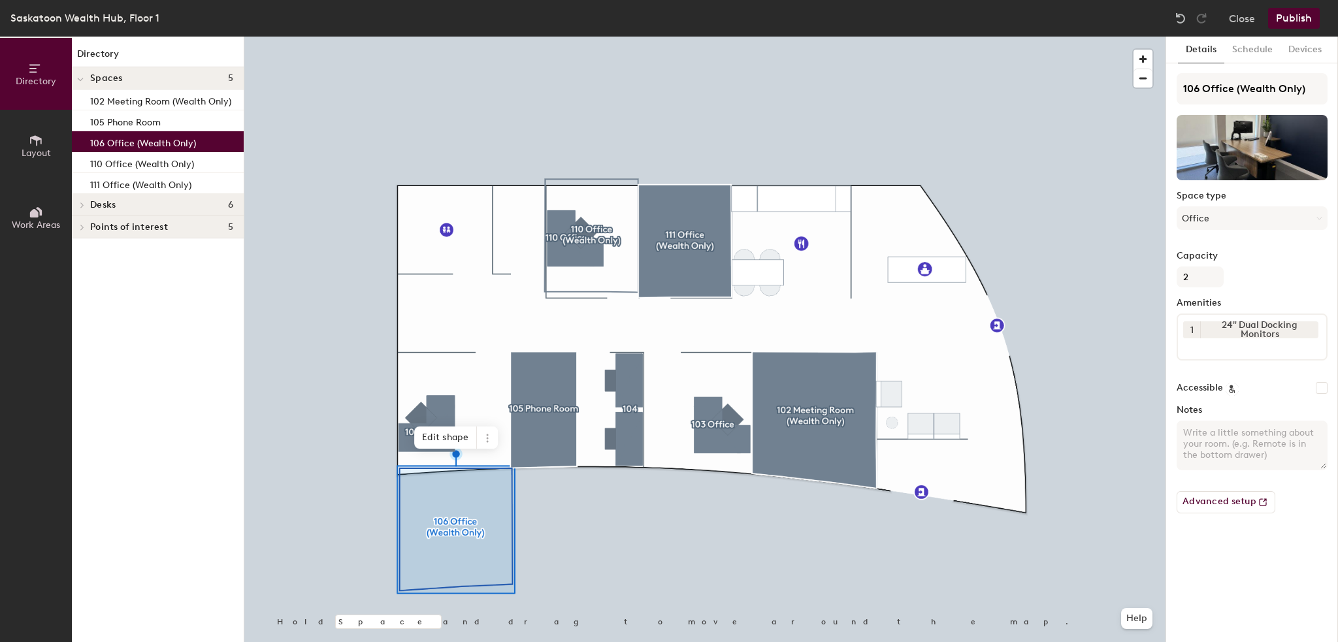
click at [1301, 19] on button "Publish" at bounding box center [1294, 18] width 52 height 21
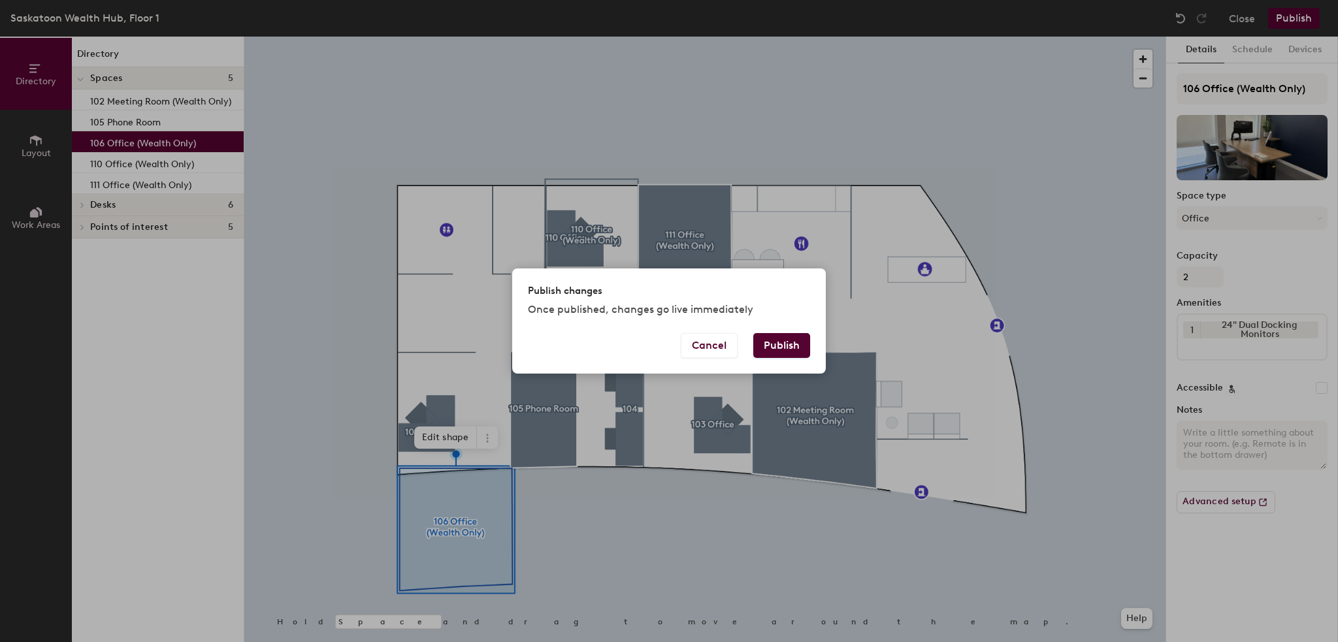
click at [798, 351] on button "Publish" at bounding box center [781, 345] width 57 height 25
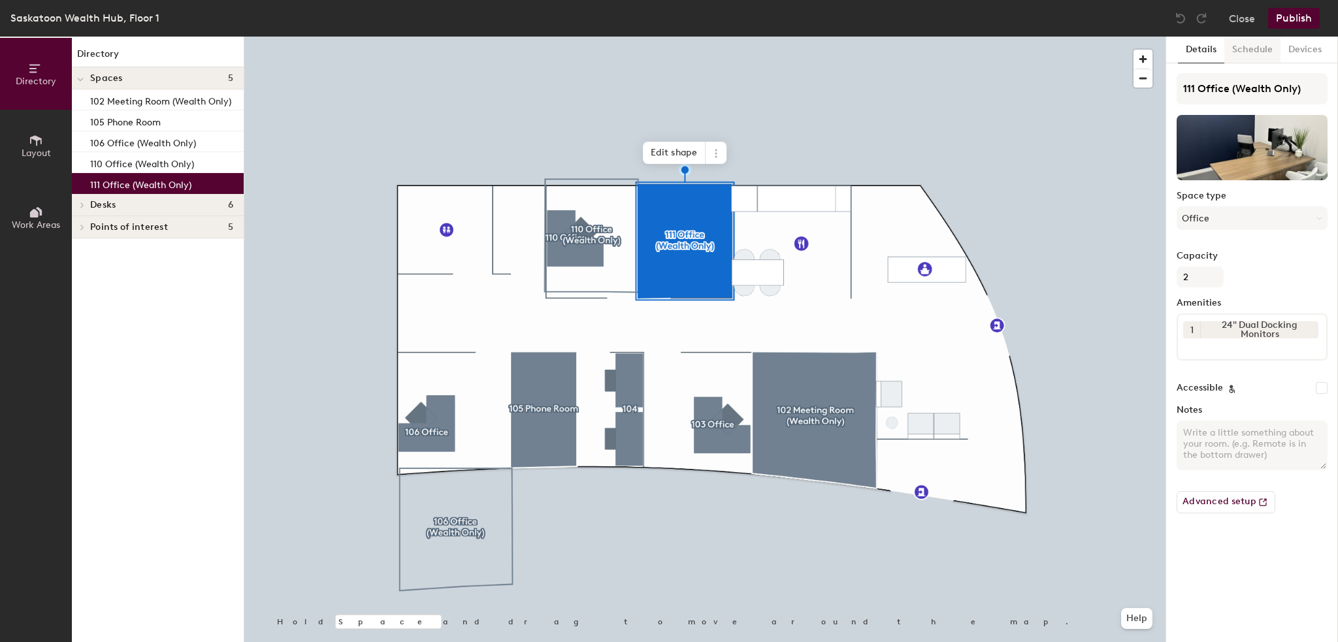
click at [1245, 49] on button "Schedule" at bounding box center [1252, 50] width 56 height 27
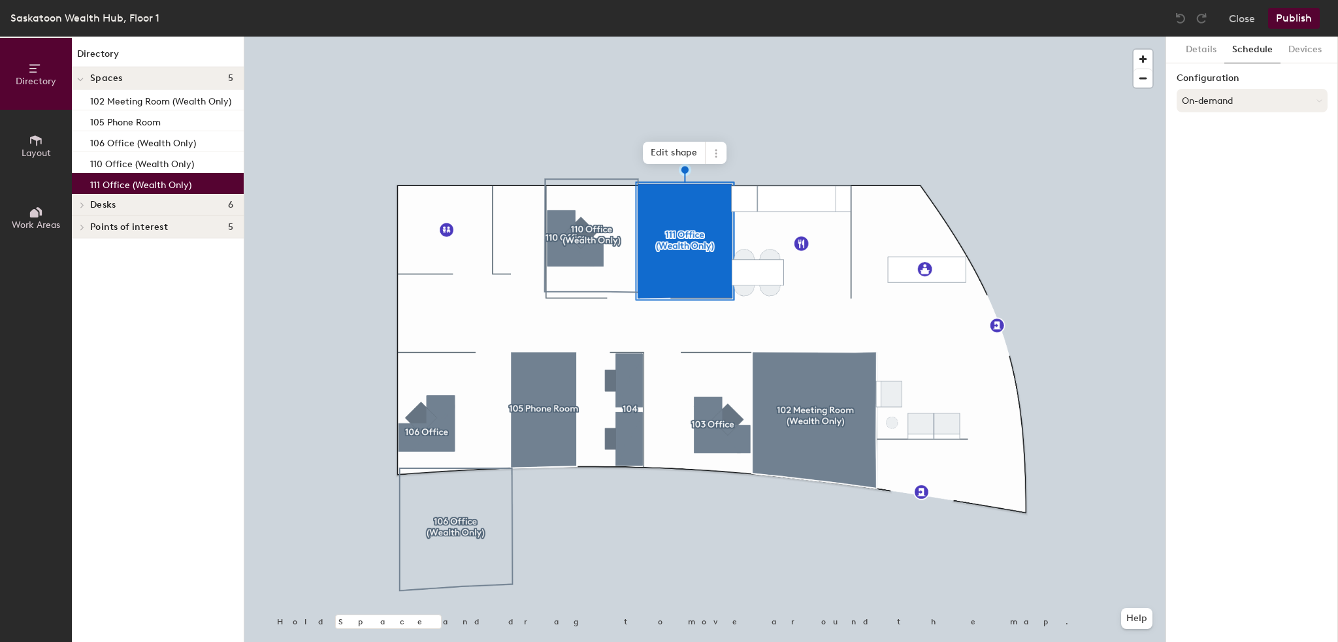
click at [1220, 104] on button "On-demand" at bounding box center [1252, 101] width 151 height 24
click at [1206, 151] on div "Scheduled" at bounding box center [1252, 153] width 150 height 20
click at [1211, 131] on button "Select account" at bounding box center [1252, 130] width 151 height 24
click at [1222, 161] on div "Google Apps" at bounding box center [1252, 162] width 150 height 20
click at [1220, 181] on button "Select a calendar" at bounding box center [1252, 181] width 151 height 24
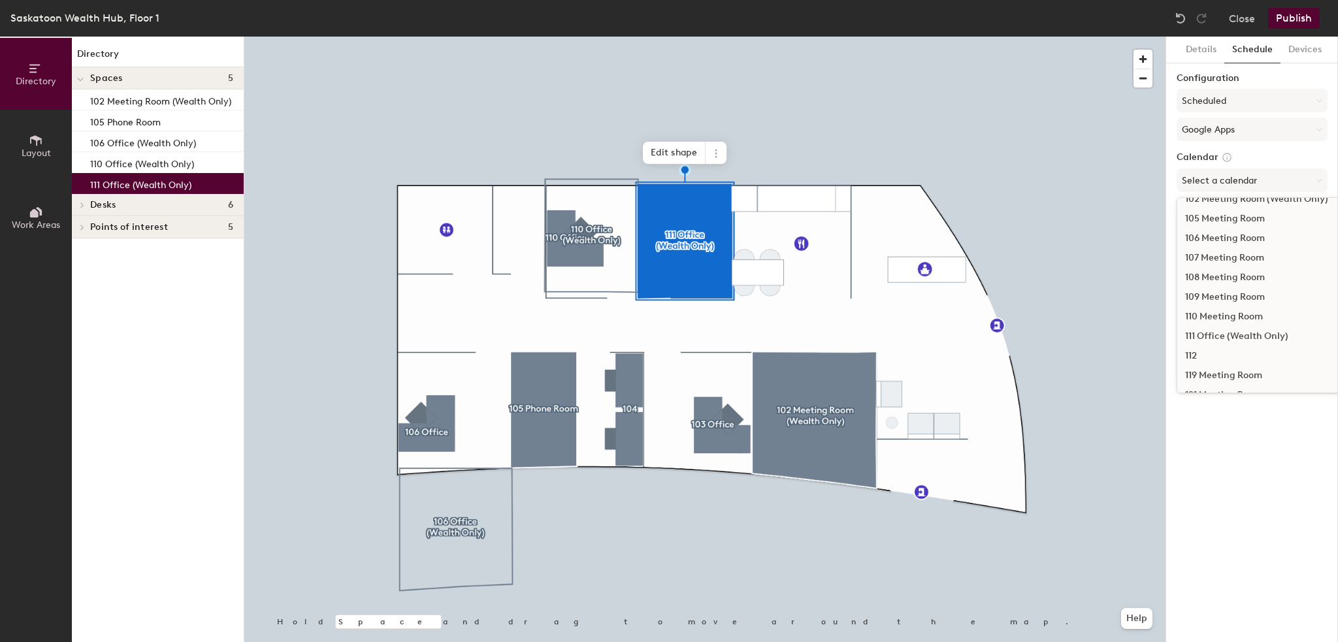
scroll to position [131, 0]
click at [1230, 314] on div "111 Office (Wealth Only)" at bounding box center [1291, 318] width 228 height 20
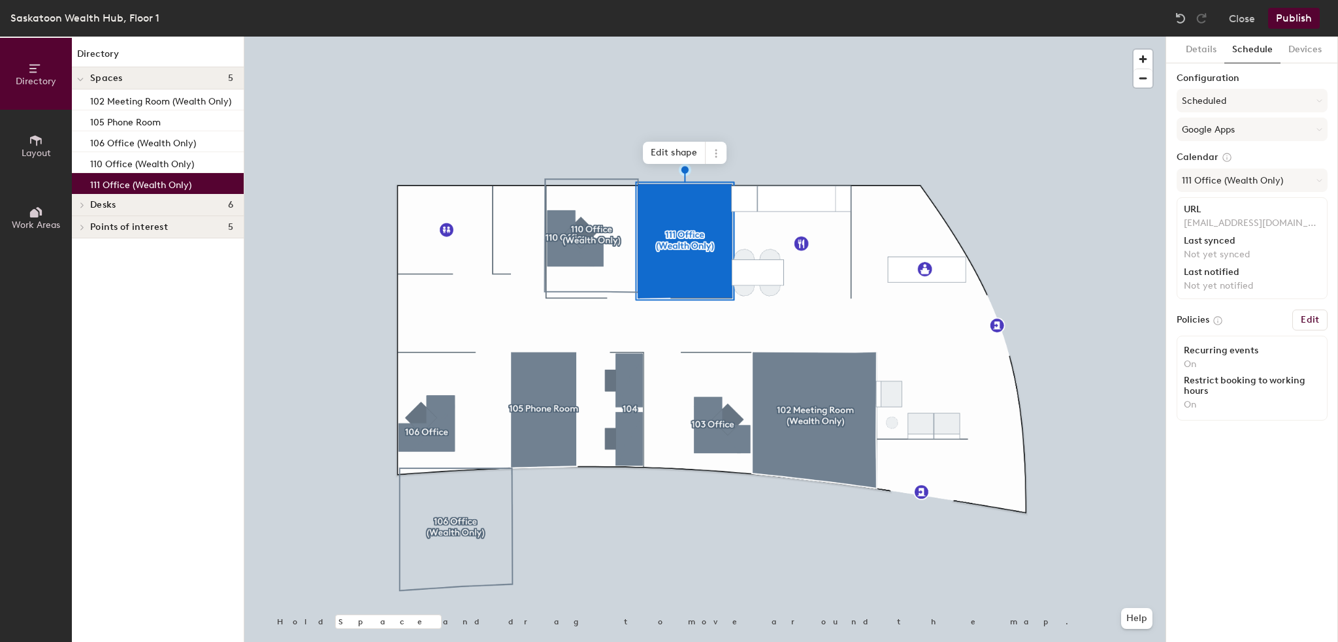
click at [1286, 10] on button "Publish" at bounding box center [1294, 18] width 52 height 21
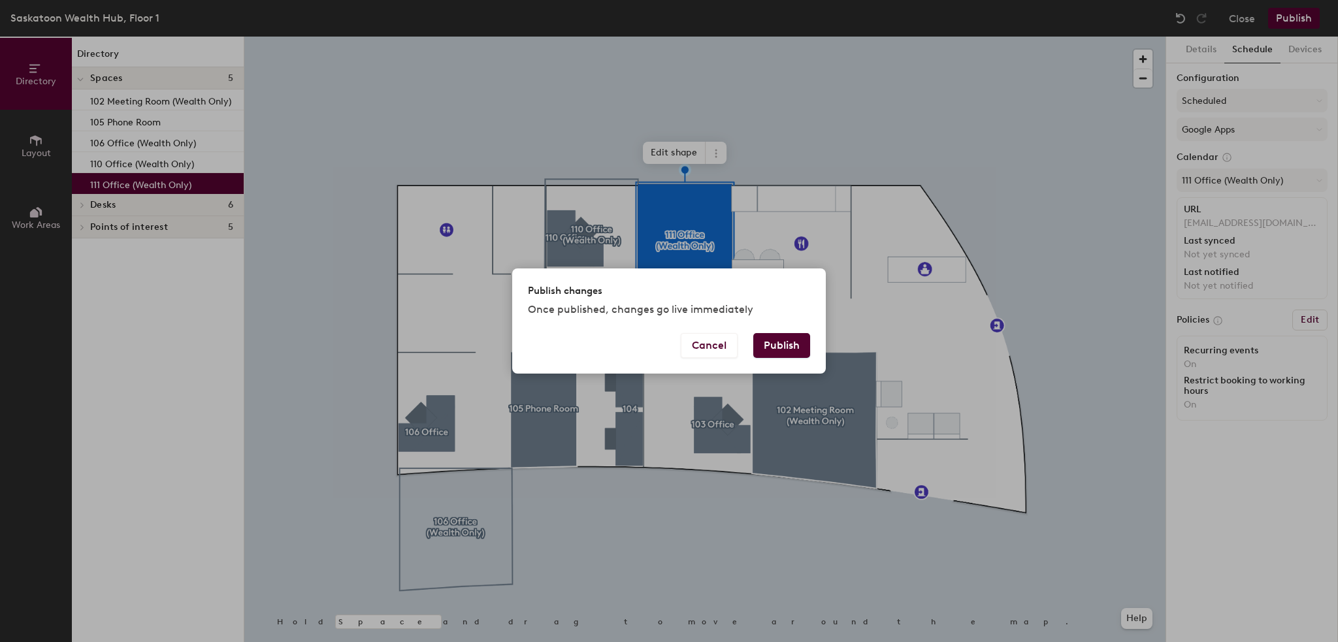
click at [789, 355] on button "Publish" at bounding box center [781, 345] width 57 height 25
